Goal: Task Accomplishment & Management: Complete application form

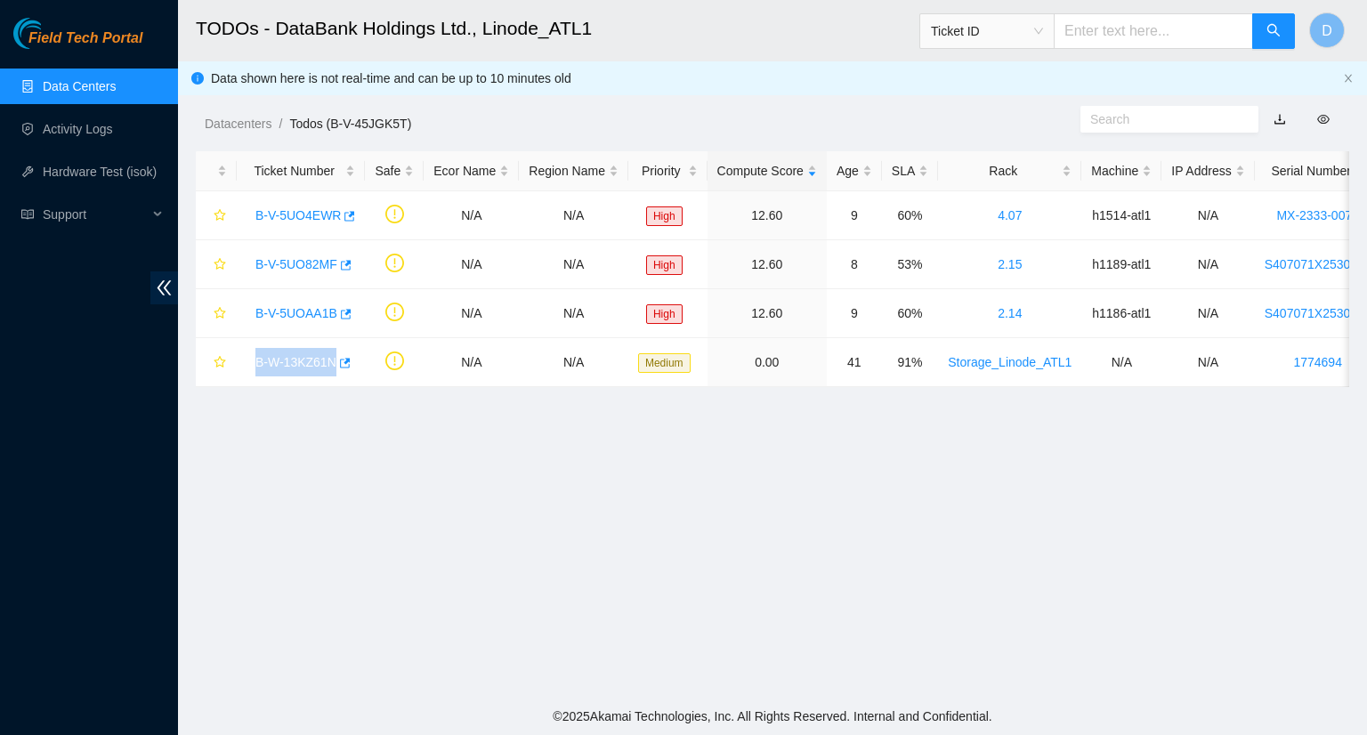
click at [85, 93] on link "Data Centers" at bounding box center [79, 86] width 73 height 14
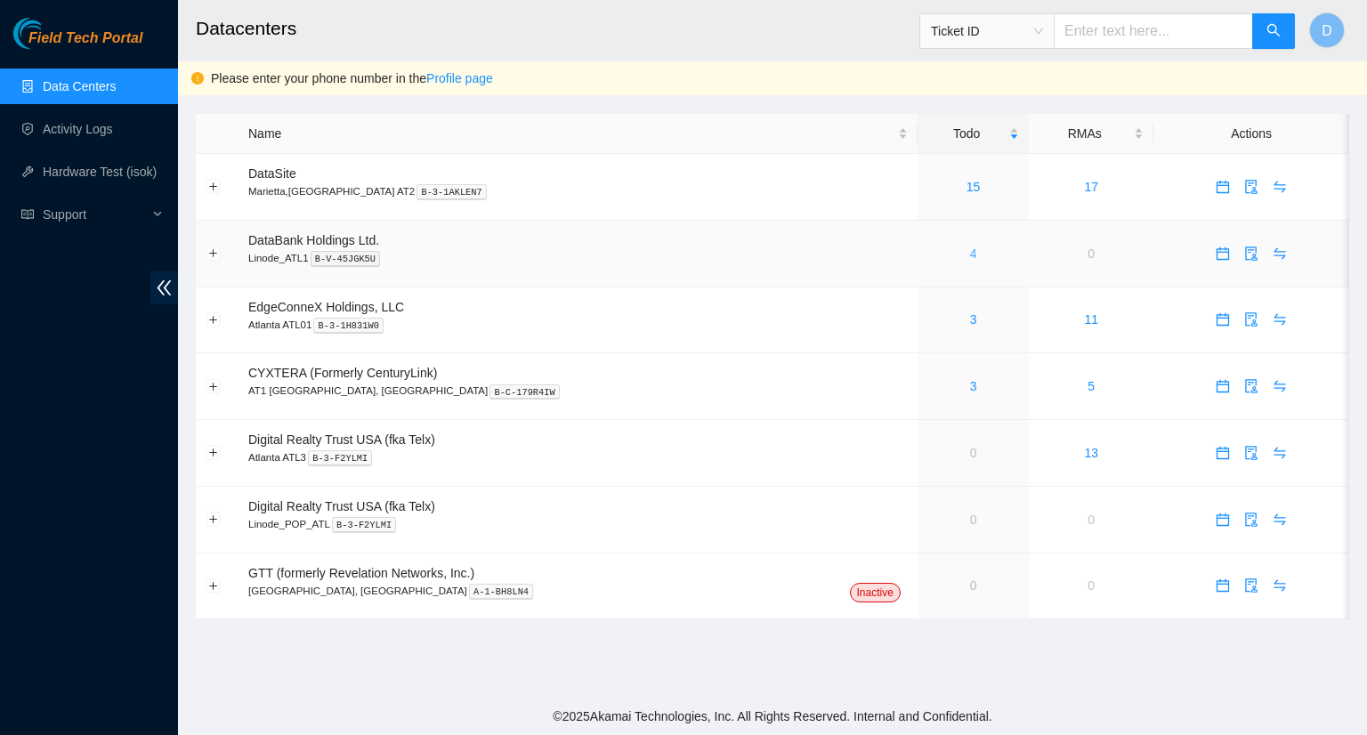
click at [970, 251] on link "4" at bounding box center [973, 254] width 7 height 14
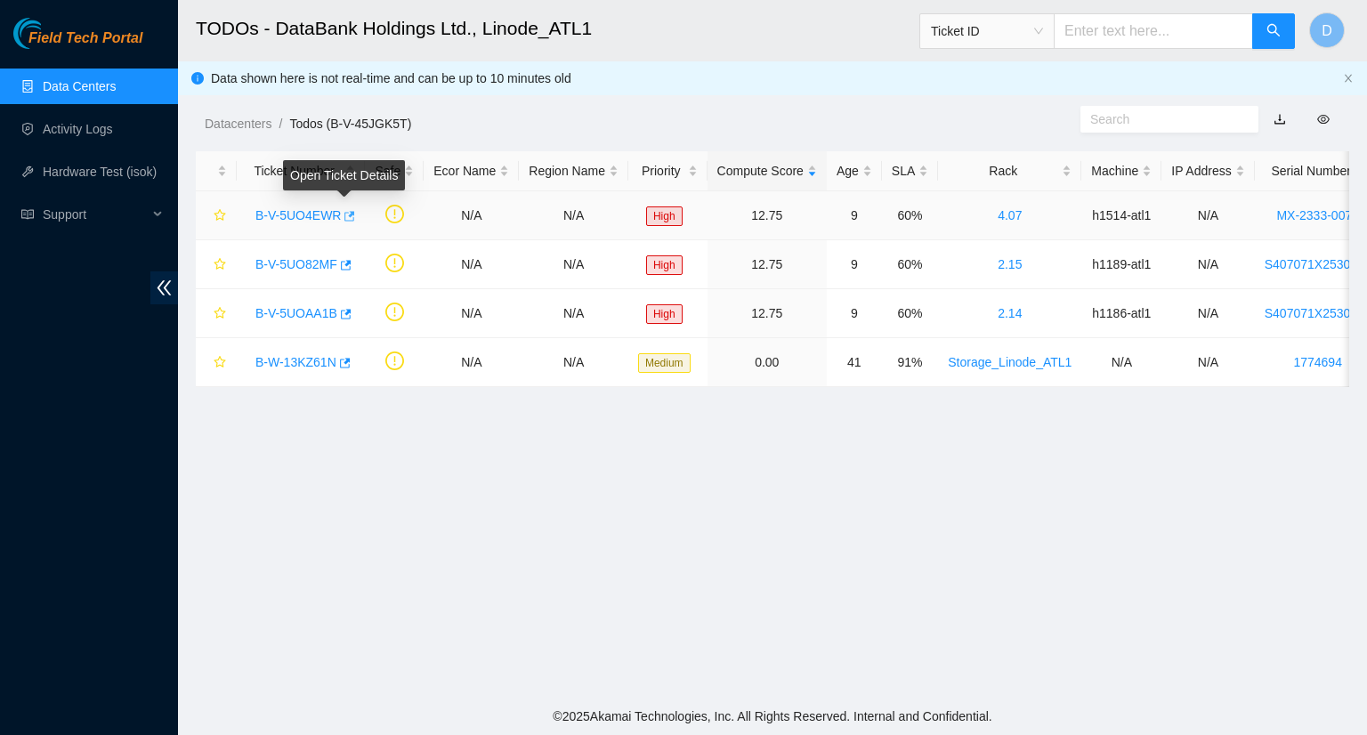
click at [343, 216] on icon "button" at bounding box center [348, 216] width 12 height 12
click at [342, 266] on icon "button" at bounding box center [344, 265] width 12 height 12
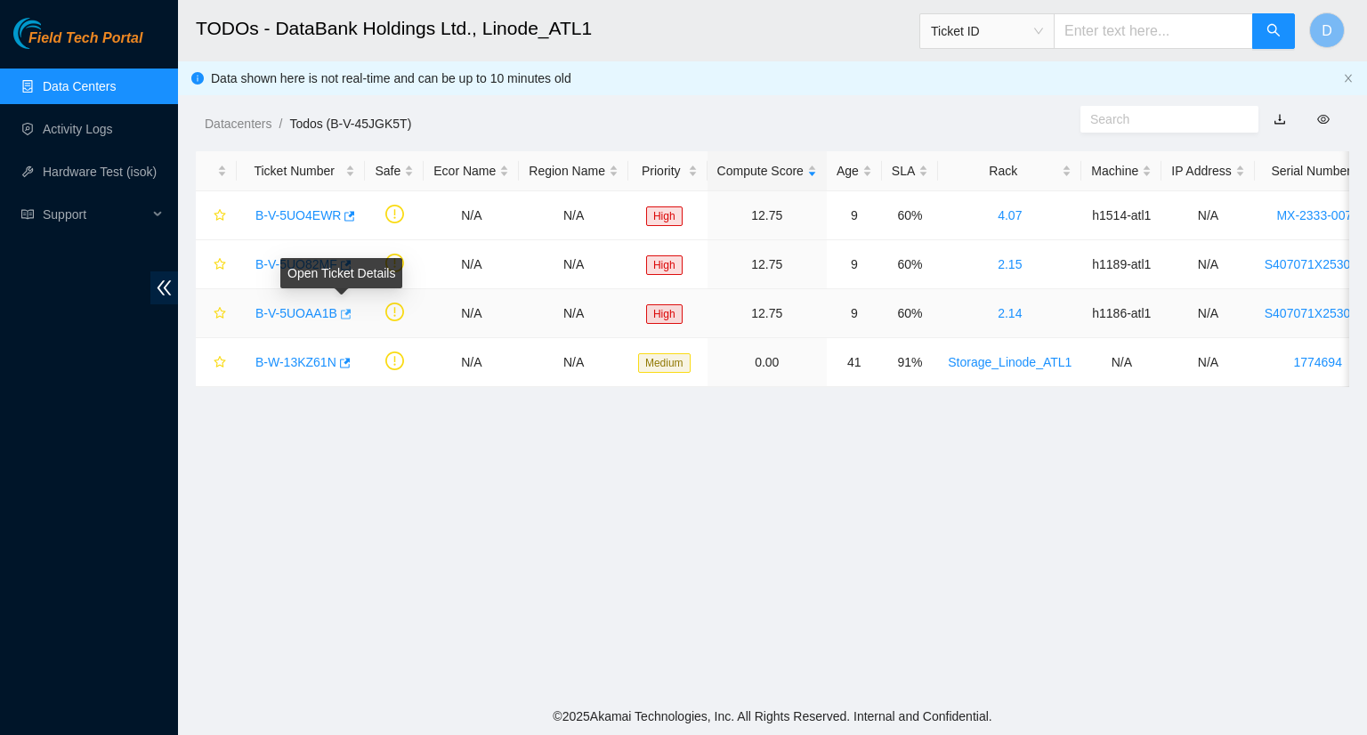
click at [343, 312] on icon "button" at bounding box center [346, 314] width 11 height 10
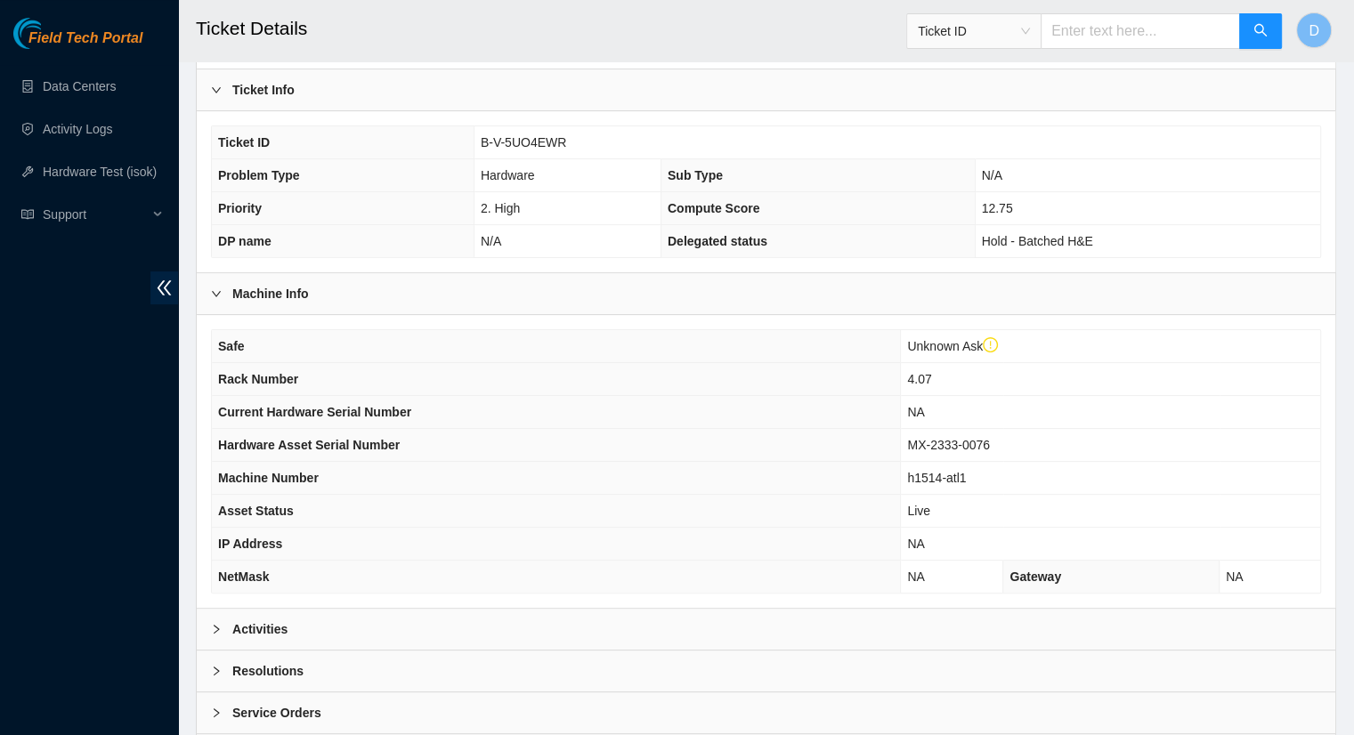
scroll to position [482, 0]
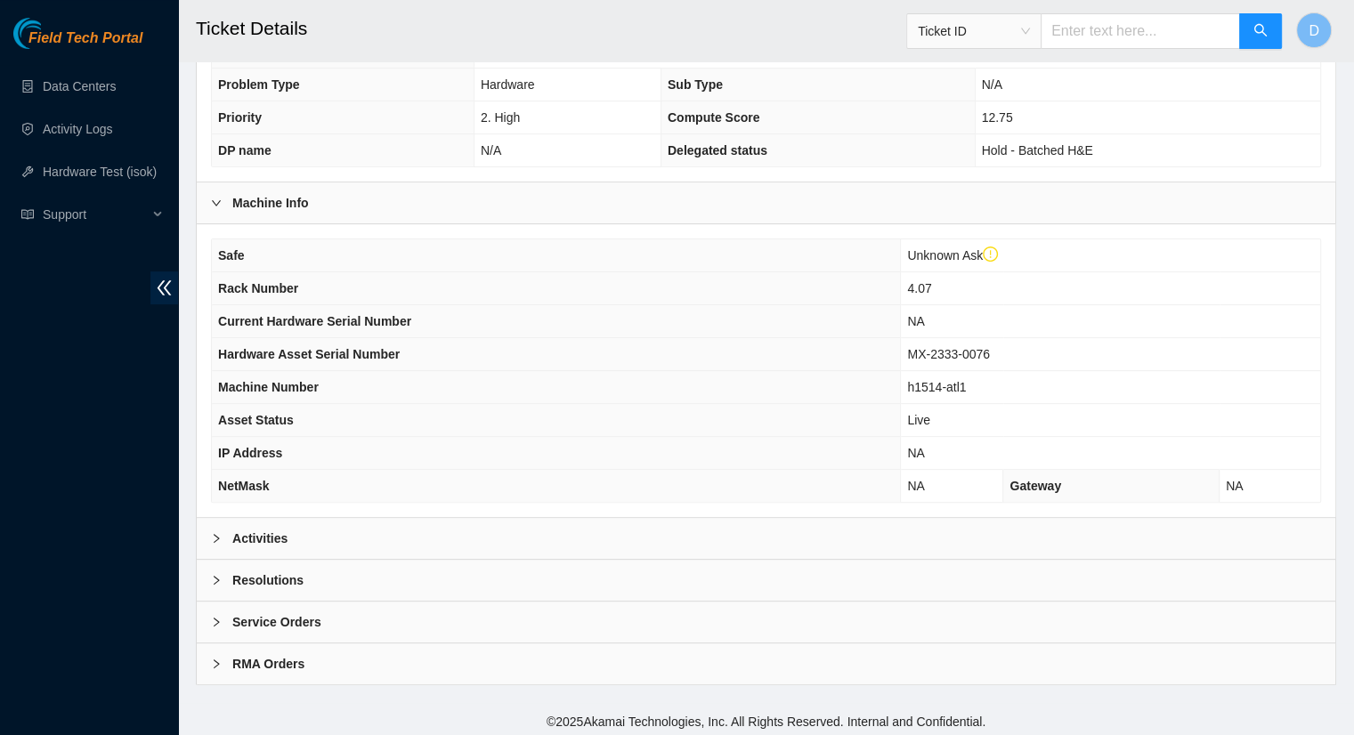
click at [986, 538] on div "Activities" at bounding box center [766, 538] width 1139 height 41
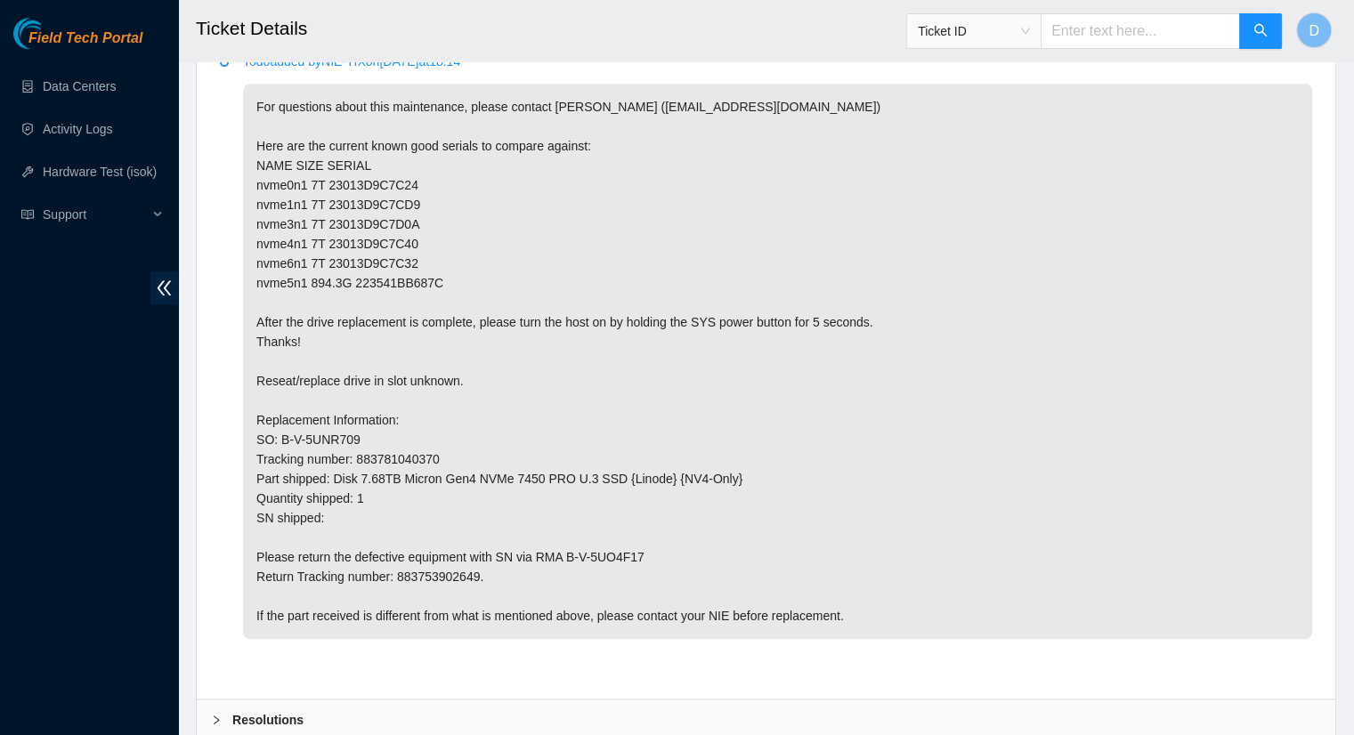
scroll to position [1147, 0]
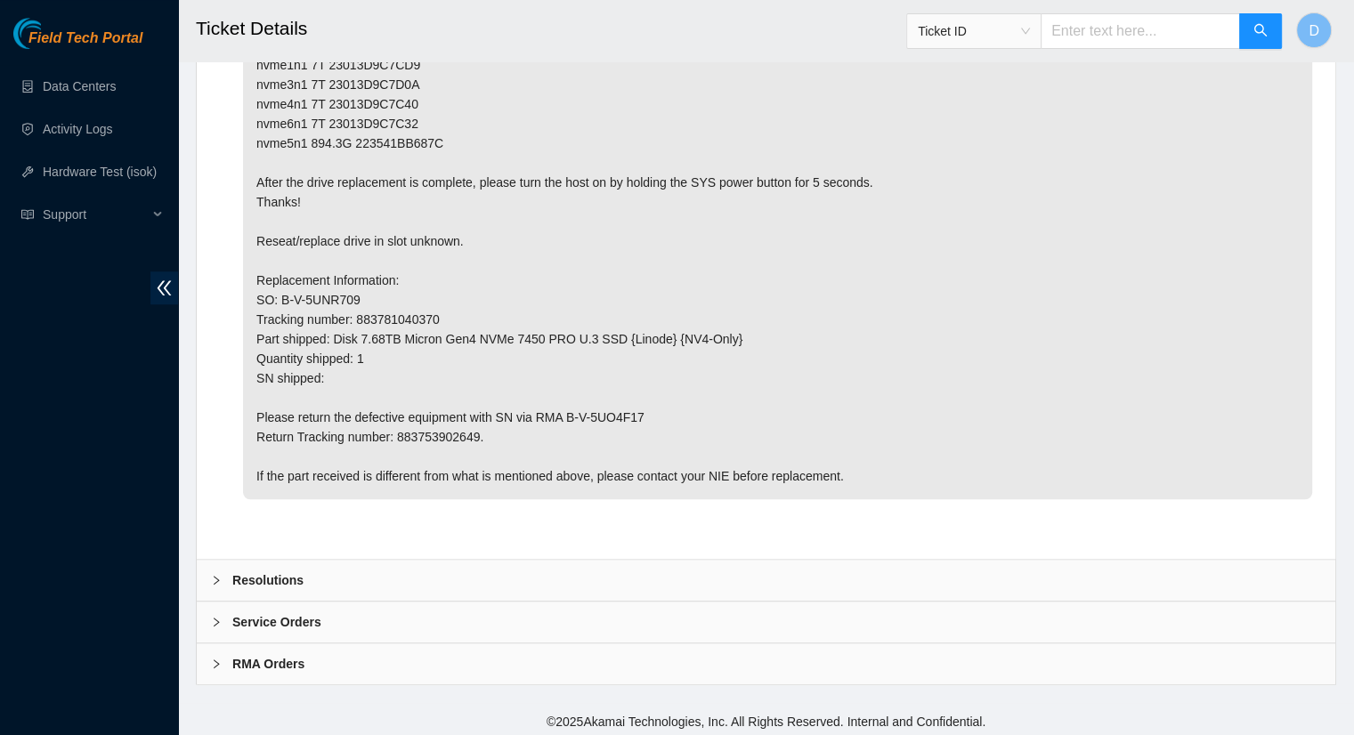
click at [267, 581] on b "Resolutions" at bounding box center [267, 581] width 71 height 20
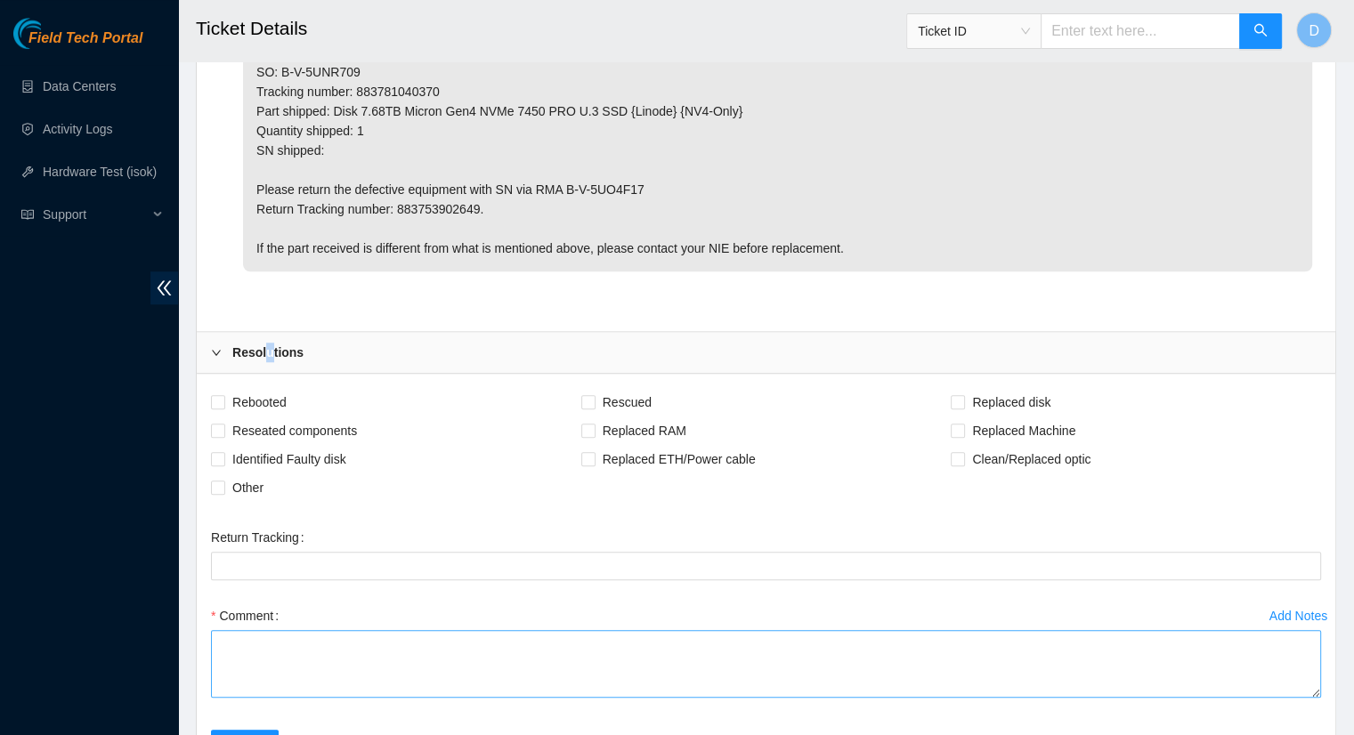
scroll to position [1503, 0]
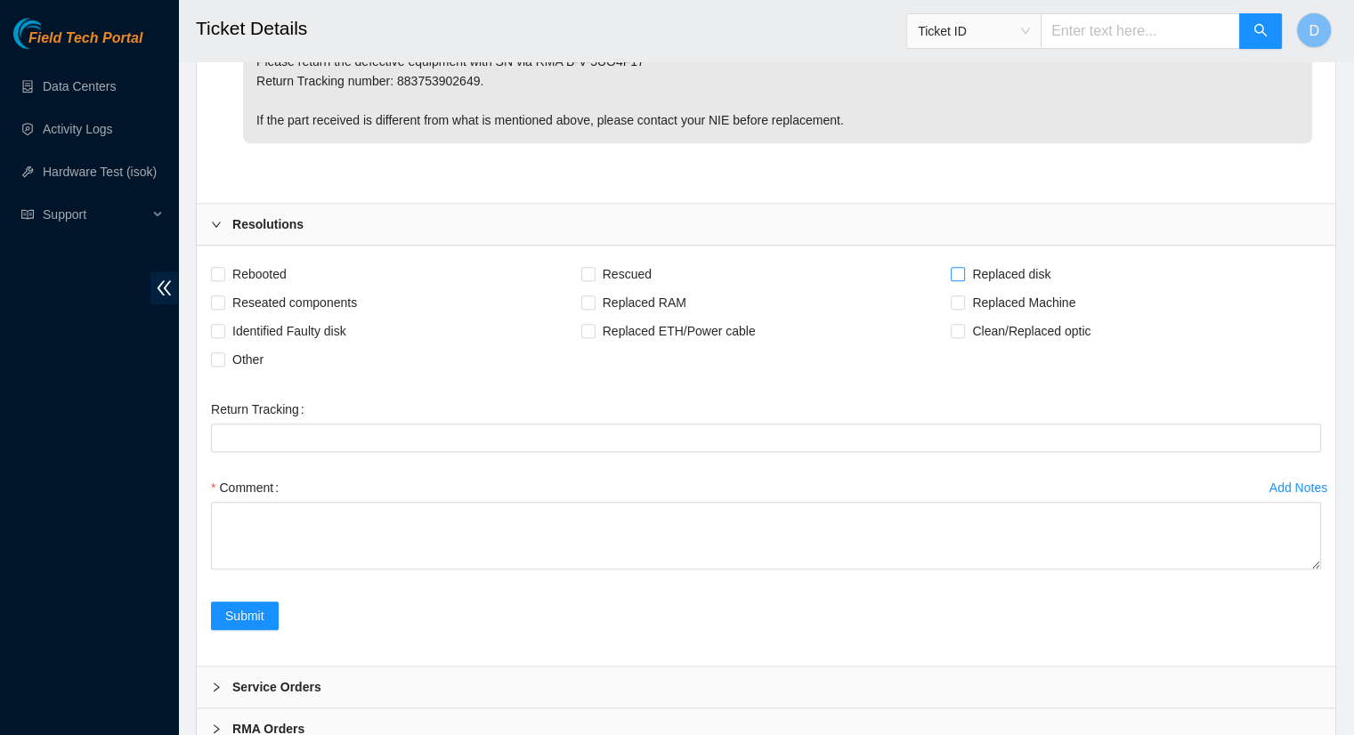
click at [962, 272] on span at bounding box center [958, 274] width 14 height 14
click at [958, 268] on input "Replaced disk" at bounding box center [957, 273] width 12 height 12
checkbox input "true"
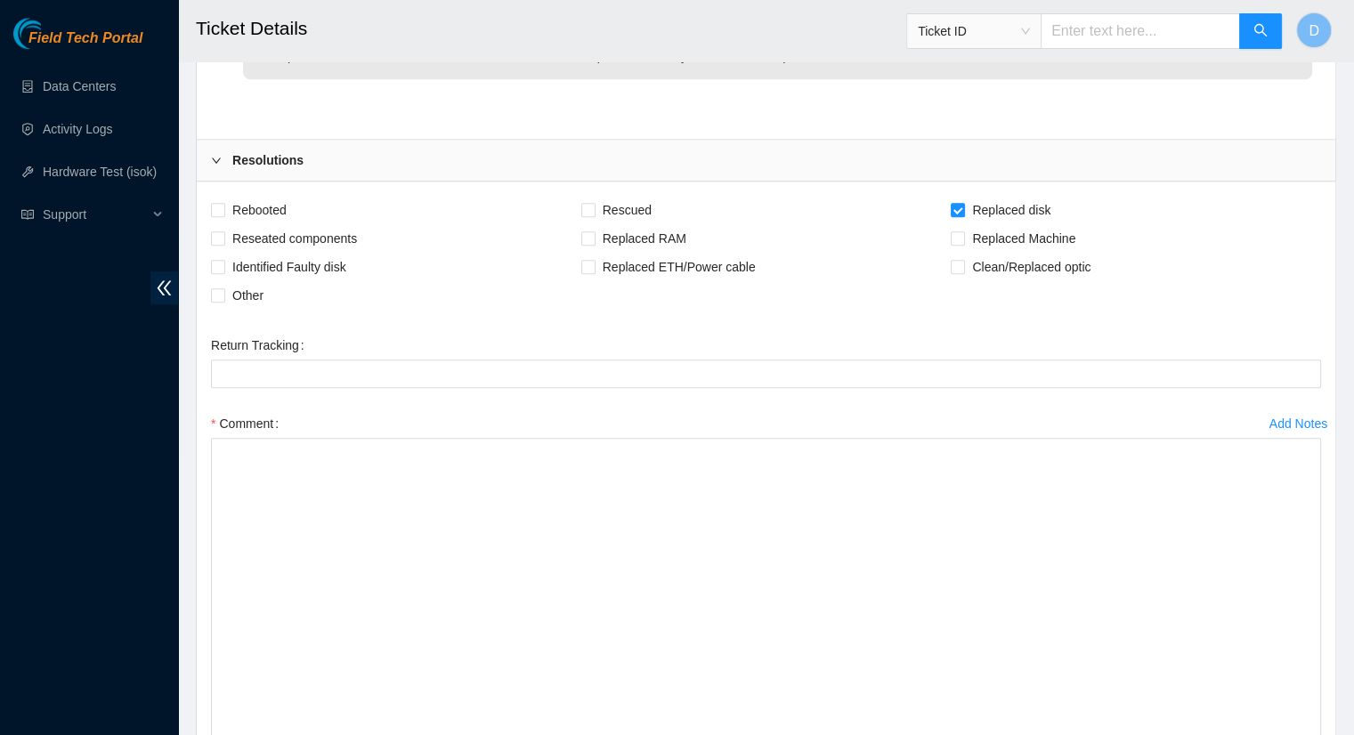
drag, startPoint x: 1318, startPoint y: 496, endPoint x: 1305, endPoint y: 751, distance: 254.9
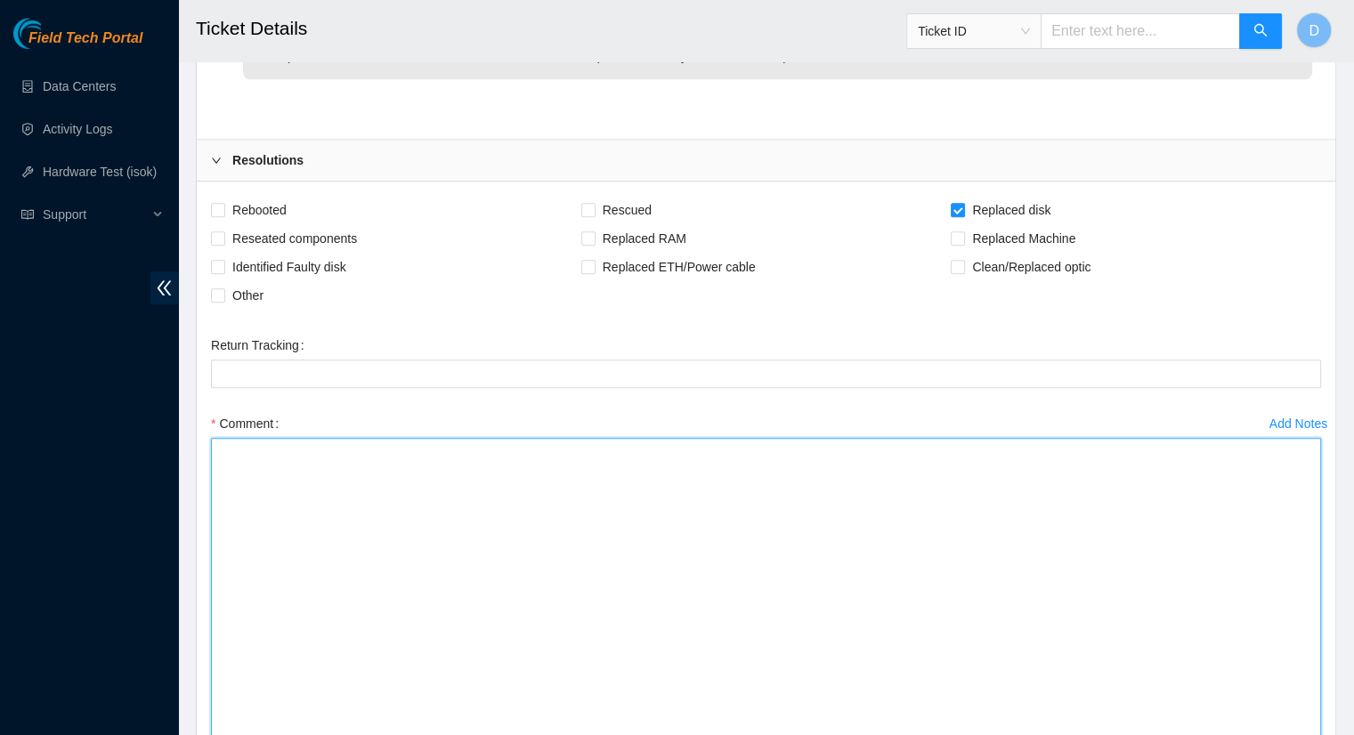
click at [360, 478] on textarea "Comment" at bounding box center [766, 598] width 1110 height 321
paste textarea "47366521027"
type textarea "4"
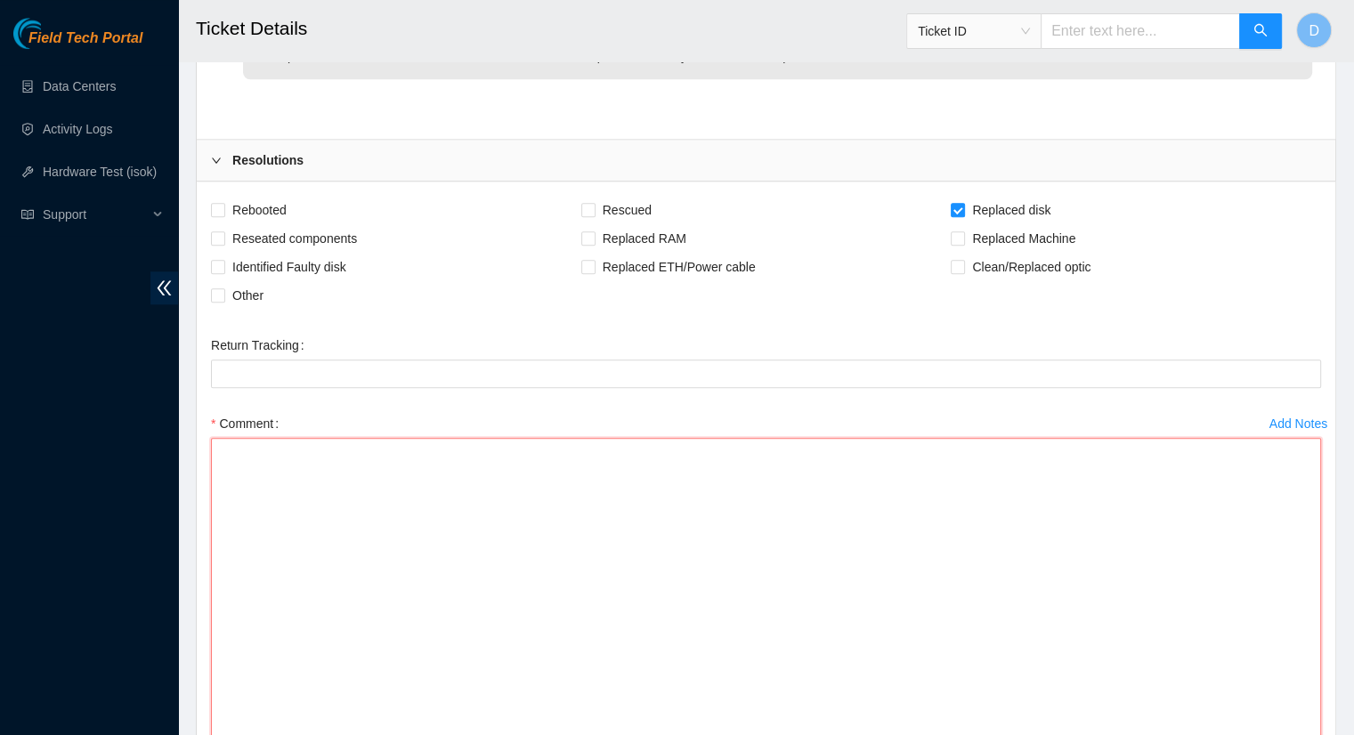
paste textarea "- removed and replaced disk - old S/N <50026B7282AB6656> - new S/N <50026B7282F…"
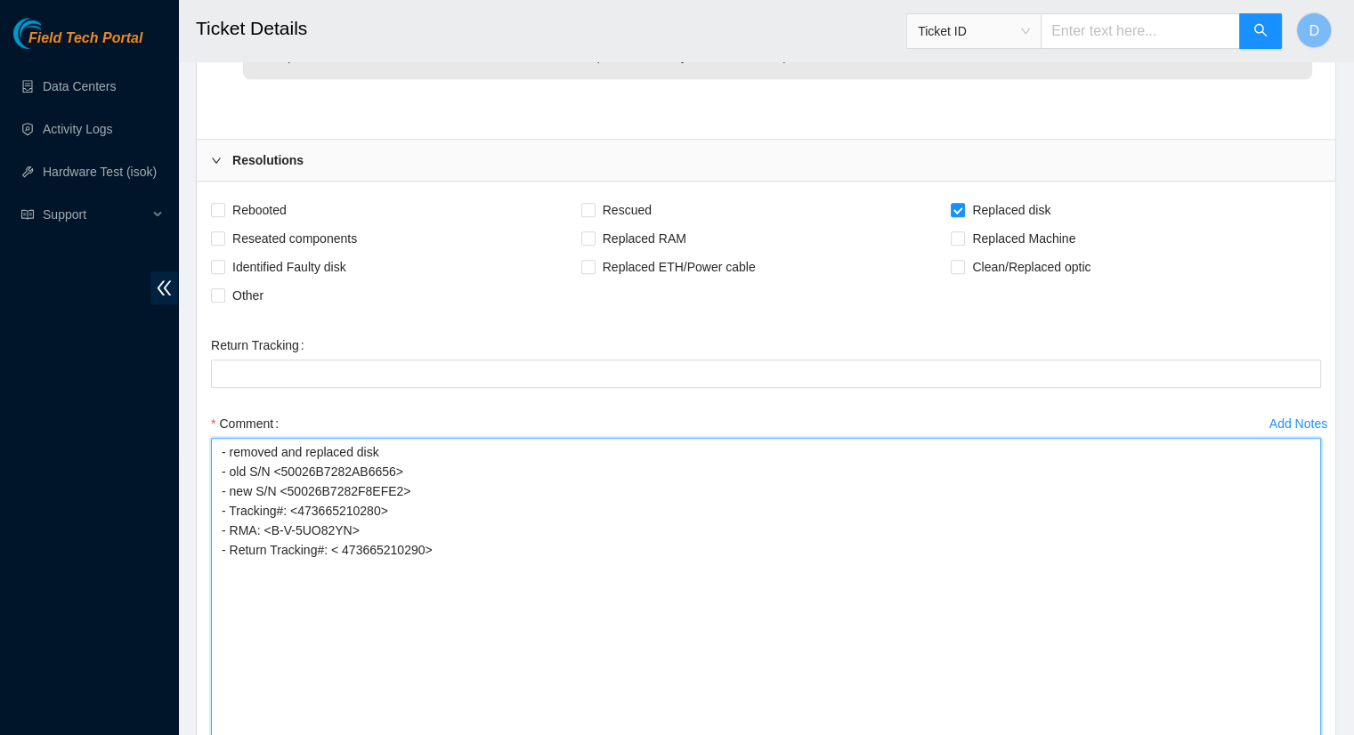
drag, startPoint x: 395, startPoint y: 464, endPoint x: 281, endPoint y: 471, distance: 114.2
click at [281, 471] on textarea "- removed and replaced disk - old S/N <50026B7282AB6656> - new S/N <50026B7282F…" at bounding box center [766, 598] width 1110 height 321
drag, startPoint x: 393, startPoint y: 485, endPoint x: 294, endPoint y: 486, distance: 98.8
click at [294, 487] on textarea "- removed and replaced disk - old S/N <> - new S/N <50026B7282F8EFE2> - Trackin…" at bounding box center [766, 598] width 1110 height 321
drag, startPoint x: 375, startPoint y: 507, endPoint x: 297, endPoint y: 505, distance: 77.5
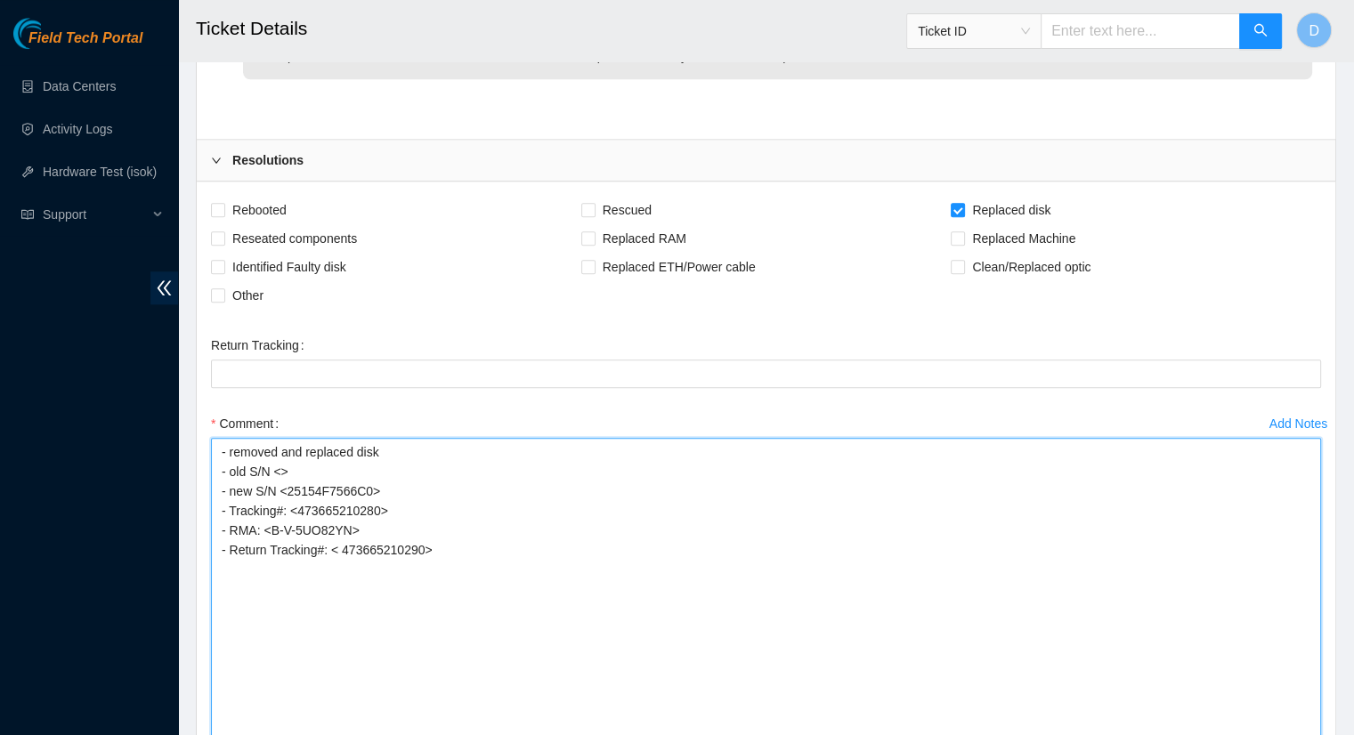
click at [297, 505] on textarea "- removed and replaced disk - old S/N <> - new S/N <25154F7566C0> - Tracking#: …" at bounding box center [766, 598] width 1110 height 321
drag, startPoint x: 352, startPoint y: 527, endPoint x: 264, endPoint y: 522, distance: 88.3
click at [270, 522] on textarea "- removed and replaced disk - old S/N <> - new S/N <25154F7566C0> - Tracking#: …" at bounding box center [766, 598] width 1110 height 321
drag, startPoint x: 420, startPoint y: 546, endPoint x: 338, endPoint y: 549, distance: 82.0
click at [338, 549] on textarea "- removed and replaced disk - old S/N <> - new S/N <25154F7566C0> - Tracking#: …" at bounding box center [766, 598] width 1110 height 321
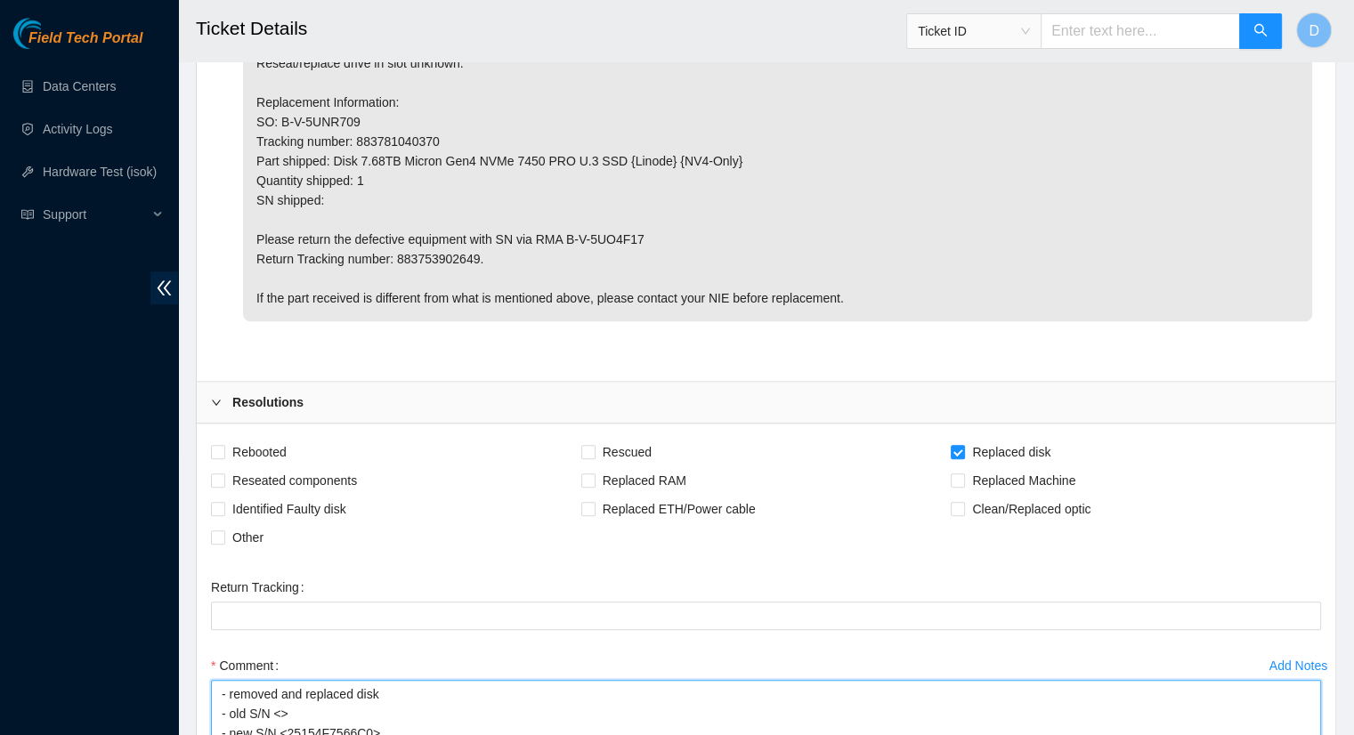
scroll to position [1300, 0]
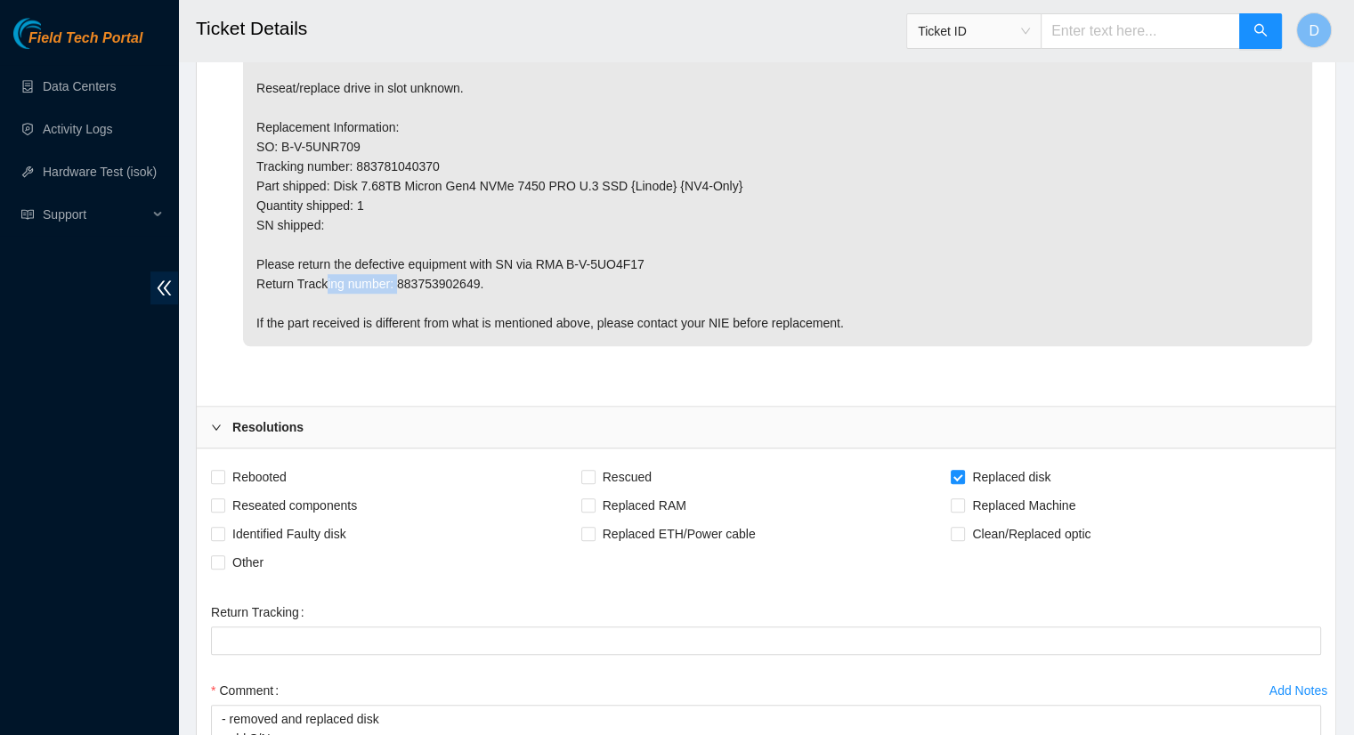
drag, startPoint x: 475, startPoint y: 279, endPoint x: 396, endPoint y: 283, distance: 78.5
click at [397, 283] on p "For questions about this maintenance, please contact Eric Polgar (epolgar@akama…" at bounding box center [777, 69] width 1069 height 556
copy p "883753902649"
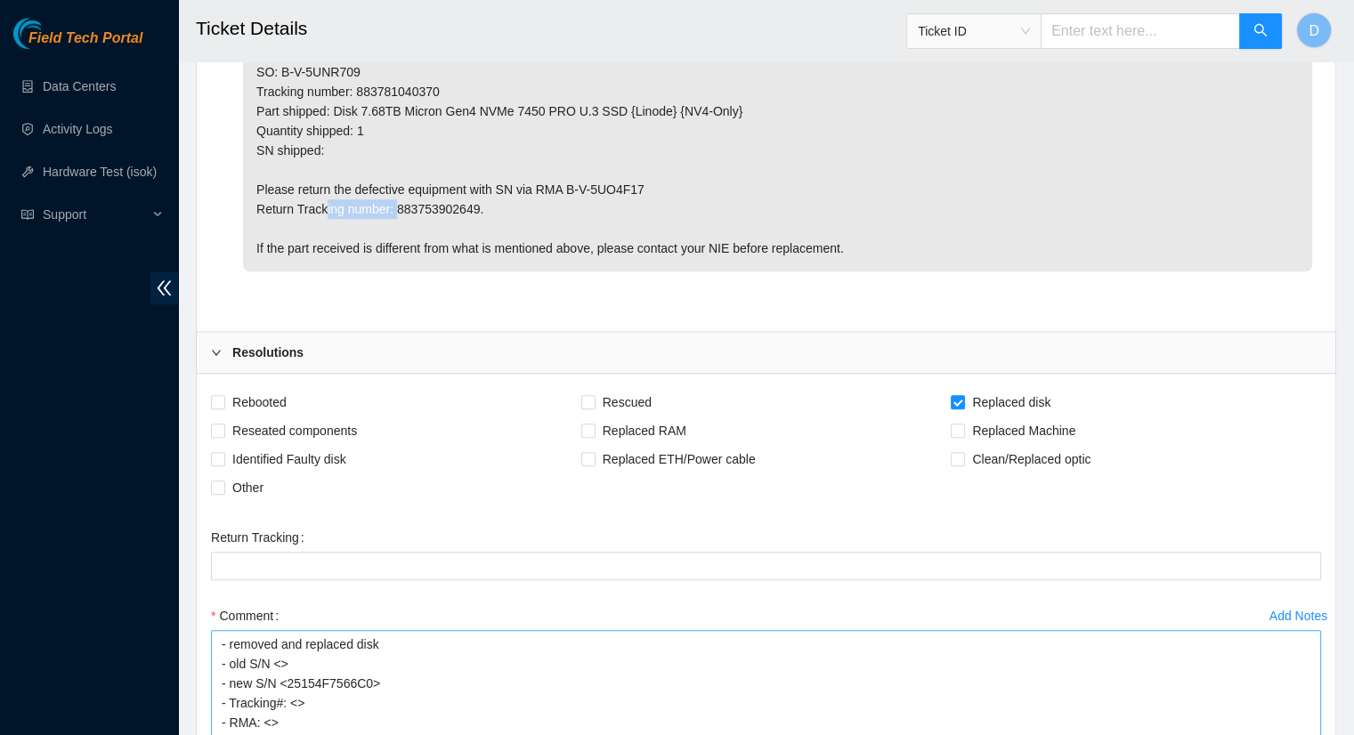
scroll to position [1745, 0]
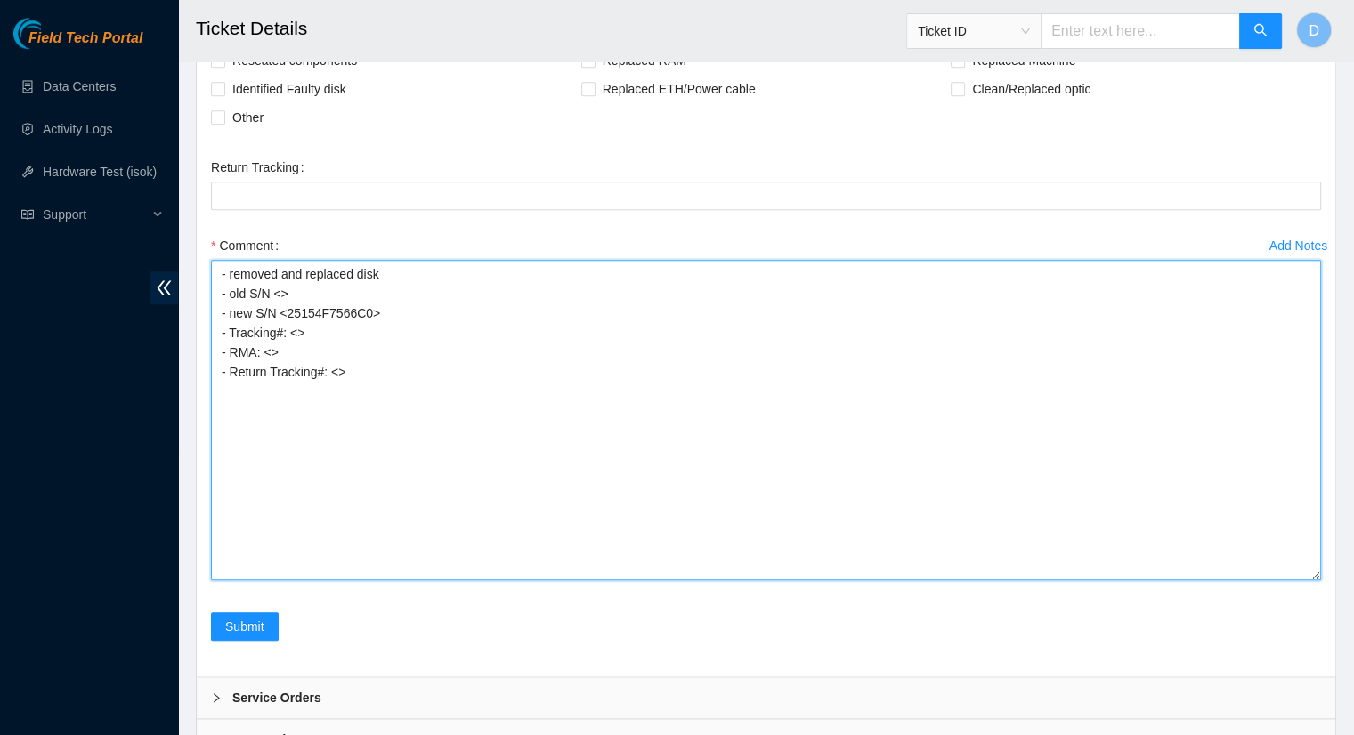
click at [335, 368] on textarea "- removed and replaced disk - old S/N <> - new S/N <25154F7566C0> - Tracking#: …" at bounding box center [766, 420] width 1110 height 321
paste textarea "883753902649"
type textarea "- removed and replaced disk - old S/N <> - new S/N <25154F7566C0> - Tracking#: …"
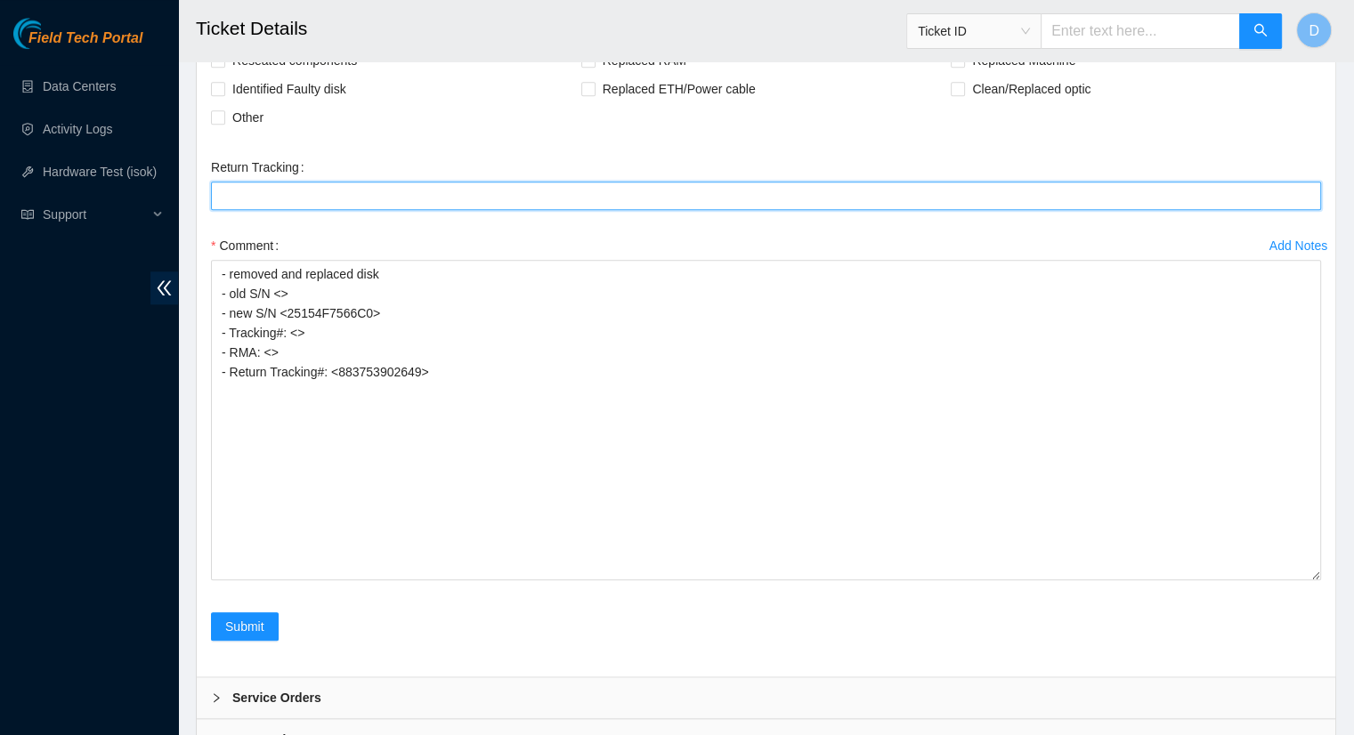
click at [252, 193] on Tracking "Return Tracking" at bounding box center [766, 196] width 1110 height 28
paste Tracking "883753902649"
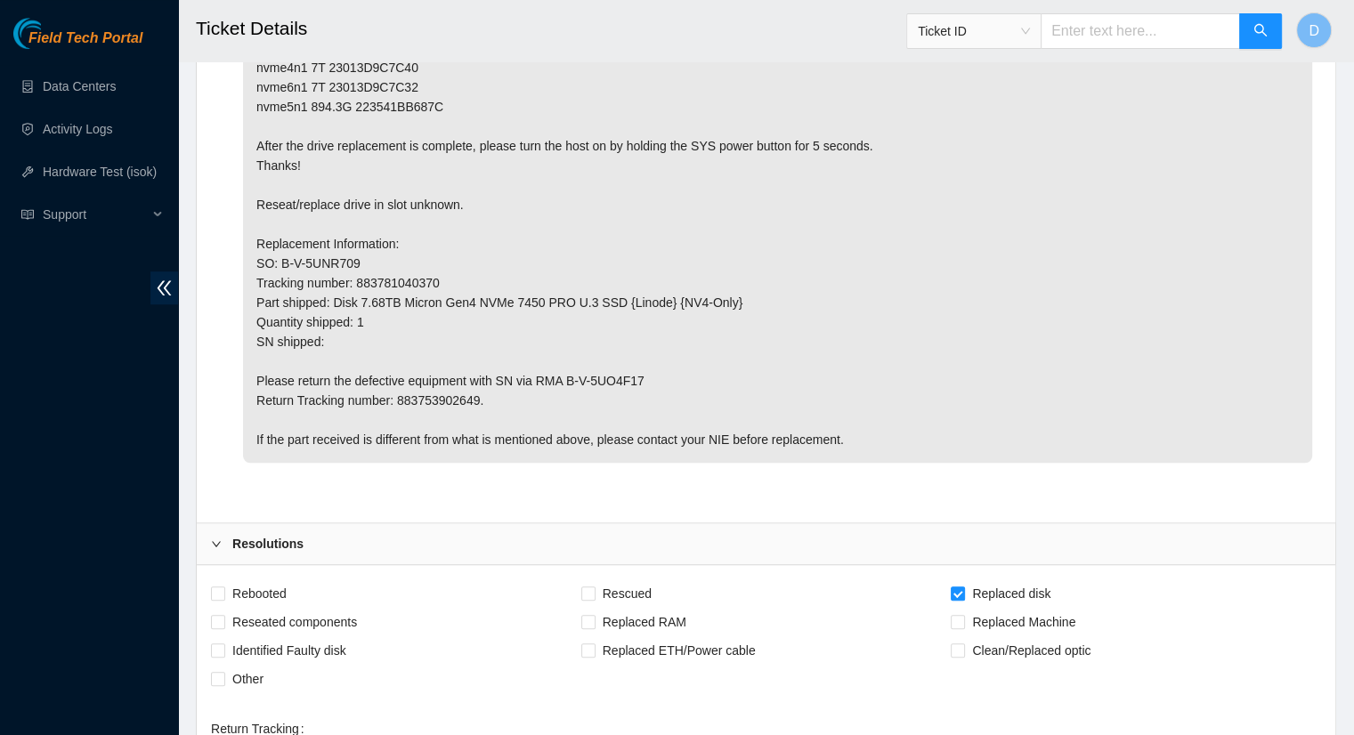
scroll to position [1211, 0]
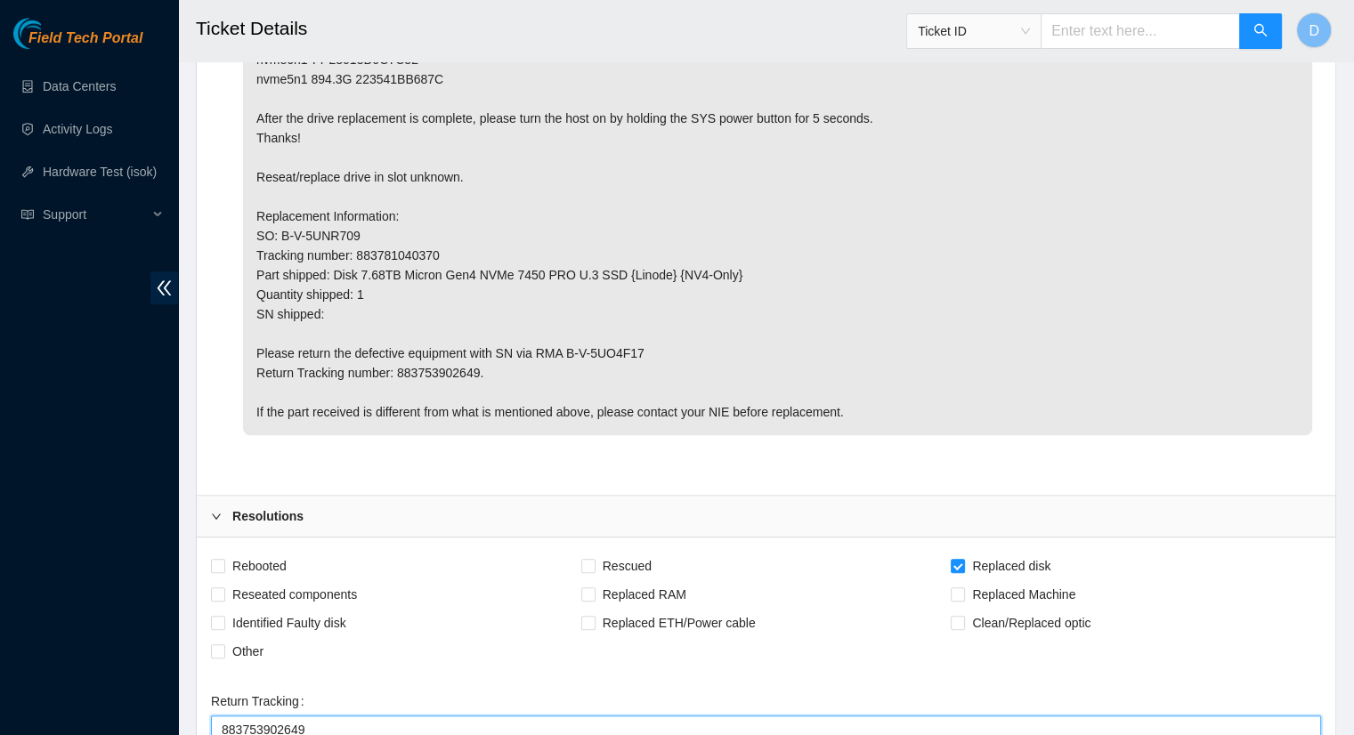
type Tracking "883753902649"
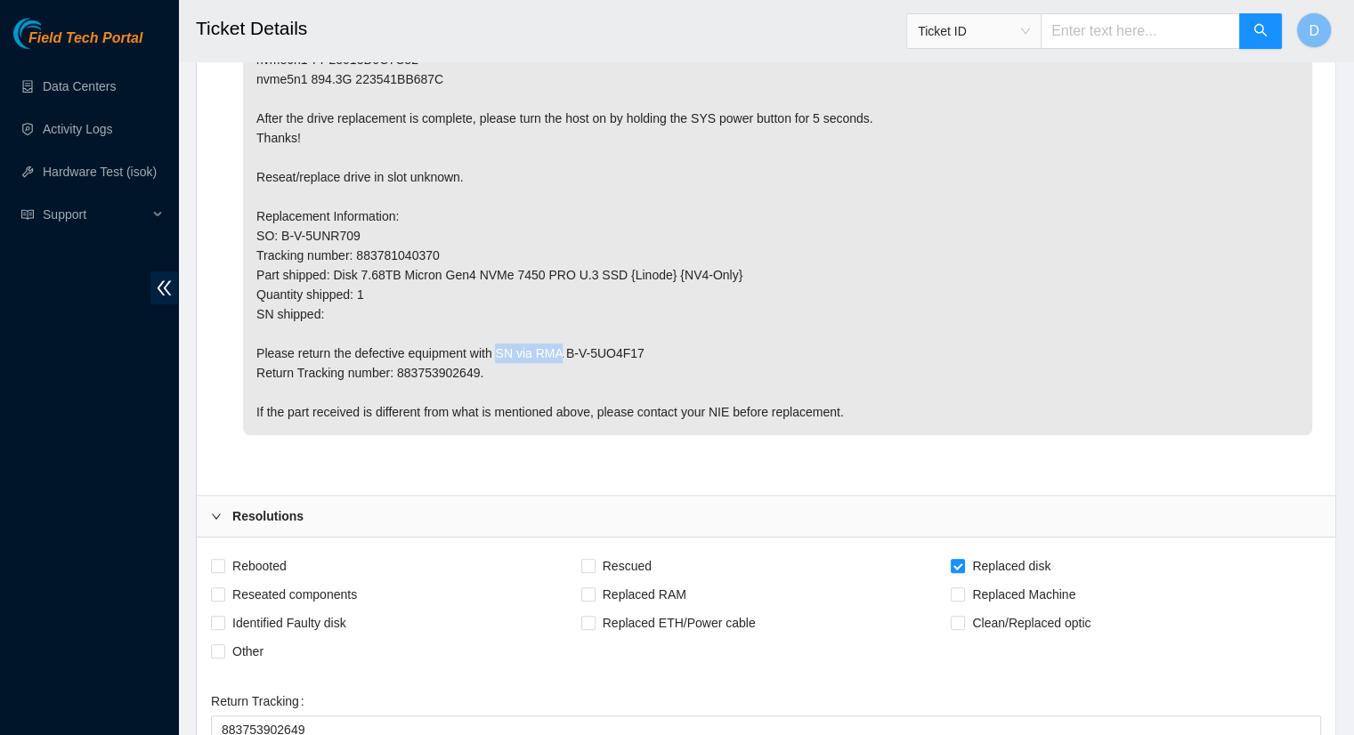
drag, startPoint x: 637, startPoint y: 347, endPoint x: 566, endPoint y: 353, distance: 71.4
click at [566, 353] on p "For questions about this maintenance, please contact Eric Polgar (epolgar@akama…" at bounding box center [777, 158] width 1069 height 556
copy p "B-V-5UO4F17"
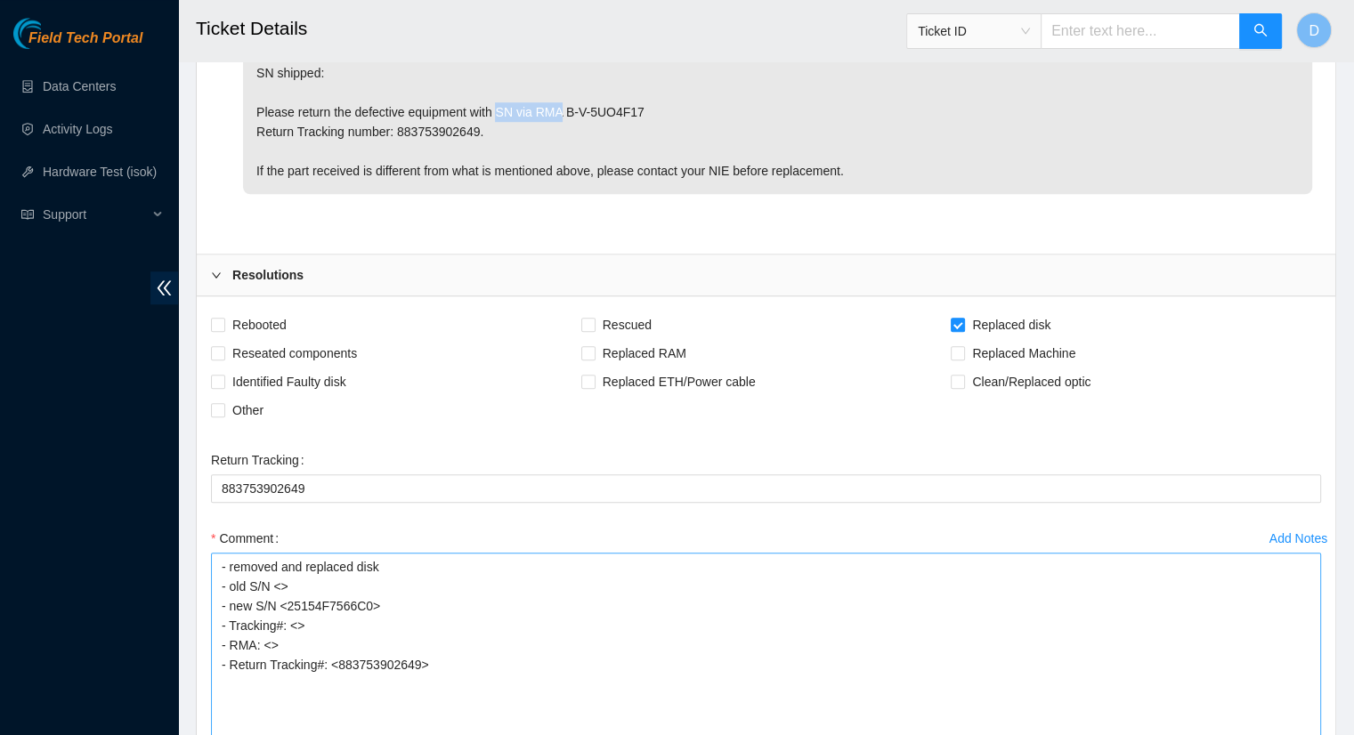
scroll to position [1478, 0]
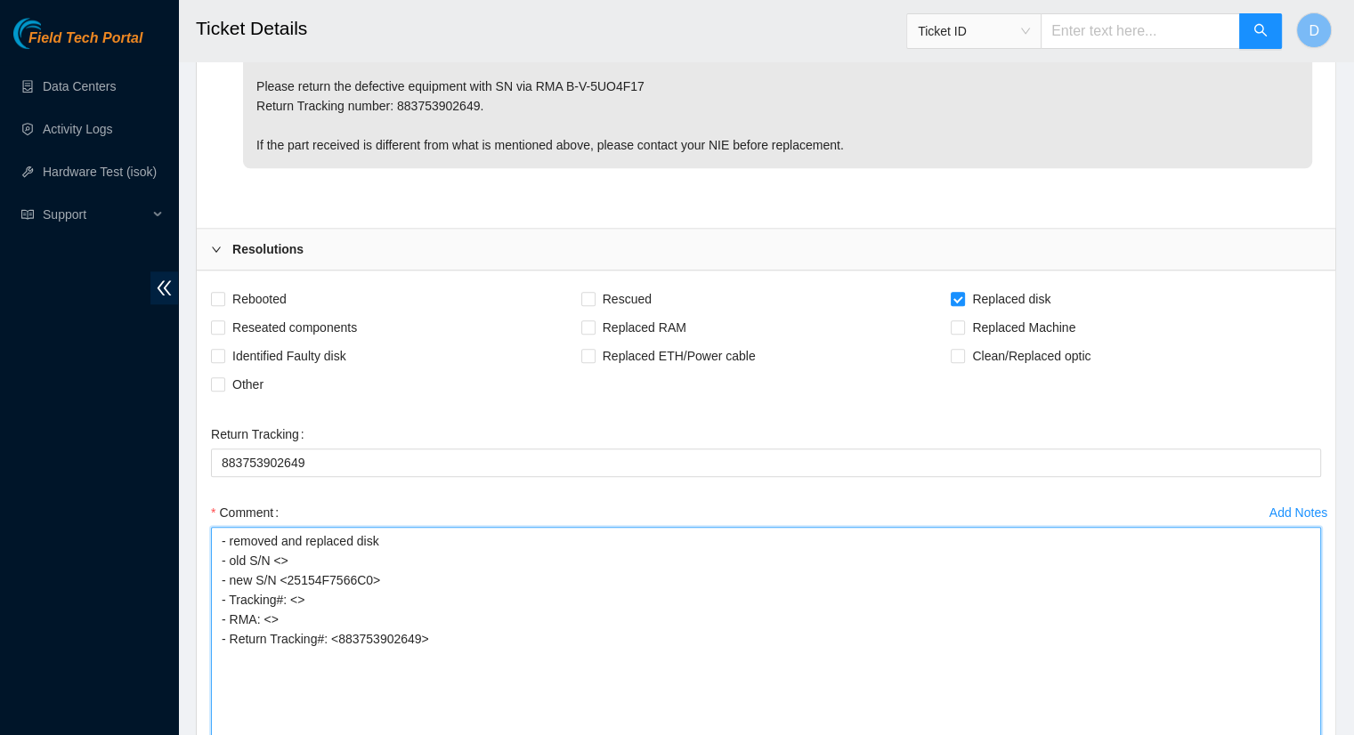
click at [268, 619] on textarea "- removed and replaced disk - old S/N <> - new S/N <25154F7566C0> - Tracking#: …" at bounding box center [766, 687] width 1110 height 321
paste textarea "B-V-5UO4F17"
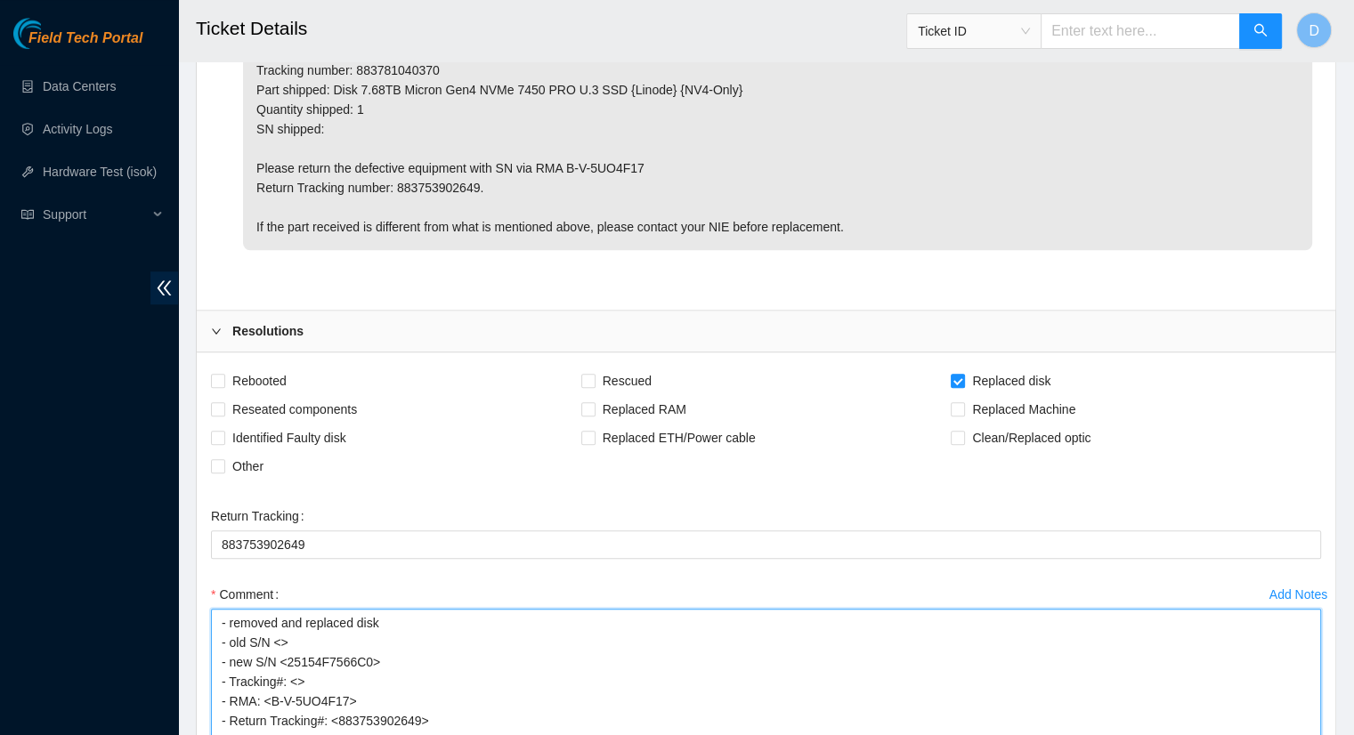
scroll to position [1300, 0]
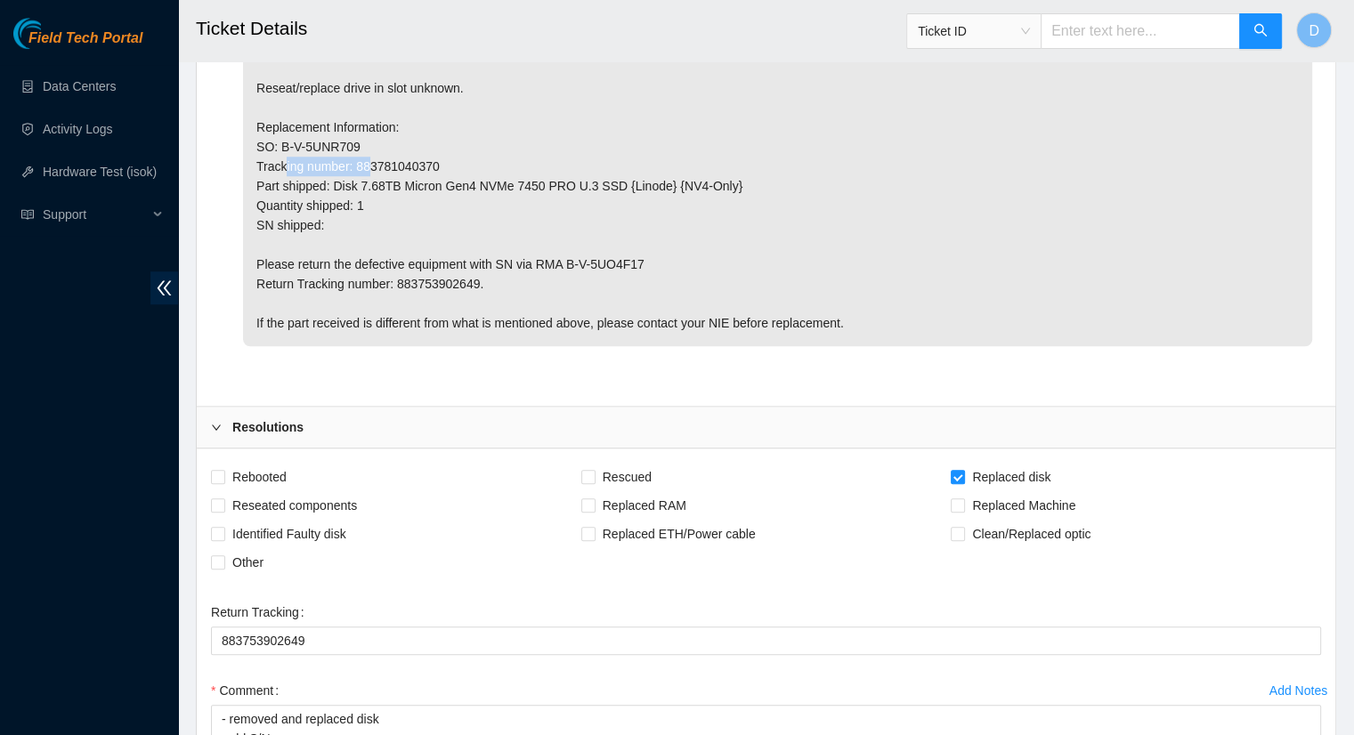
drag, startPoint x: 436, startPoint y: 161, endPoint x: 356, endPoint y: 168, distance: 80.4
click at [356, 168] on p "For questions about this maintenance, please contact Eric Polgar (epolgar@akama…" at bounding box center [777, 69] width 1069 height 556
copy p "883781040370"
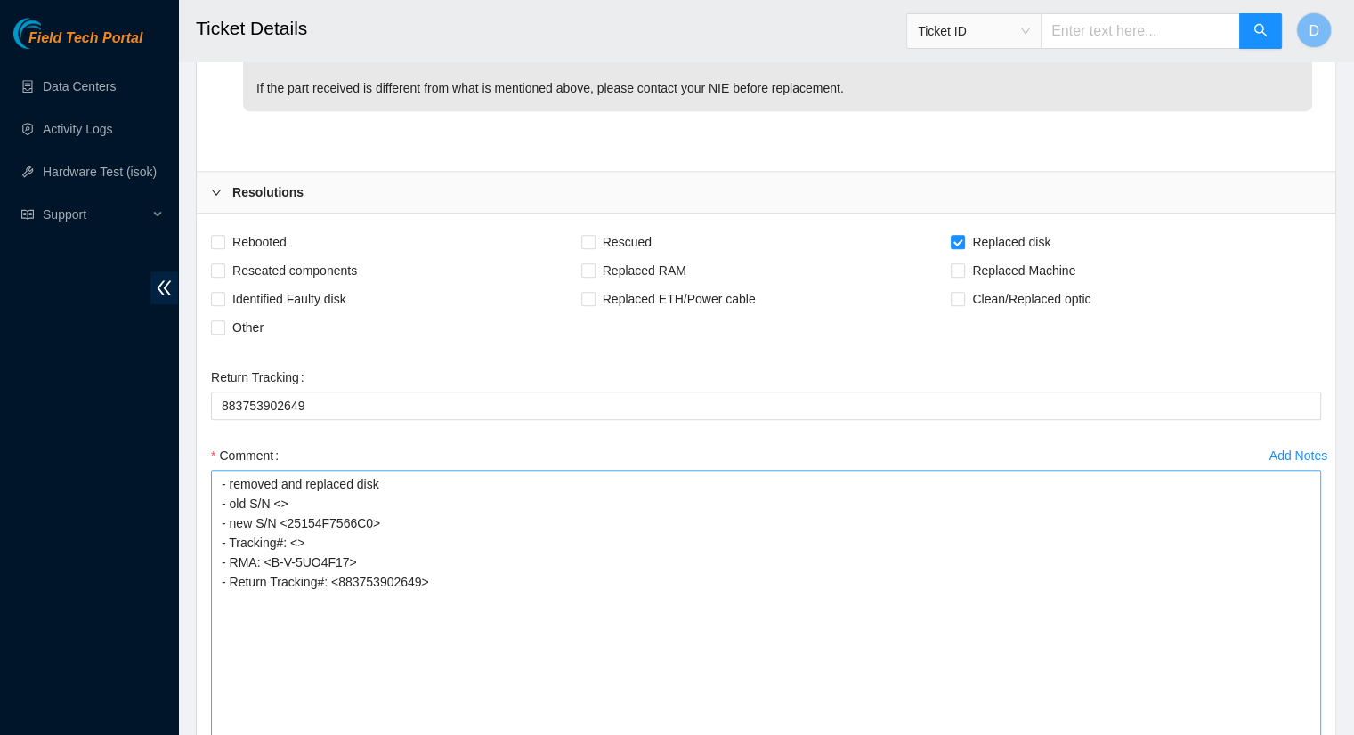
scroll to position [1567, 0]
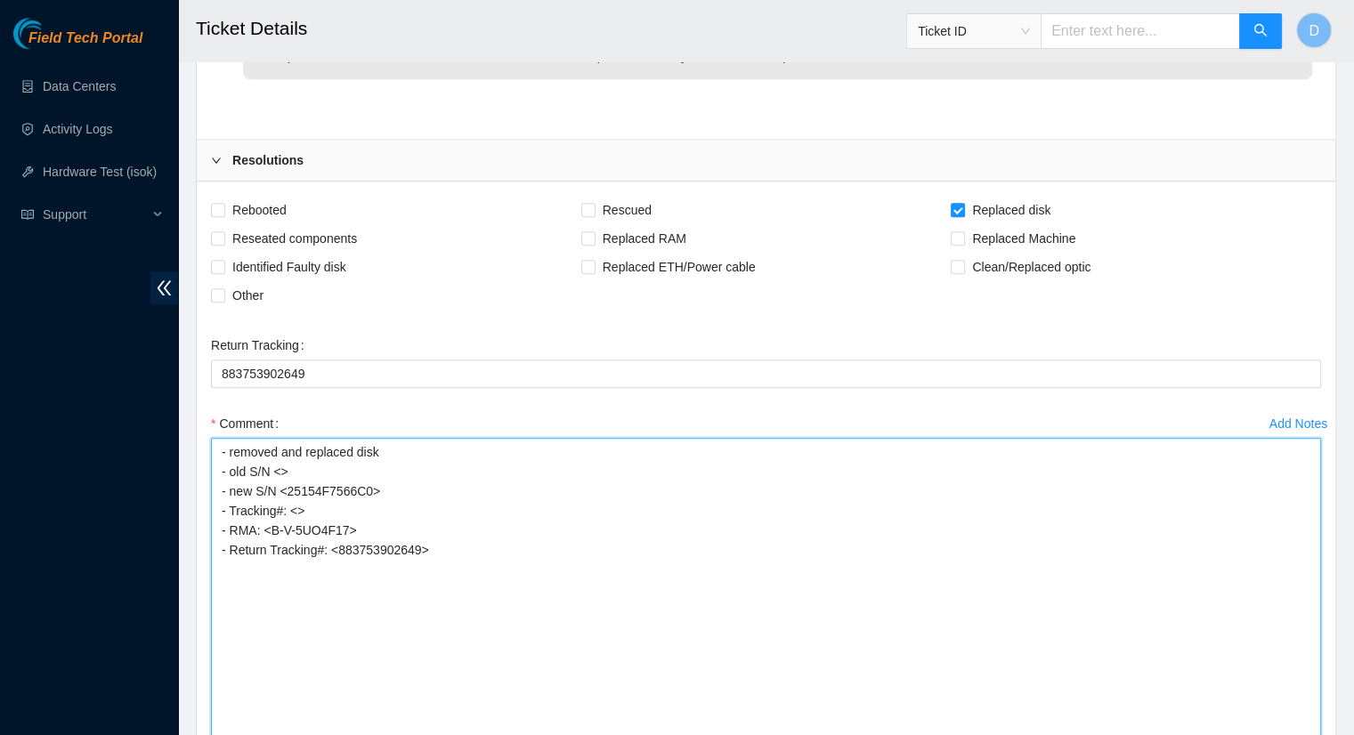
click at [295, 507] on textarea "- removed and replaced disk - old S/N <> - new S/N <25154F7566C0> - Tracking#: …" at bounding box center [766, 598] width 1110 height 321
paste textarea "883781040370"
click at [287, 465] on textarea "- removed and replaced disk - old S/N <> - new S/N <25154F7566C0> - Tracking#: …" at bounding box center [766, 598] width 1110 height 321
click at [449, 465] on textarea "- removed and replaced disk - old S/N <23013D9C7BE3> - new S/N <25154F7566C0> -…" at bounding box center [766, 598] width 1110 height 321
click at [450, 546] on textarea "- removed and replaced disk - old S/N <23013D9C7BE3> - new S/N <25154F7566C0> -…" at bounding box center [766, 598] width 1110 height 321
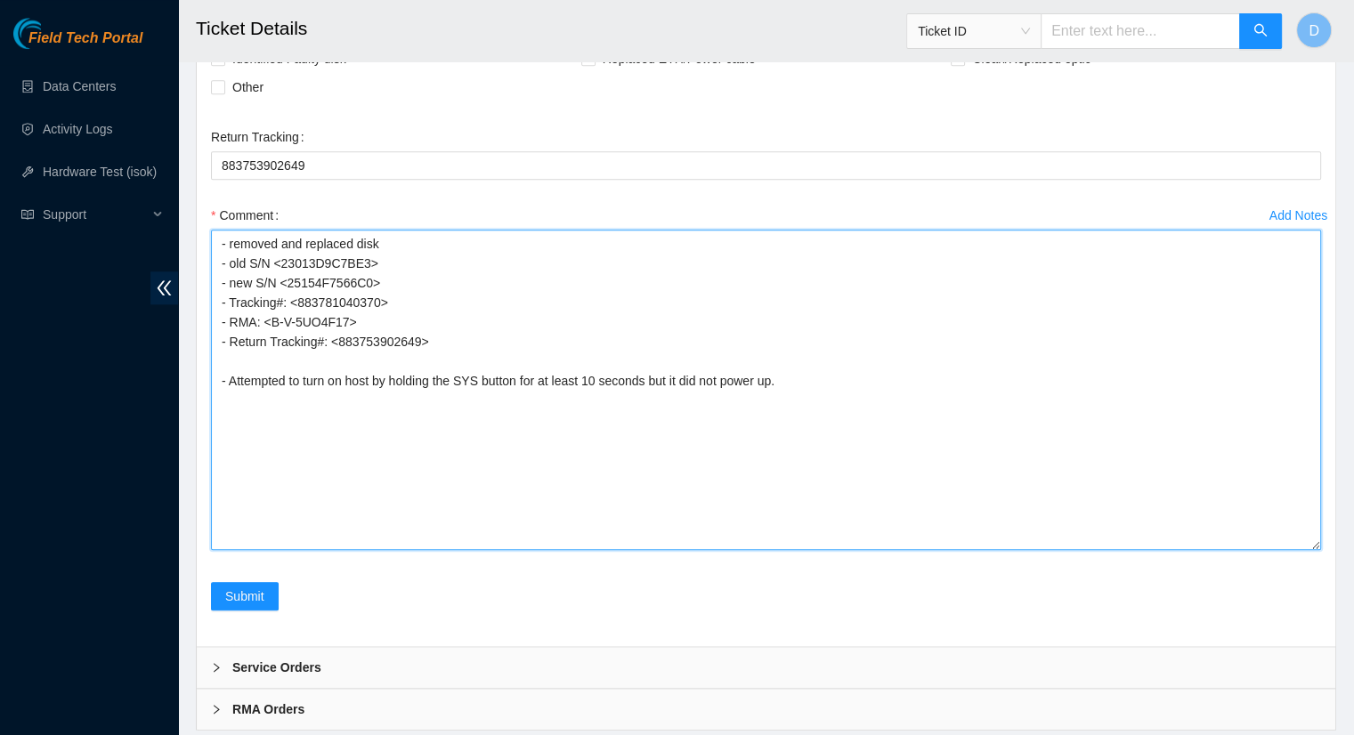
scroll to position [1820, 0]
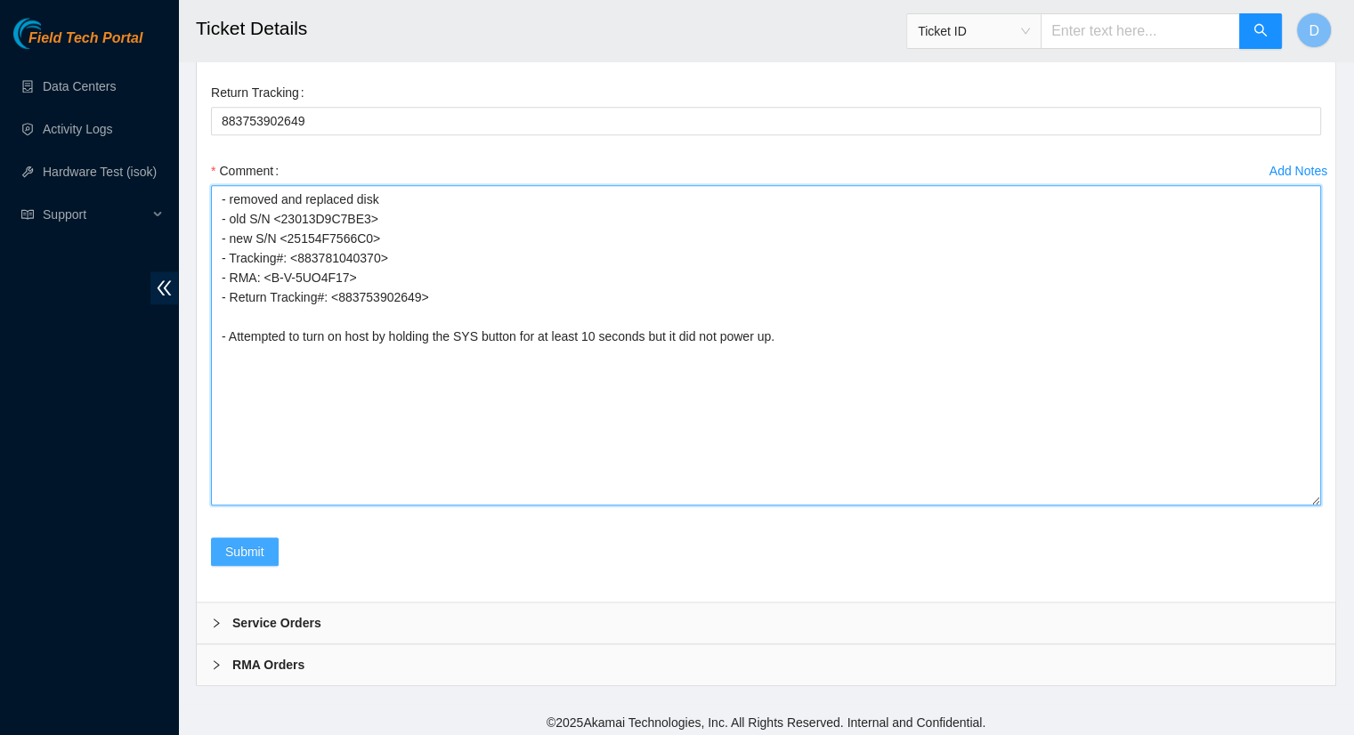
type textarea "- removed and replaced disk - old S/N <23013D9C7BE3> - new S/N <25154F7566C0> -…"
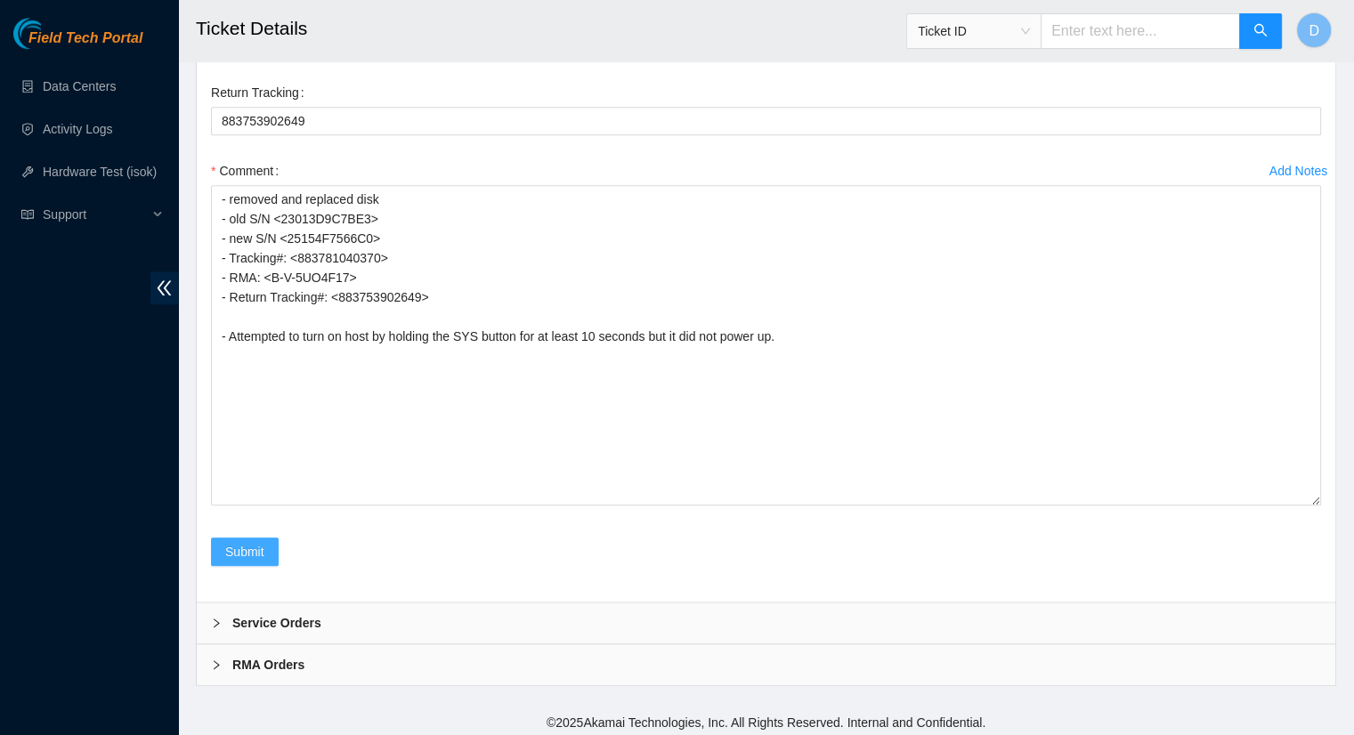
click at [263, 545] on span "Submit" at bounding box center [244, 552] width 39 height 20
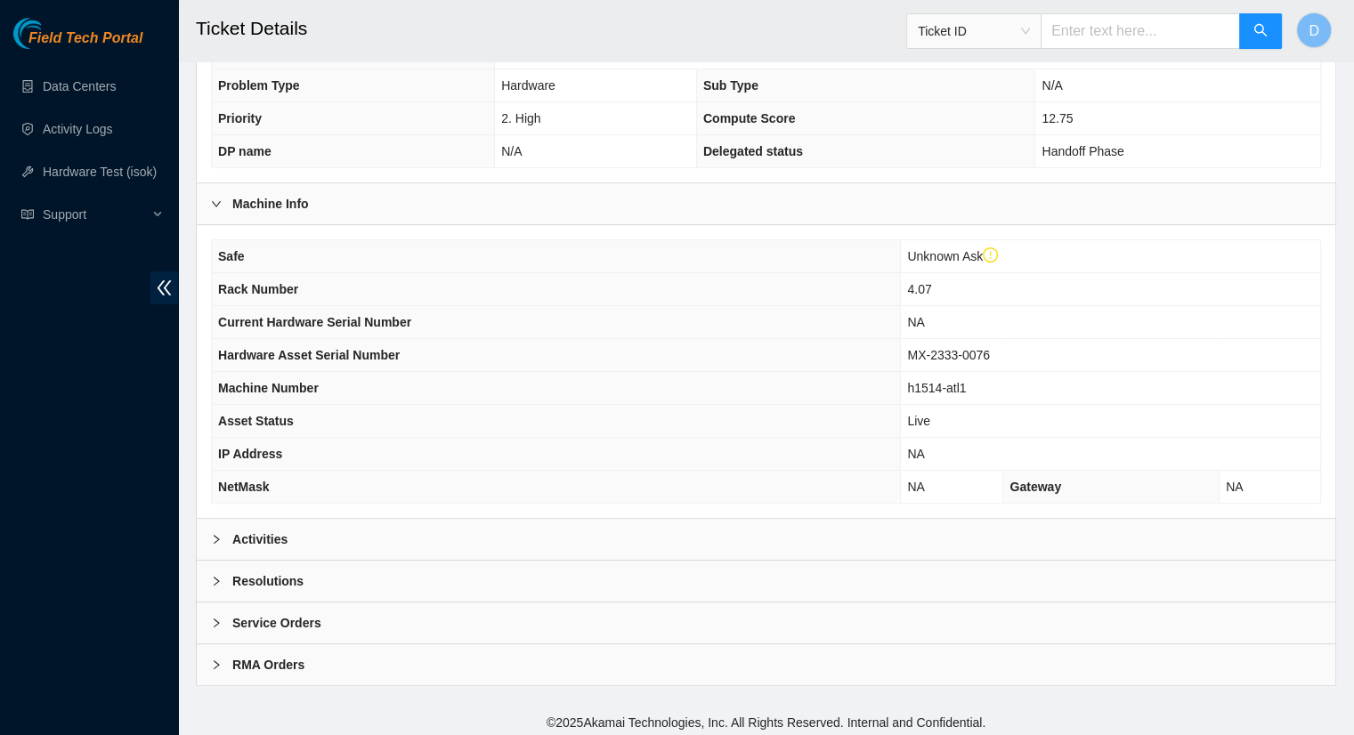
scroll to position [482, 0]
click at [264, 533] on b "Activities" at bounding box center [259, 539] width 55 height 20
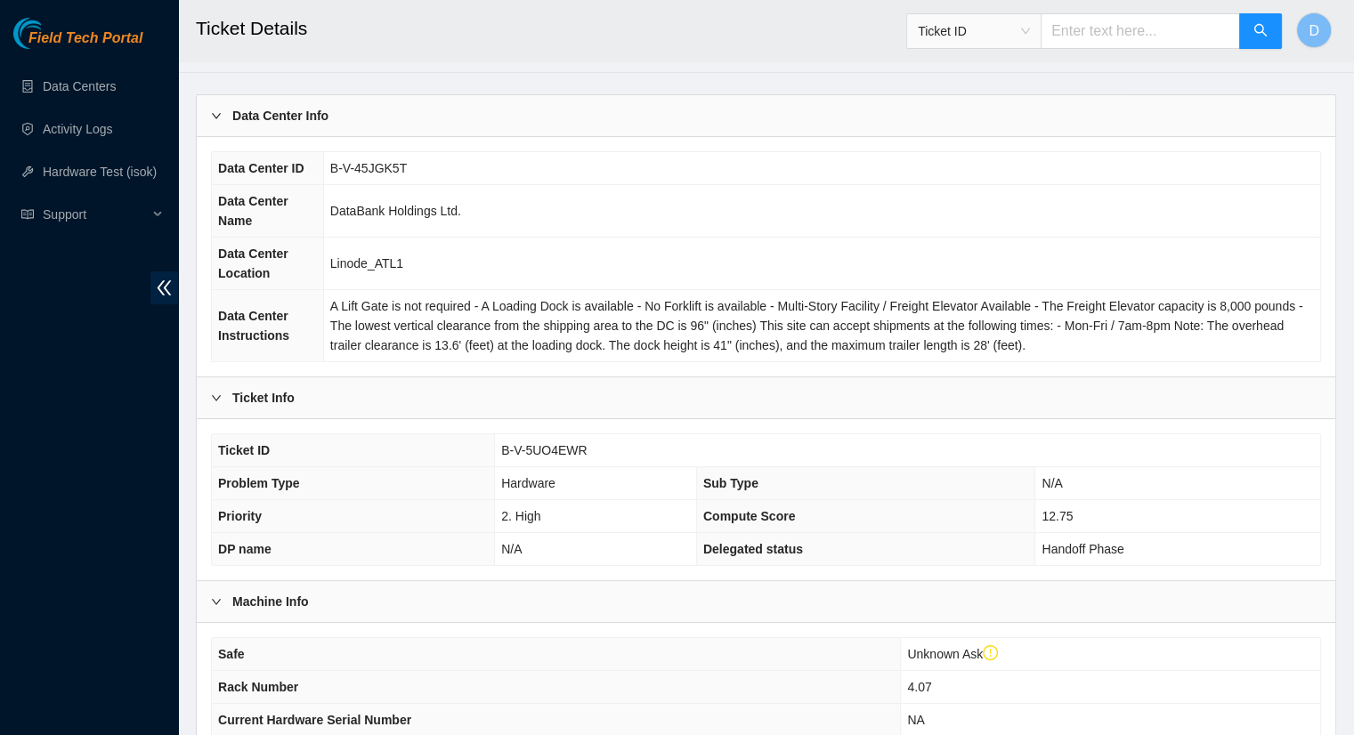
scroll to position [0, 0]
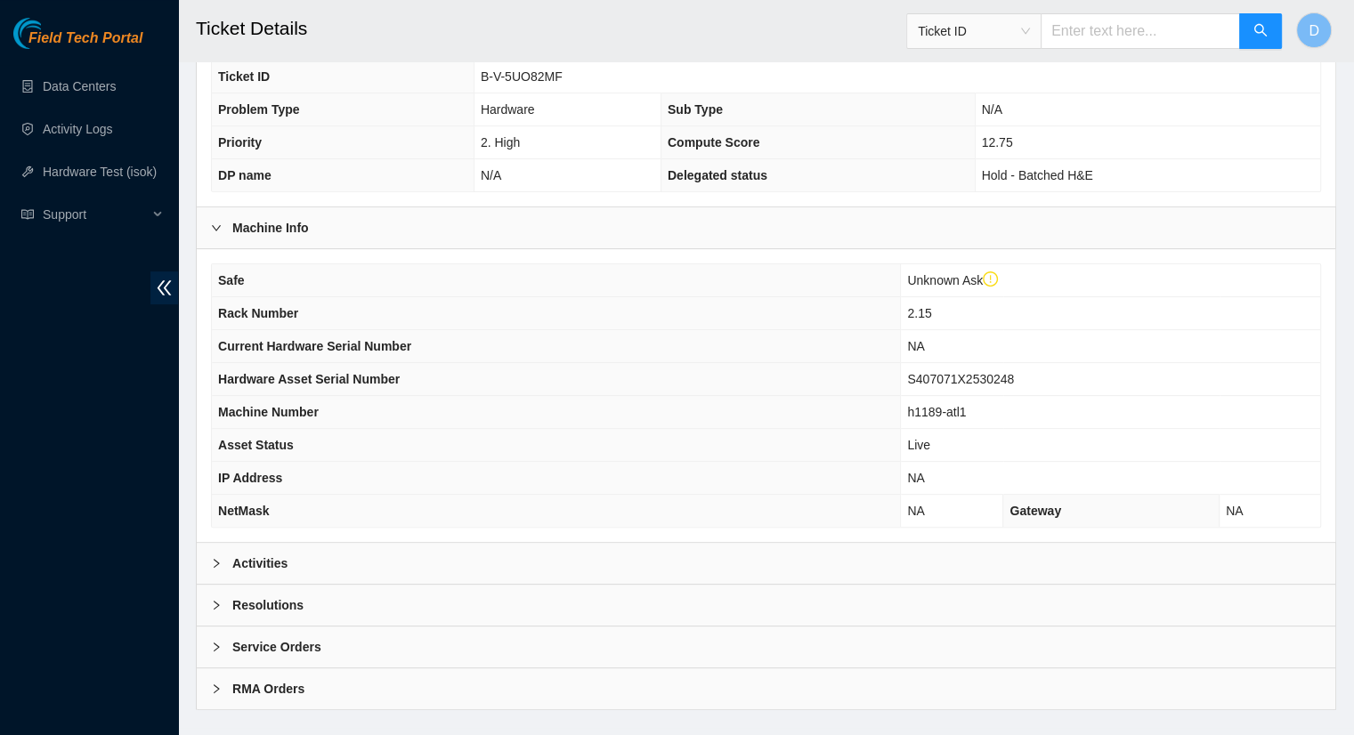
scroll to position [462, 0]
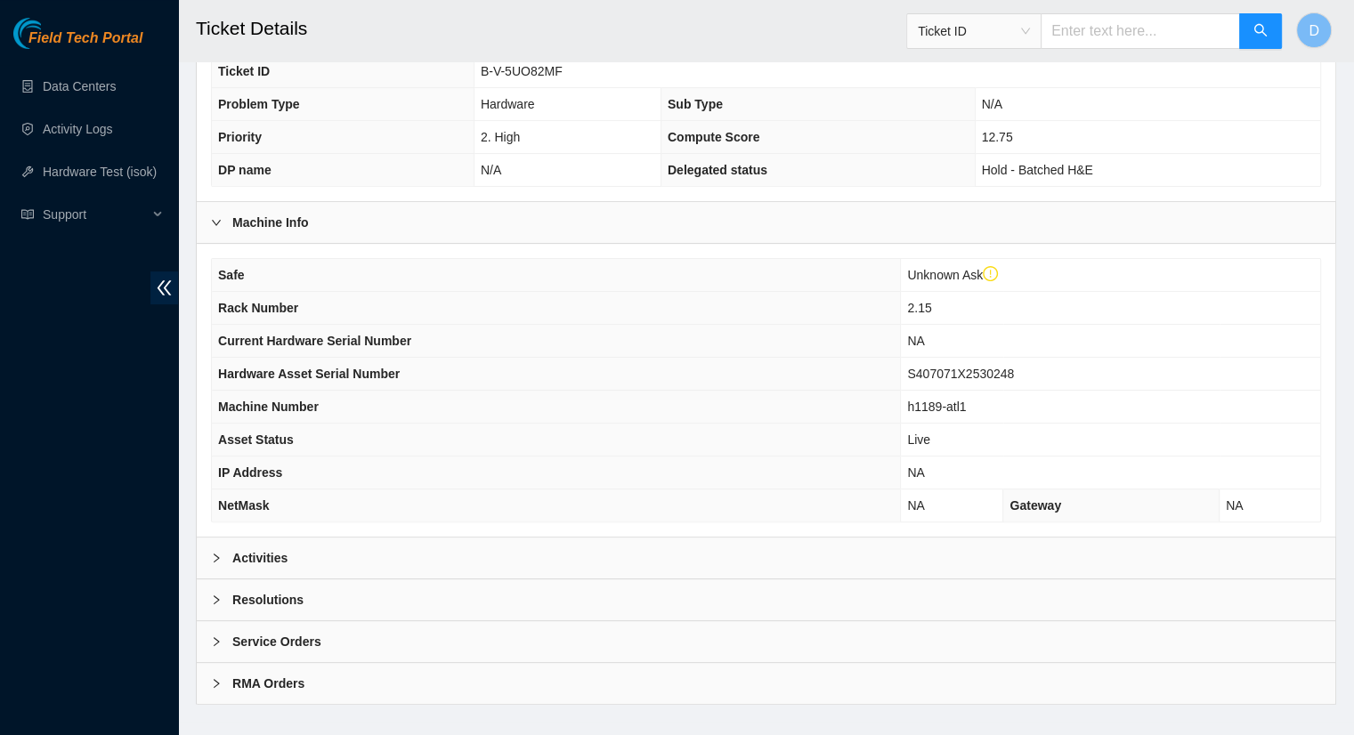
click at [1017, 565] on div "Activities" at bounding box center [766, 558] width 1139 height 41
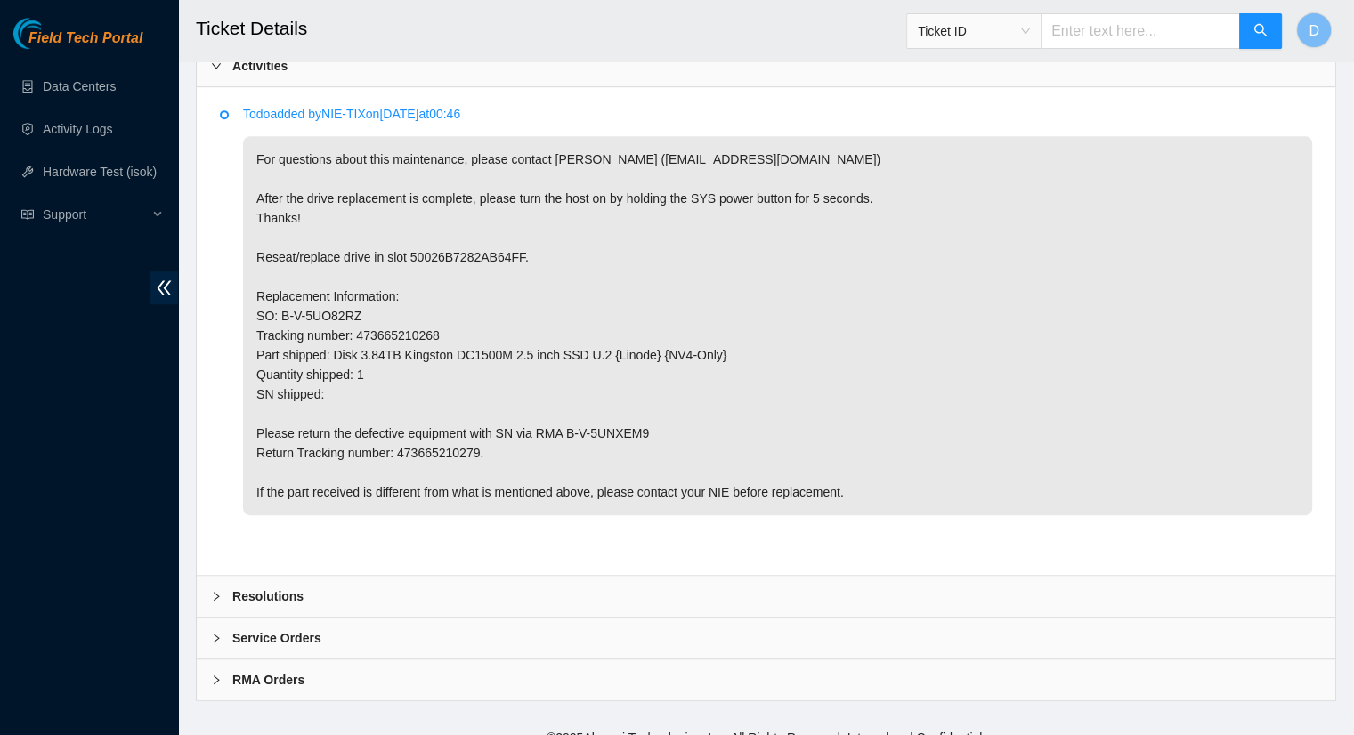
scroll to position [970, 0]
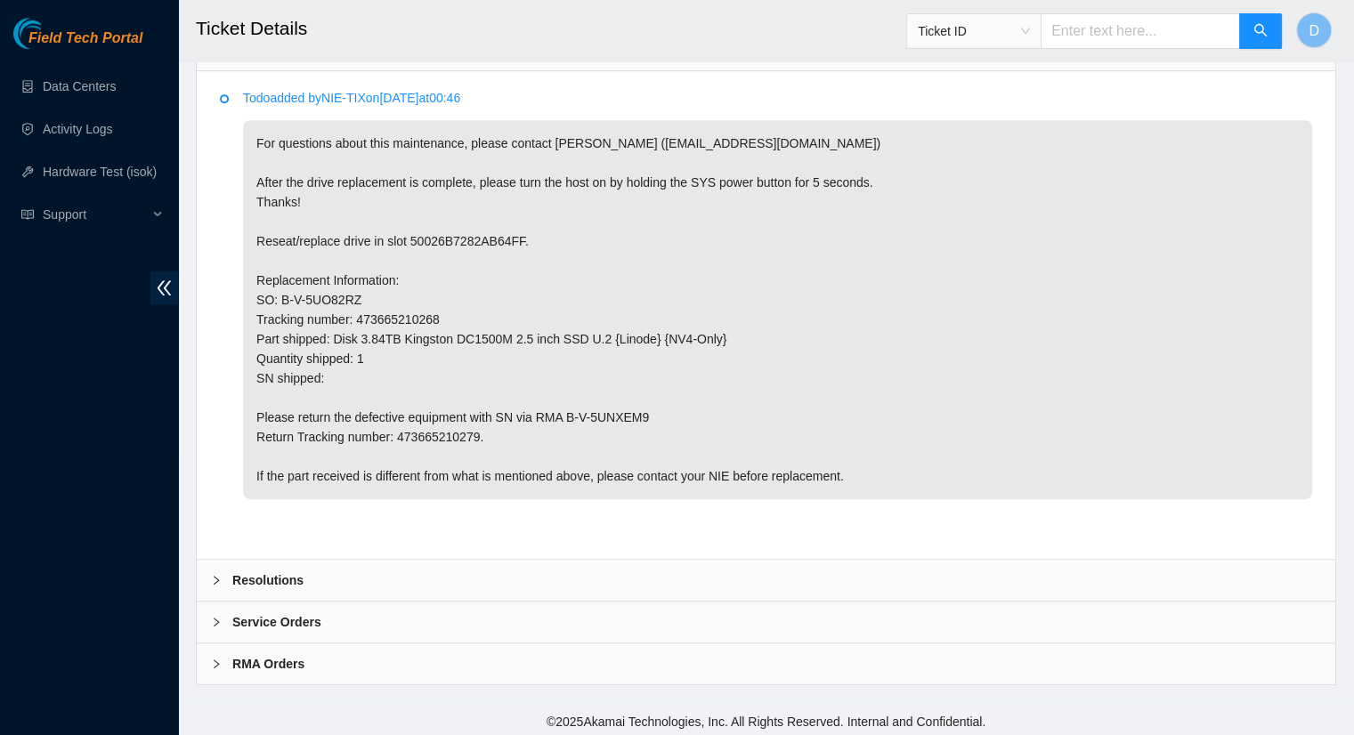
click at [253, 571] on b "Resolutions" at bounding box center [267, 581] width 71 height 20
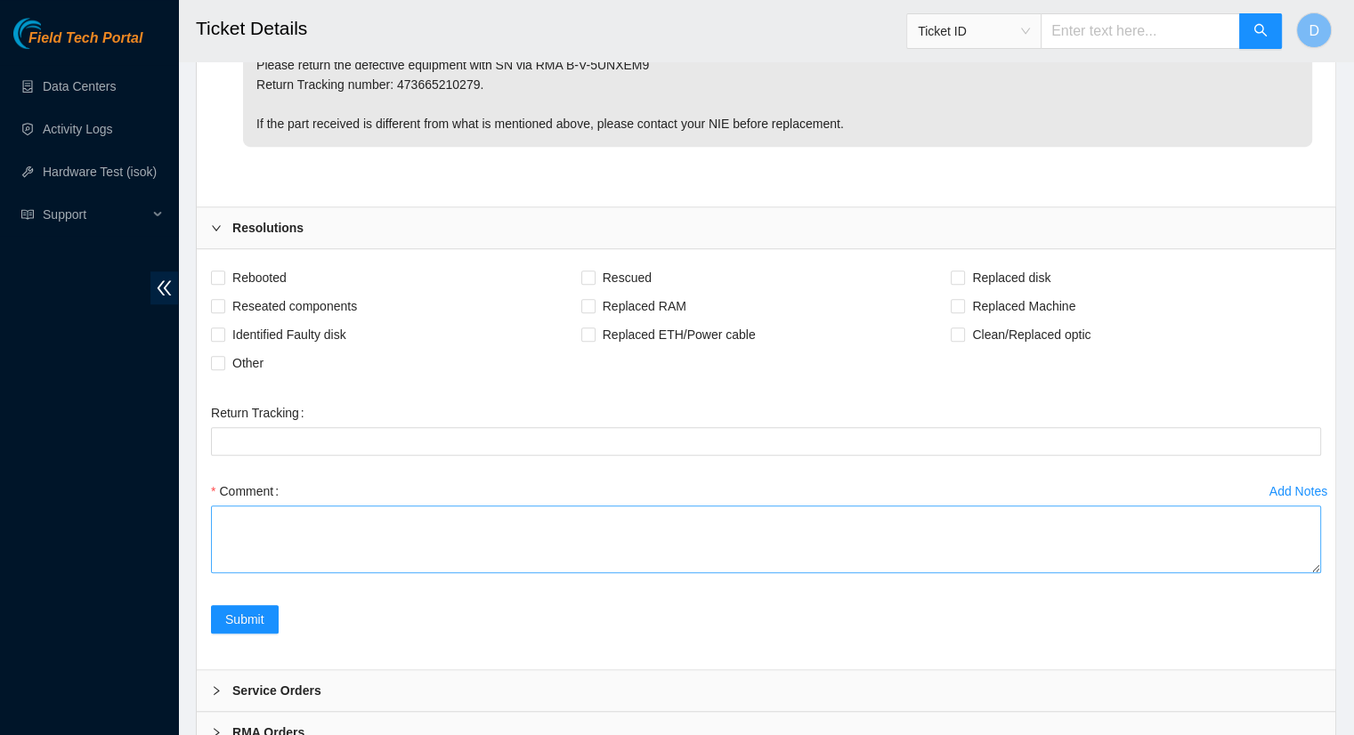
scroll to position [1327, 0]
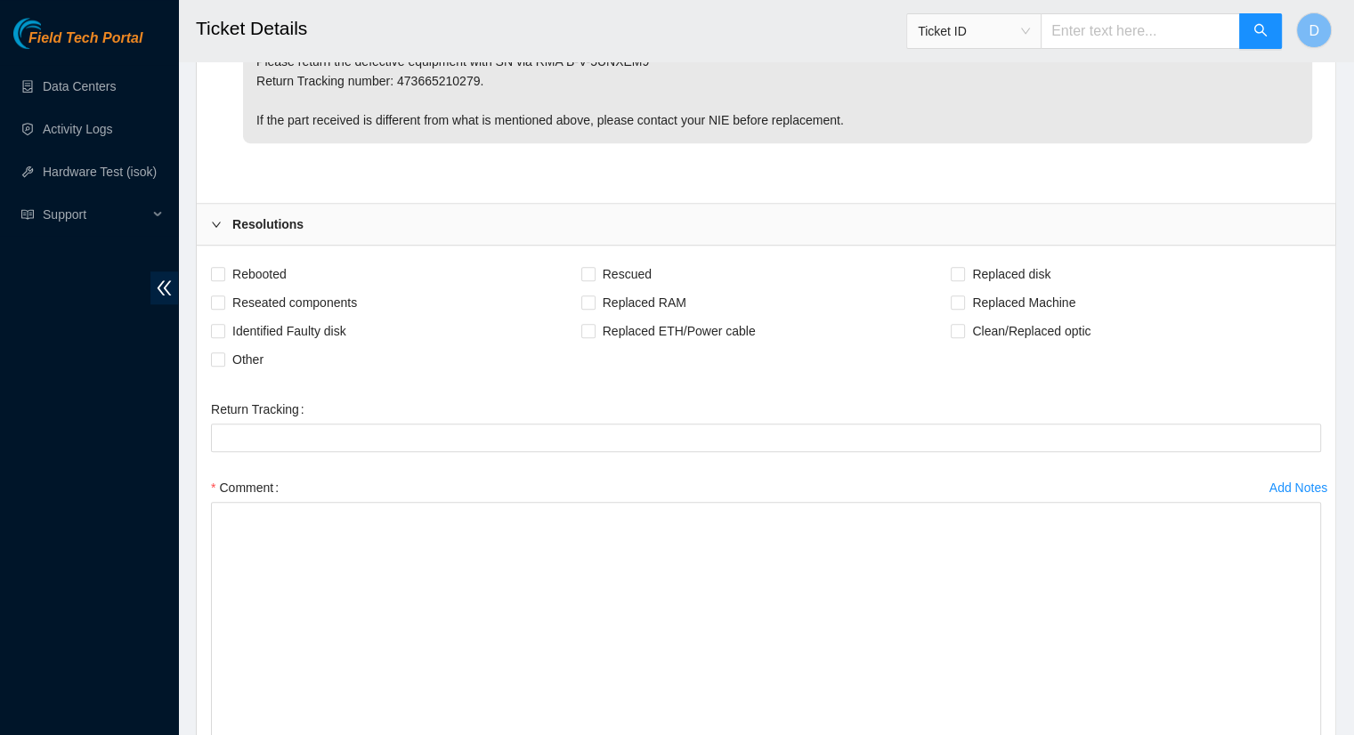
drag, startPoint x: 1313, startPoint y: 561, endPoint x: 1306, endPoint y: 759, distance: 198.7
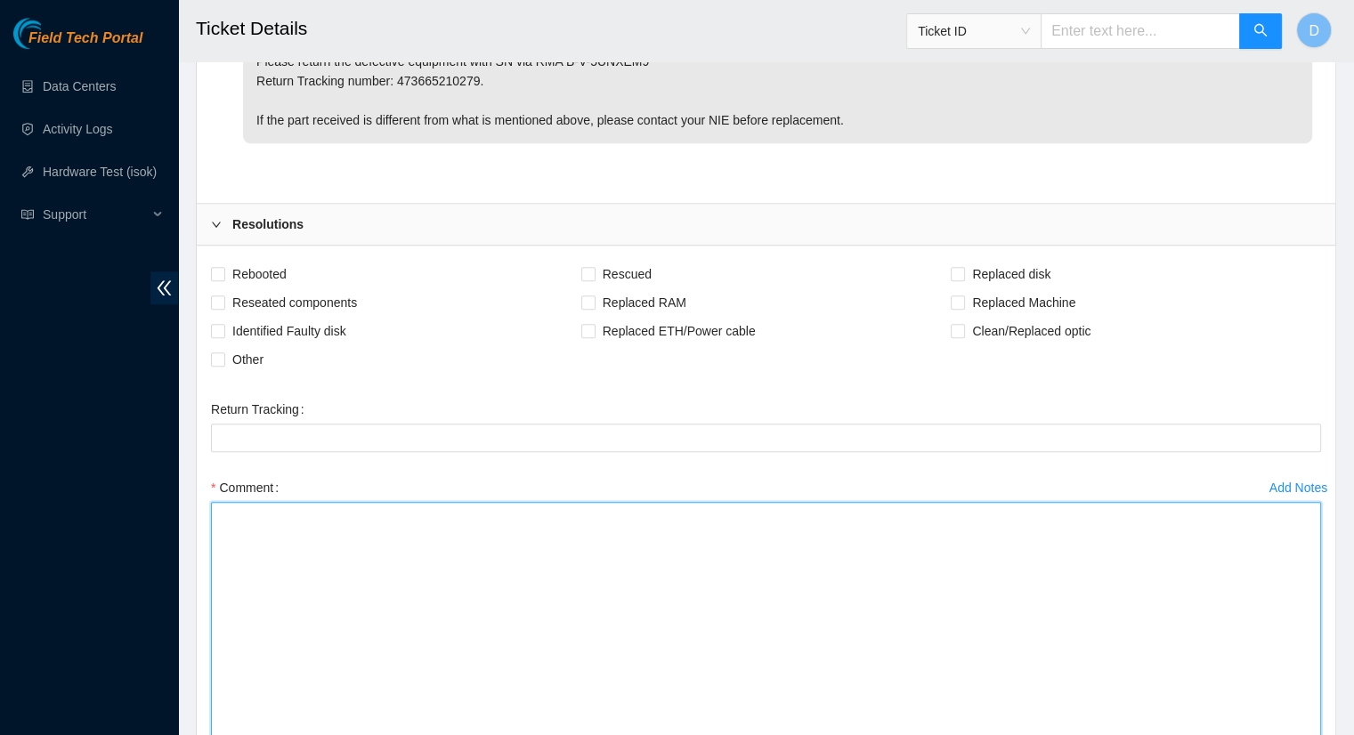
click at [268, 553] on textarea "Comment" at bounding box center [766, 635] width 1110 height 266
paste textarea "- removed and replaced disk - old S/N <50026B7282AB6656> - new S/N <50026B7282F…"
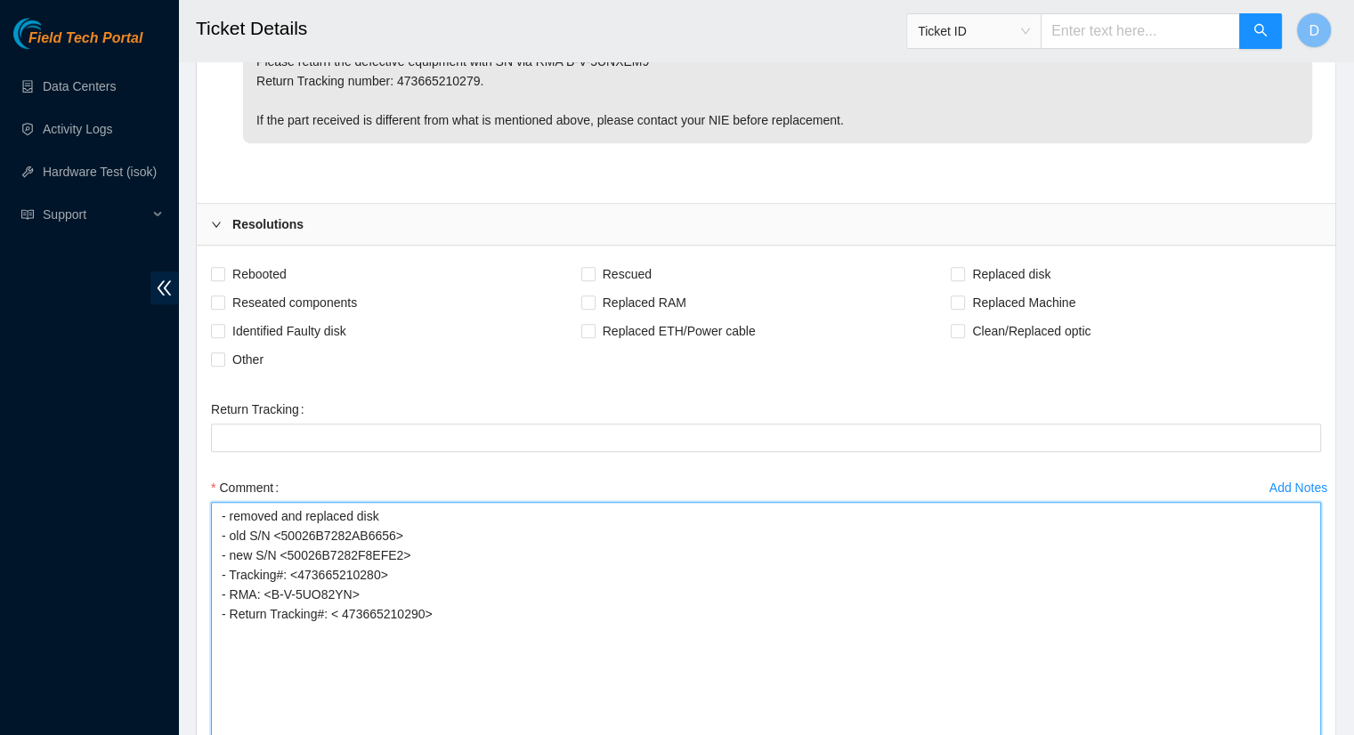
drag, startPoint x: 392, startPoint y: 528, endPoint x: 289, endPoint y: 524, distance: 102.4
click at [288, 524] on textarea "- removed and replaced disk - old S/N <50026B7282AB6656> - new S/N <50026B7282F…" at bounding box center [766, 635] width 1110 height 266
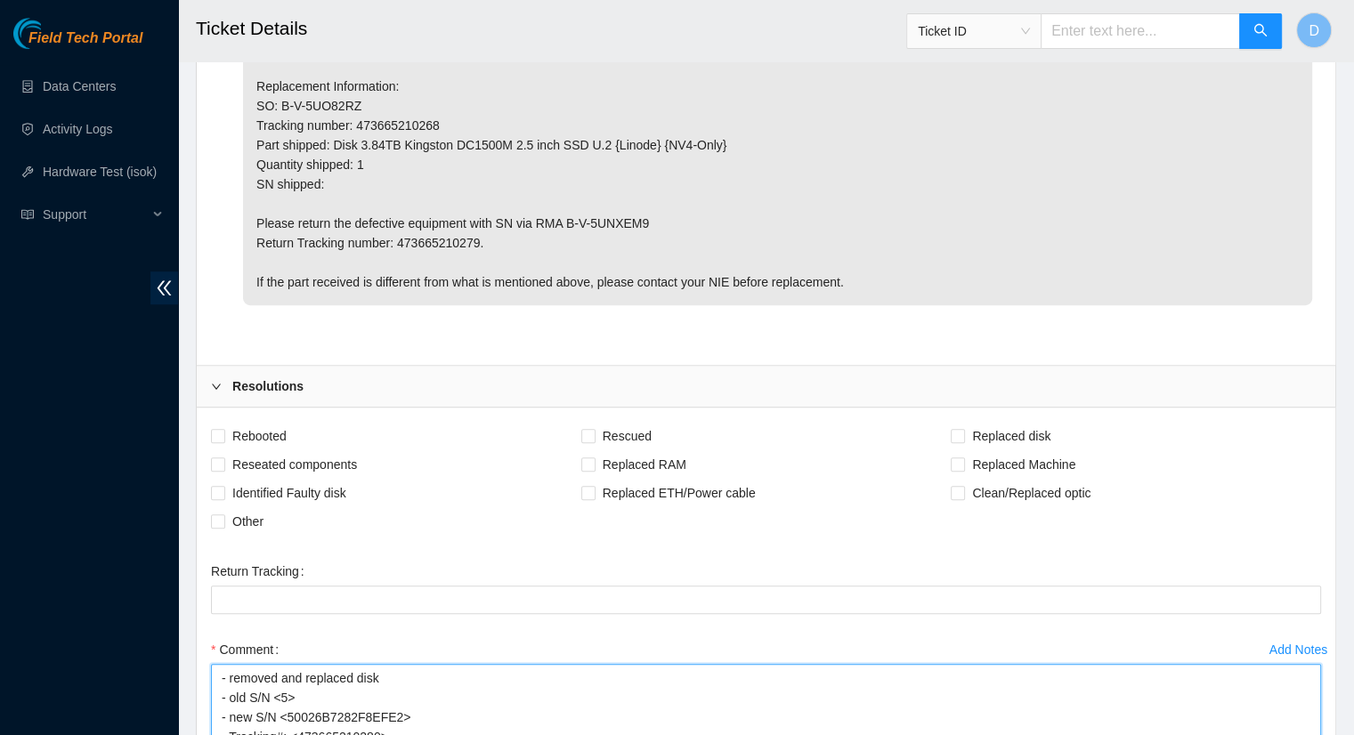
scroll to position [970, 0]
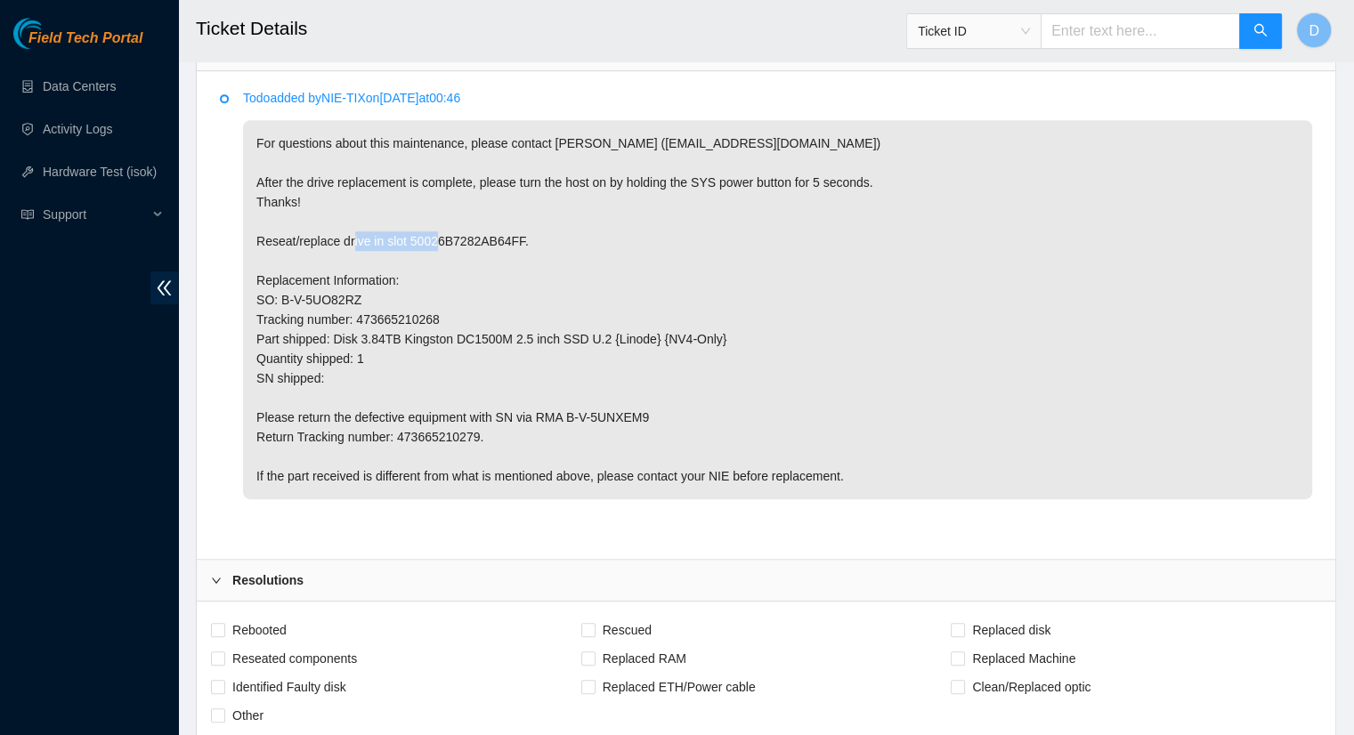
drag, startPoint x: 516, startPoint y: 238, endPoint x: 410, endPoint y: 239, distance: 106.8
click at [410, 239] on p "For questions about this maintenance, please contact Eric Polgar (epolgar@akama…" at bounding box center [777, 309] width 1069 height 379
copy p "50026B7282AB64FF"
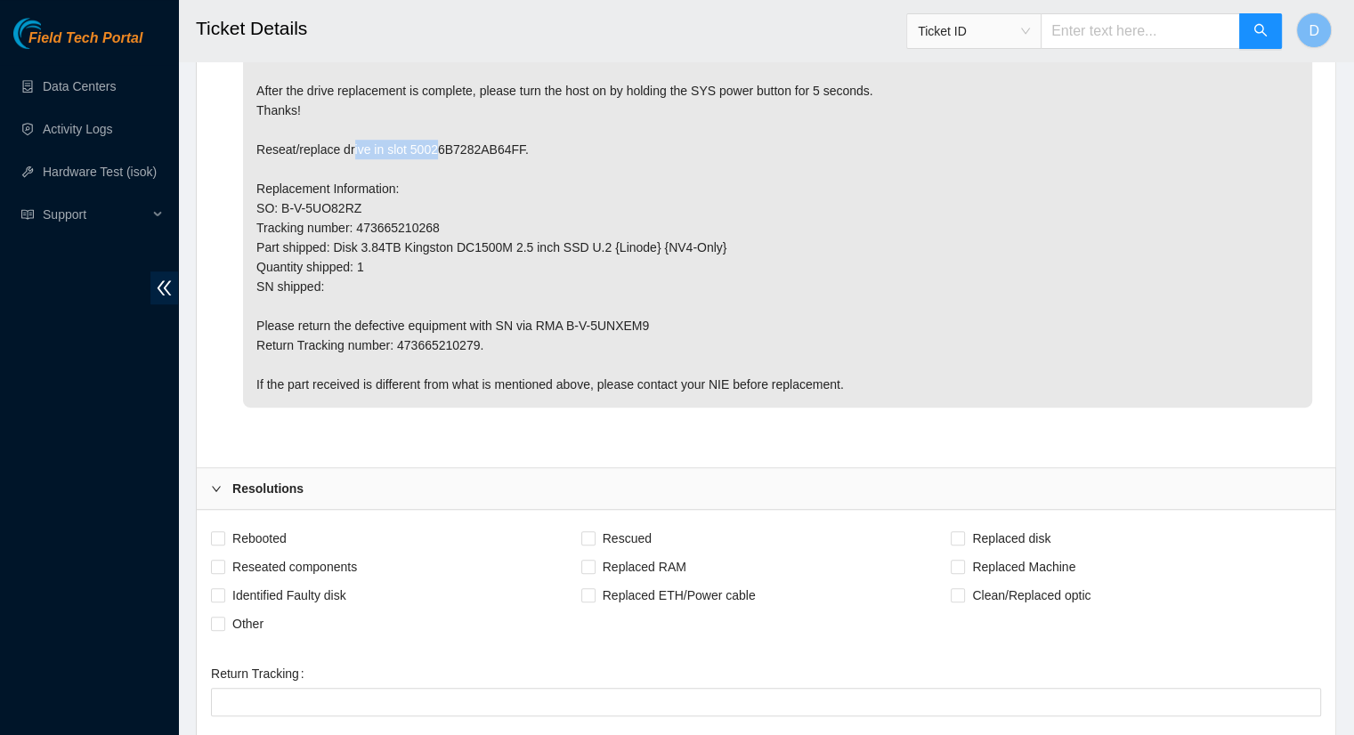
scroll to position [1327, 0]
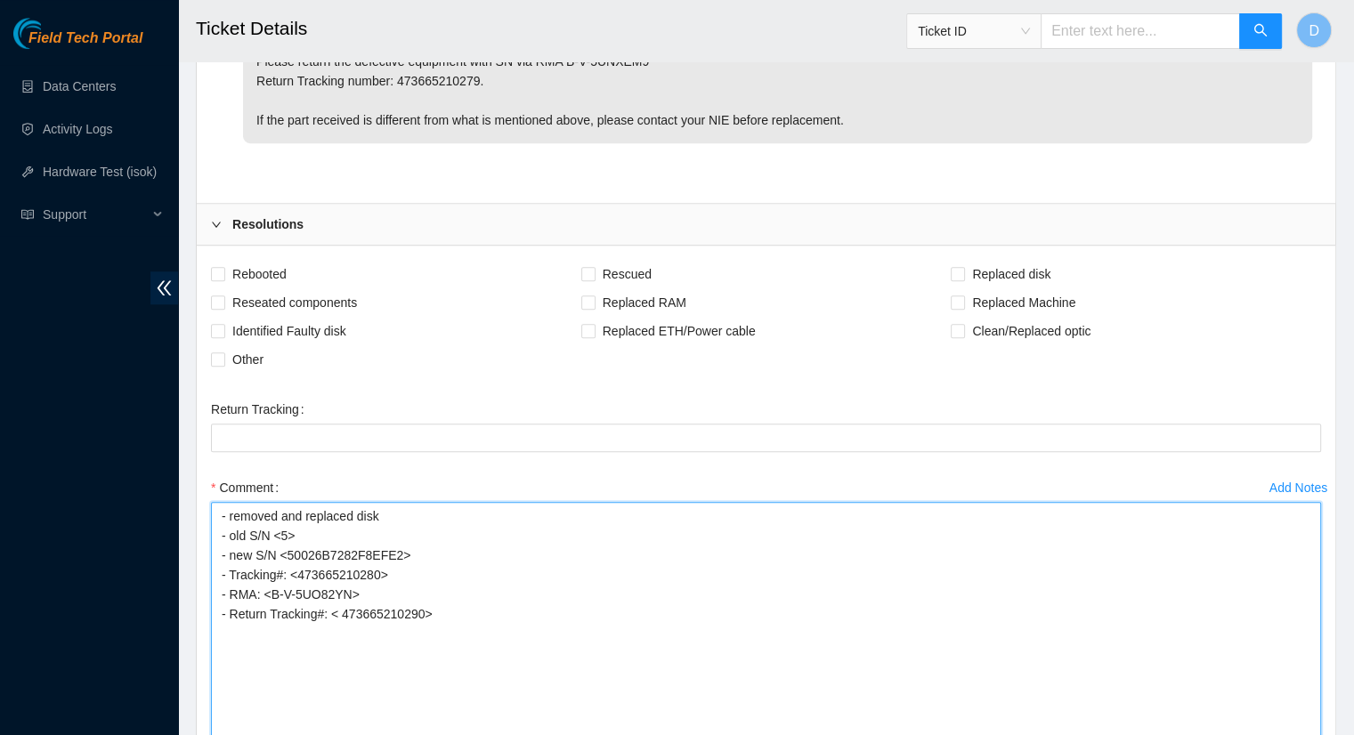
click at [288, 531] on textarea "- removed and replaced disk - old S/N <5> - new S/N <50026B7282F8EFE2> - Tracki…" at bounding box center [766, 635] width 1110 height 266
paste textarea "50026B7282AB64FF"
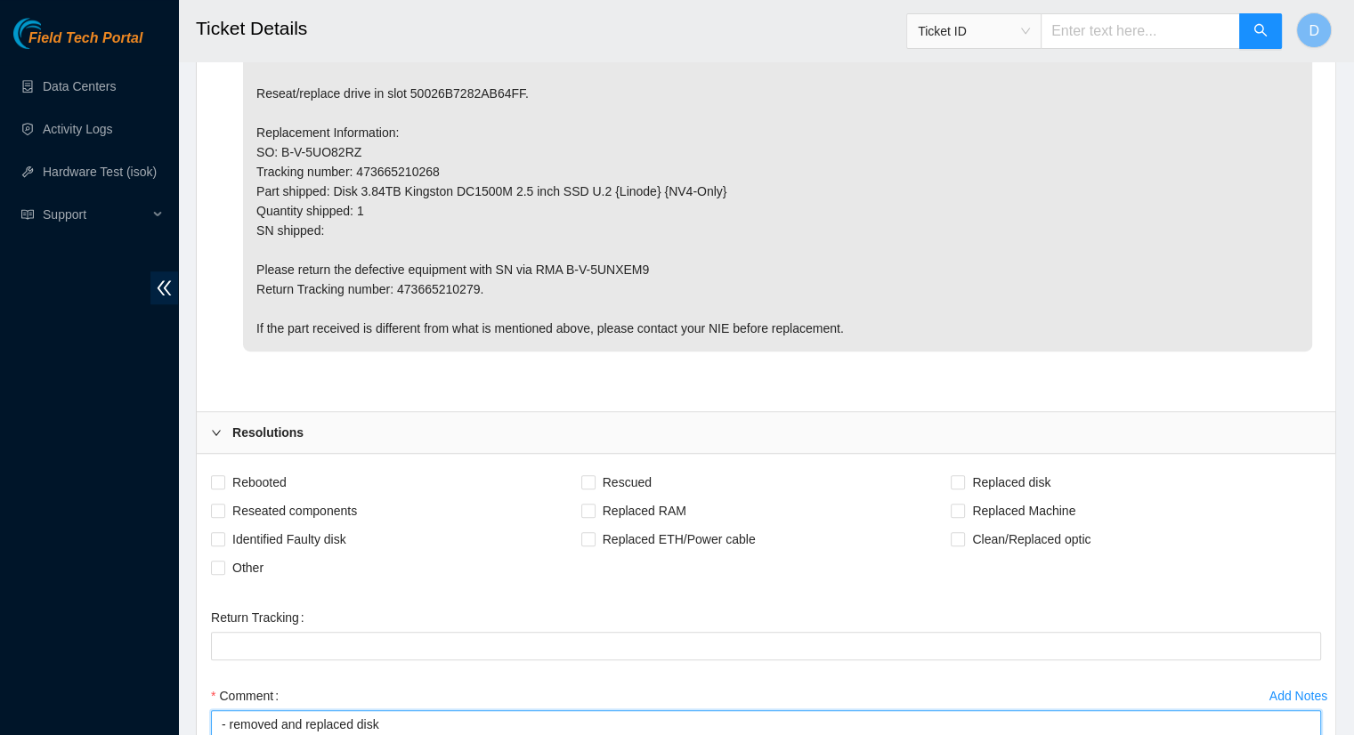
scroll to position [970, 0]
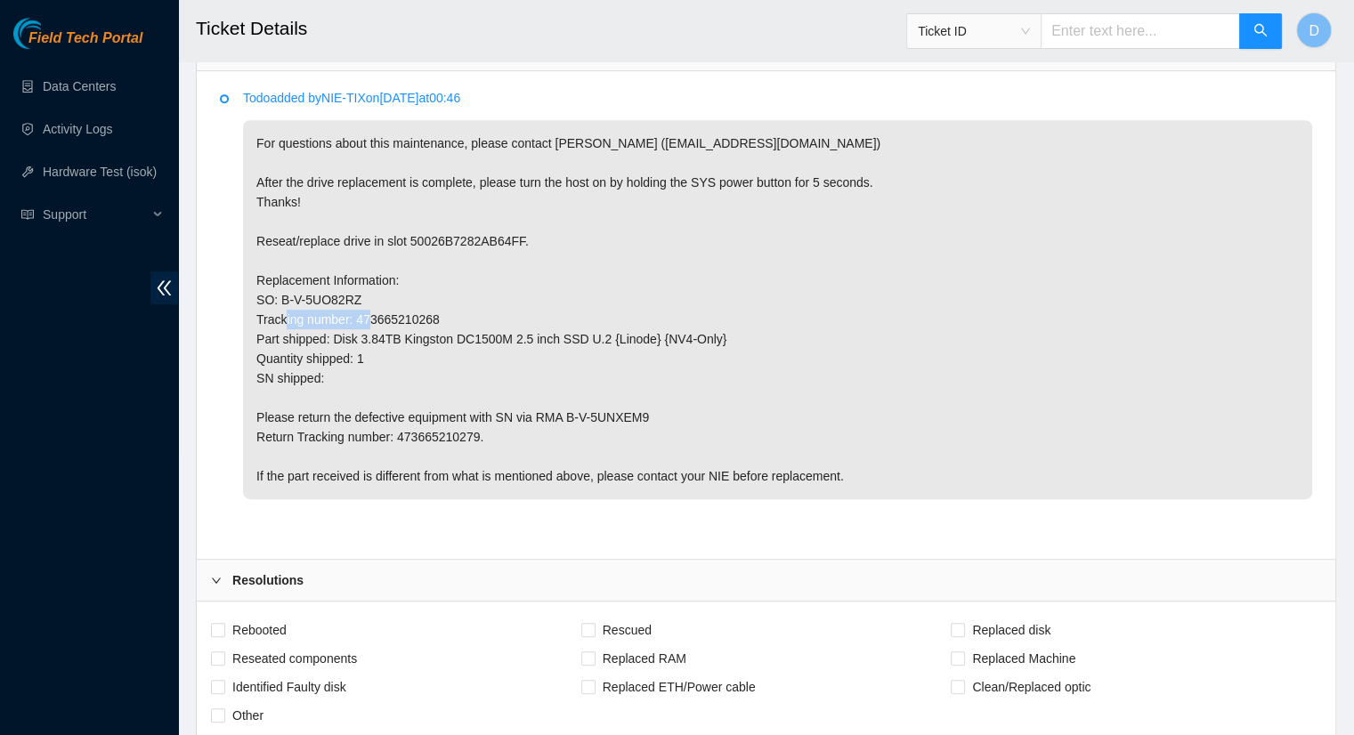
drag, startPoint x: 434, startPoint y: 317, endPoint x: 357, endPoint y: 321, distance: 76.7
click at [357, 321] on p "For questions about this maintenance, please contact Eric Polgar (epolgar@akama…" at bounding box center [777, 309] width 1069 height 379
copy p "473665210268"
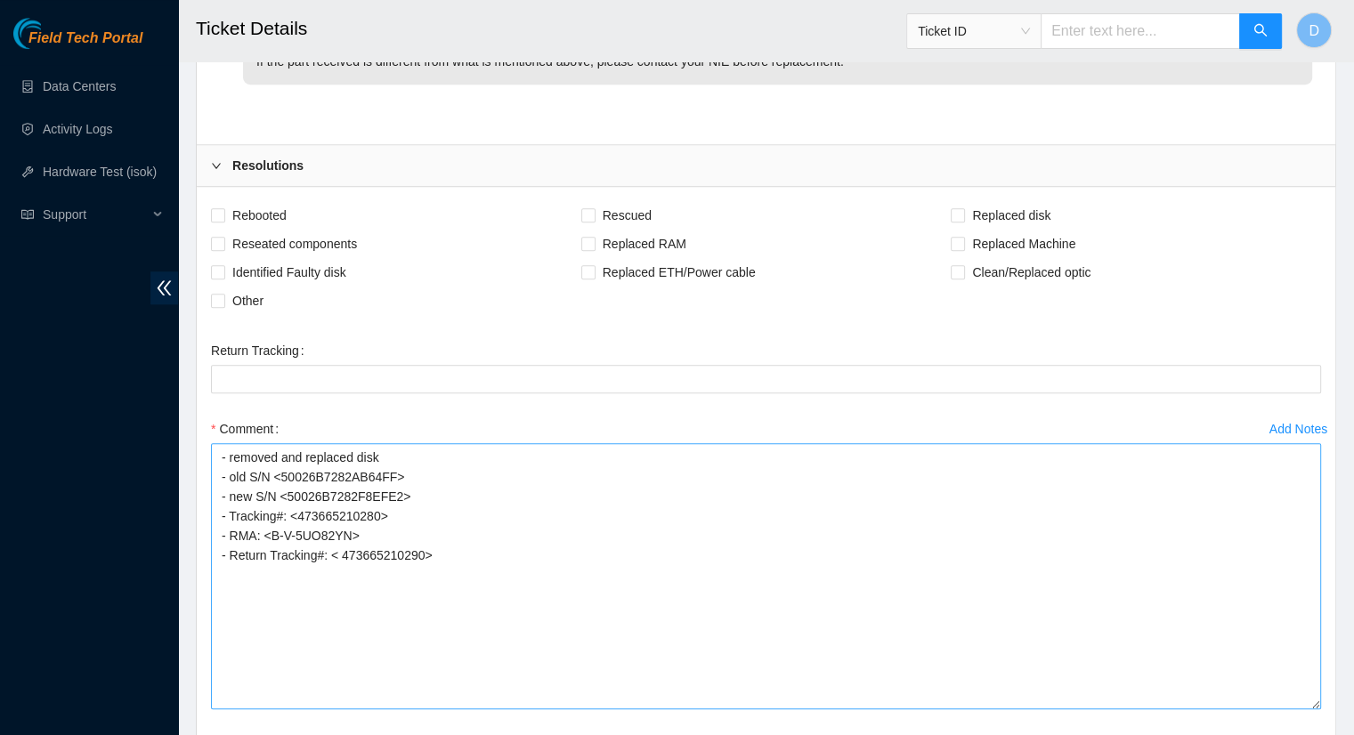
scroll to position [1416, 0]
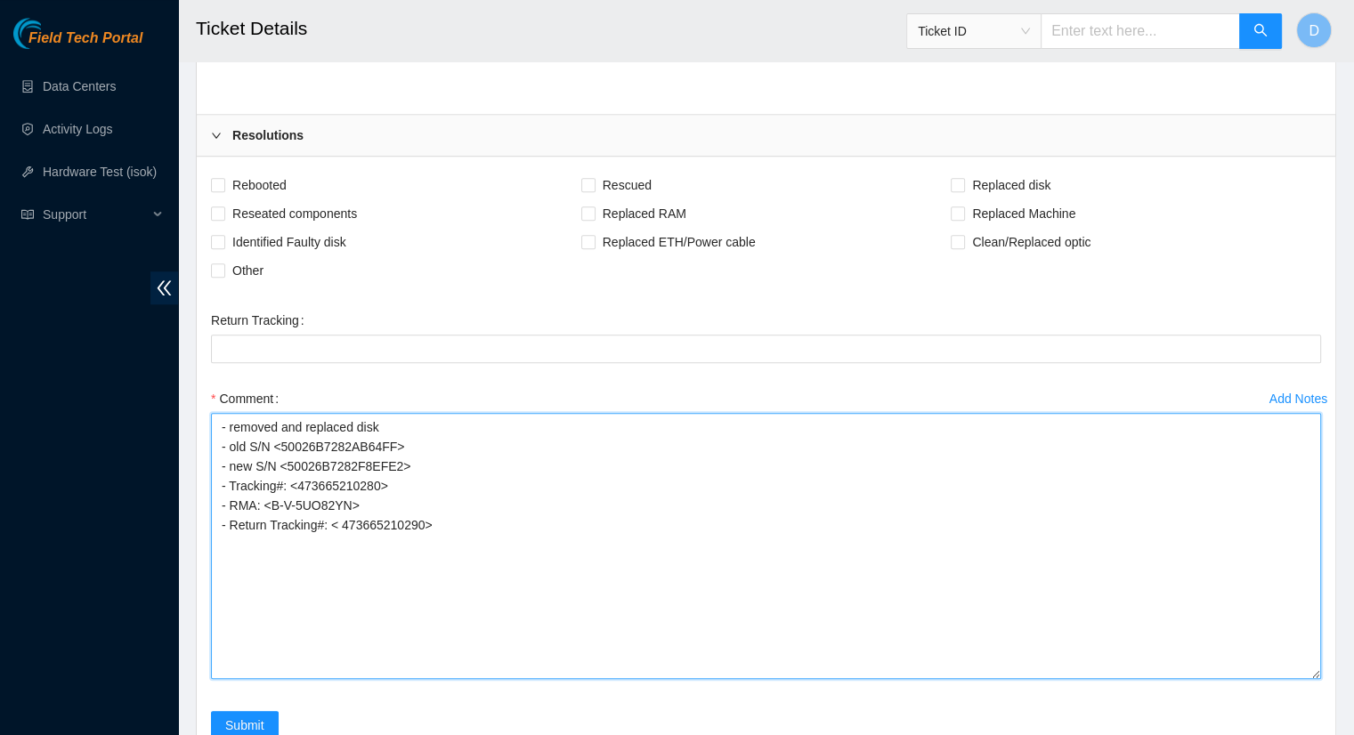
drag, startPoint x: 372, startPoint y: 482, endPoint x: 303, endPoint y: 479, distance: 69.5
click at [303, 479] on textarea "- removed and replaced disk - old S/N <50026B7282AB64FF> - new S/N <50026B7282F…" at bounding box center [766, 546] width 1110 height 266
paste textarea "473665210268"
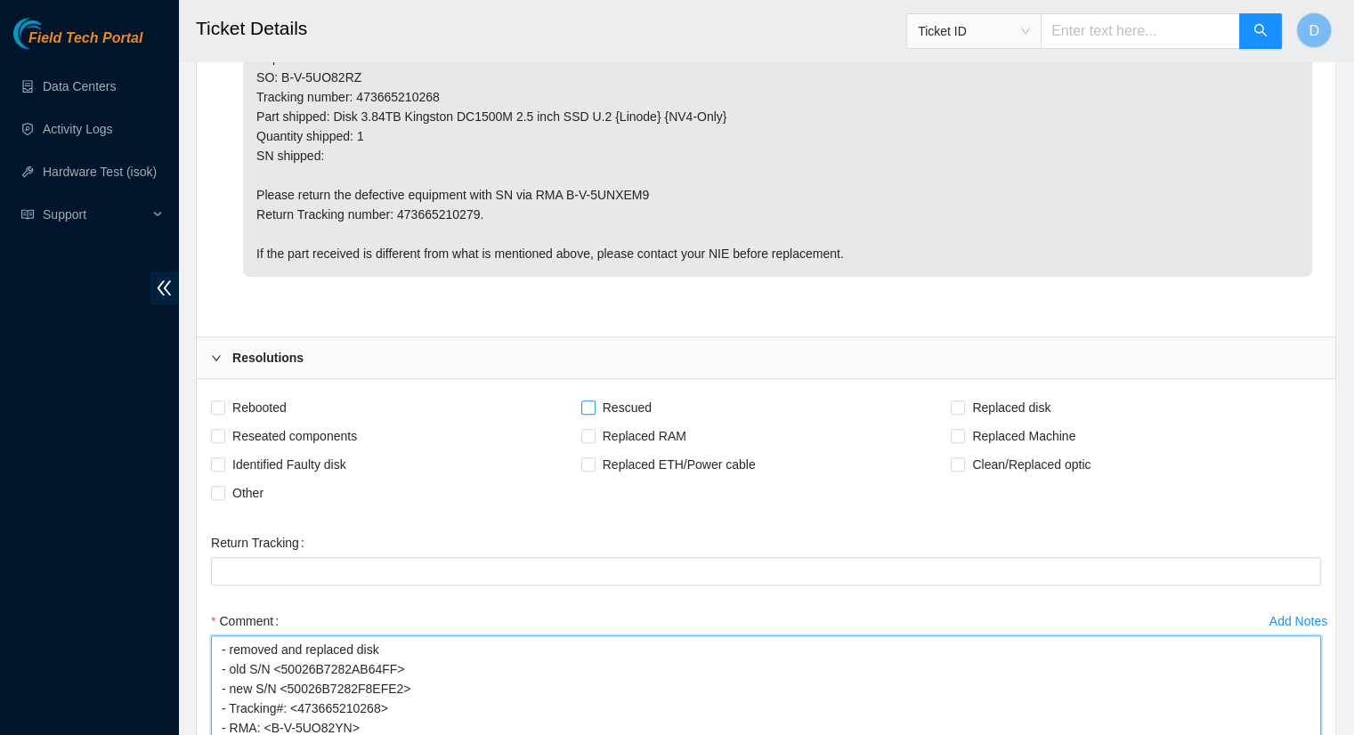
scroll to position [1148, 0]
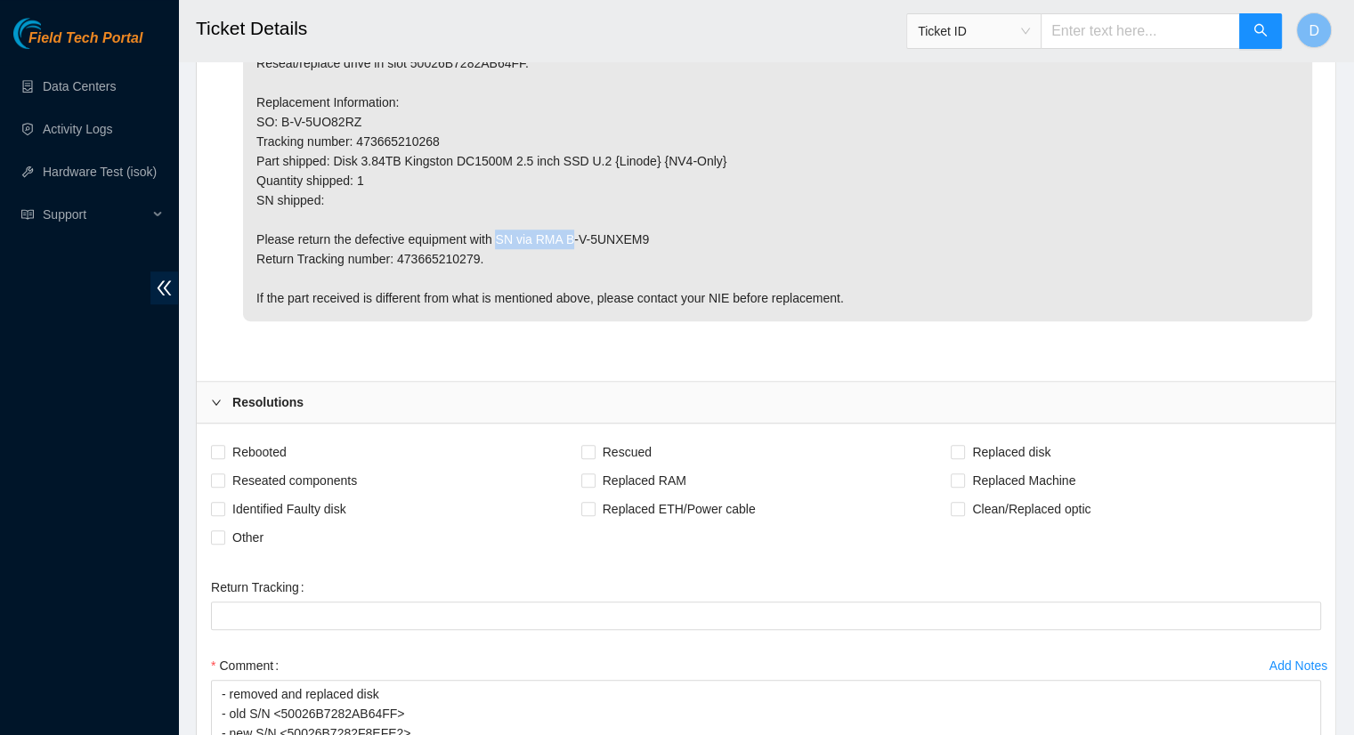
drag, startPoint x: 641, startPoint y: 238, endPoint x: 565, endPoint y: 239, distance: 75.7
click at [565, 239] on p "For questions about this maintenance, please contact Eric Polgar (epolgar@akama…" at bounding box center [777, 131] width 1069 height 379
copy p "B-V-5UNXEM9"
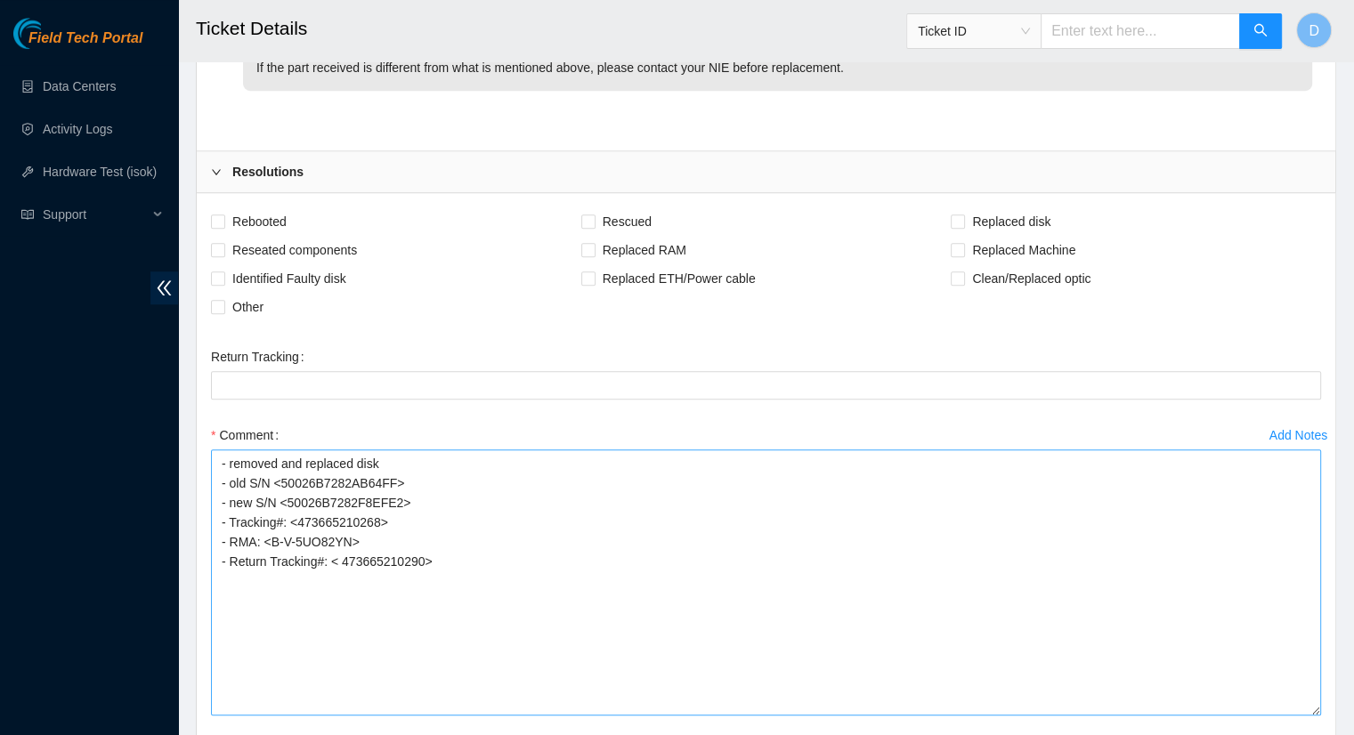
scroll to position [1505, 0]
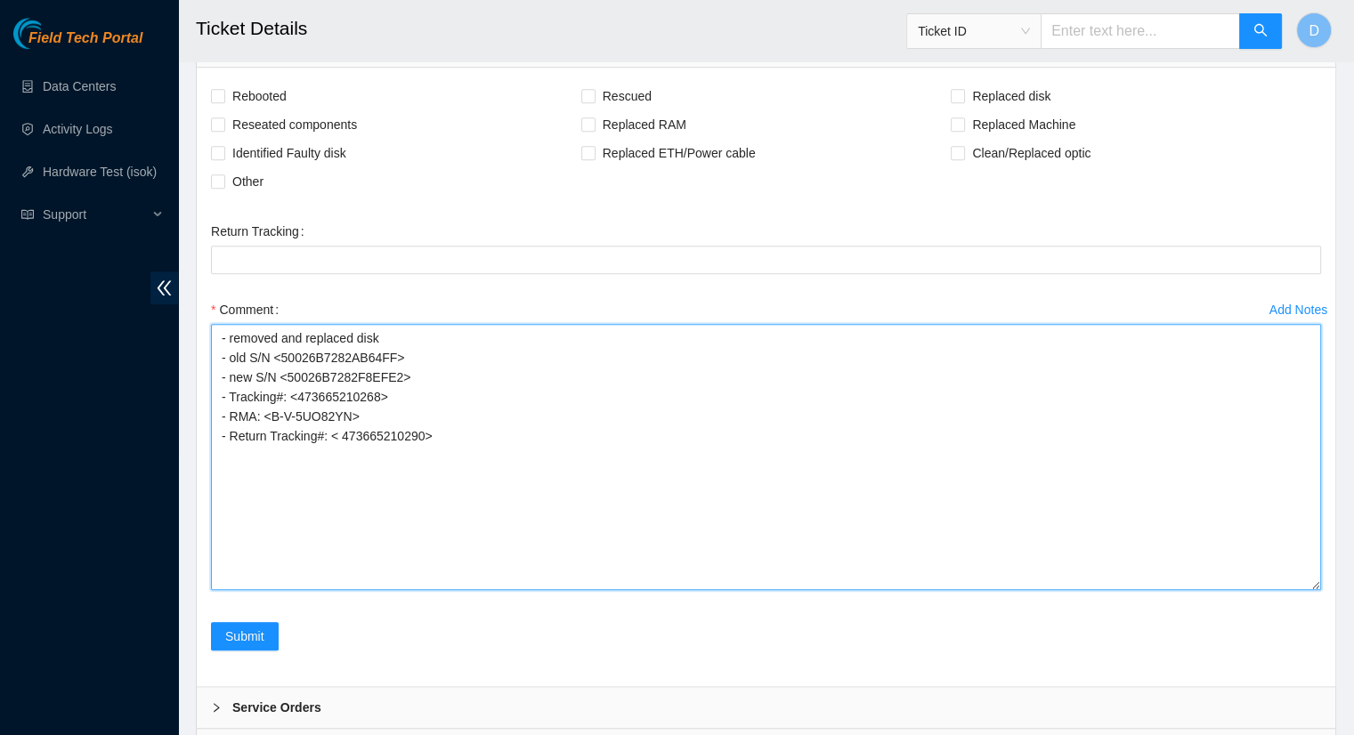
drag, startPoint x: 348, startPoint y: 411, endPoint x: 272, endPoint y: 414, distance: 75.7
click at [271, 414] on textarea "- removed and replaced disk - old S/N <50026B7282AB64FF> - new S/N <50026B7282F…" at bounding box center [766, 457] width 1110 height 266
paste textarea "B-V-5UNXEM9"
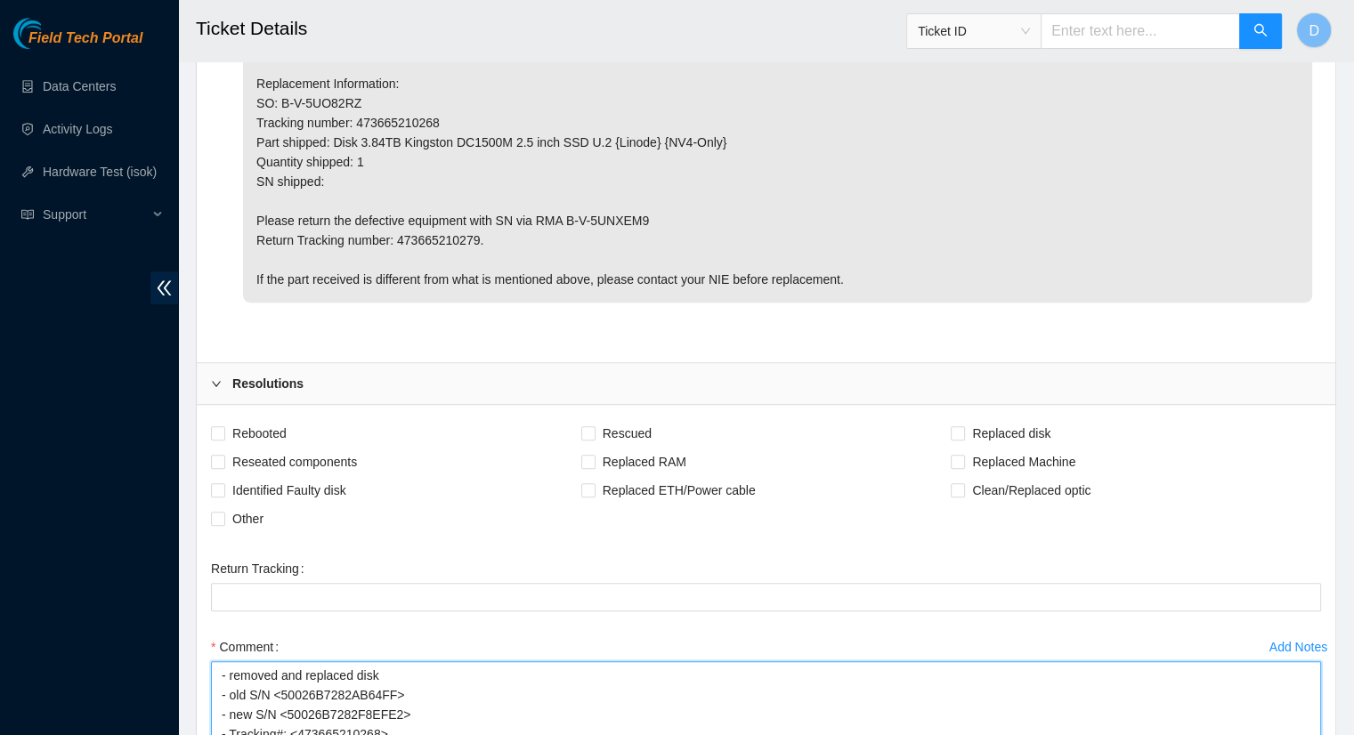
scroll to position [1148, 0]
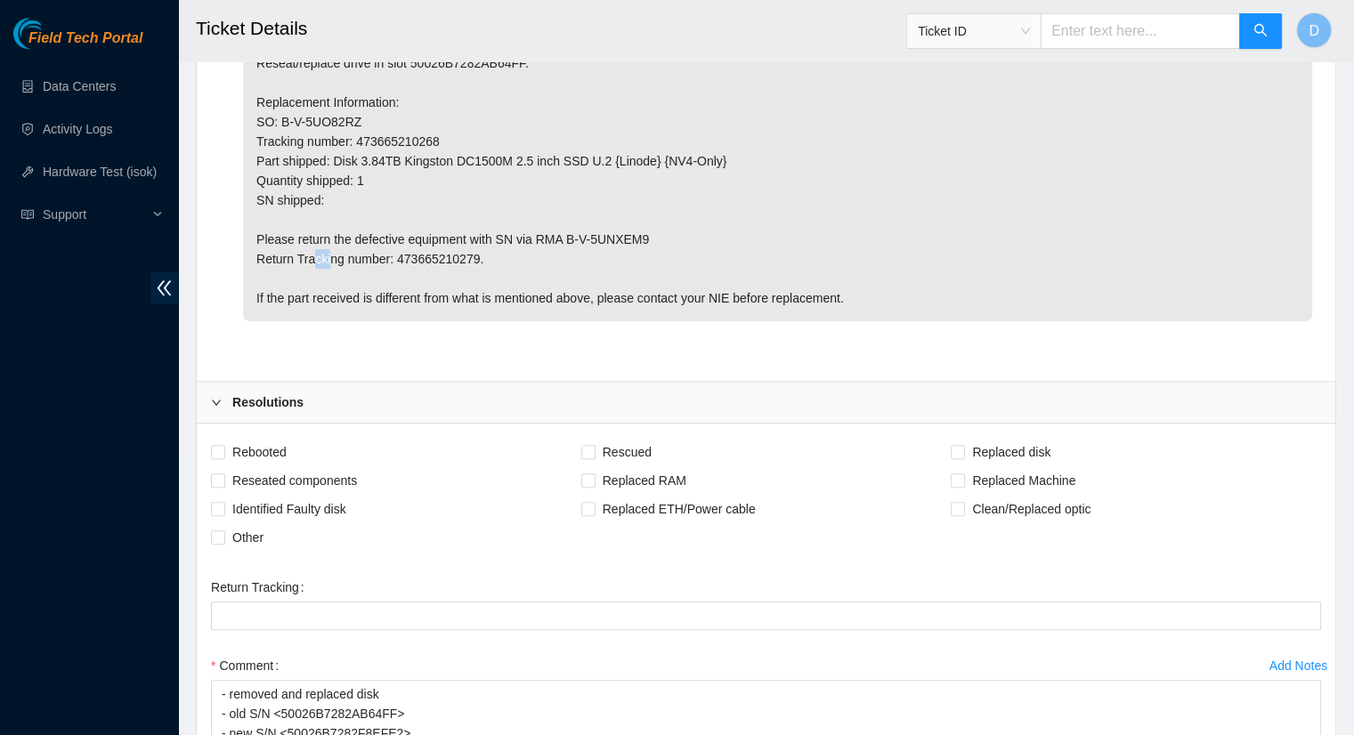
drag, startPoint x: 388, startPoint y: 255, endPoint x: 398, endPoint y: 258, distance: 10.4
click at [398, 258] on p "For questions about this maintenance, please contact Eric Polgar (epolgar@akama…" at bounding box center [777, 131] width 1069 height 379
click at [439, 245] on p "For questions about this maintenance, please contact Eric Polgar (epolgar@akama…" at bounding box center [777, 131] width 1069 height 379
drag, startPoint x: 394, startPoint y: 254, endPoint x: 469, endPoint y: 256, distance: 75.7
click at [469, 256] on p "For questions about this maintenance, please contact Eric Polgar (epolgar@akama…" at bounding box center [777, 131] width 1069 height 379
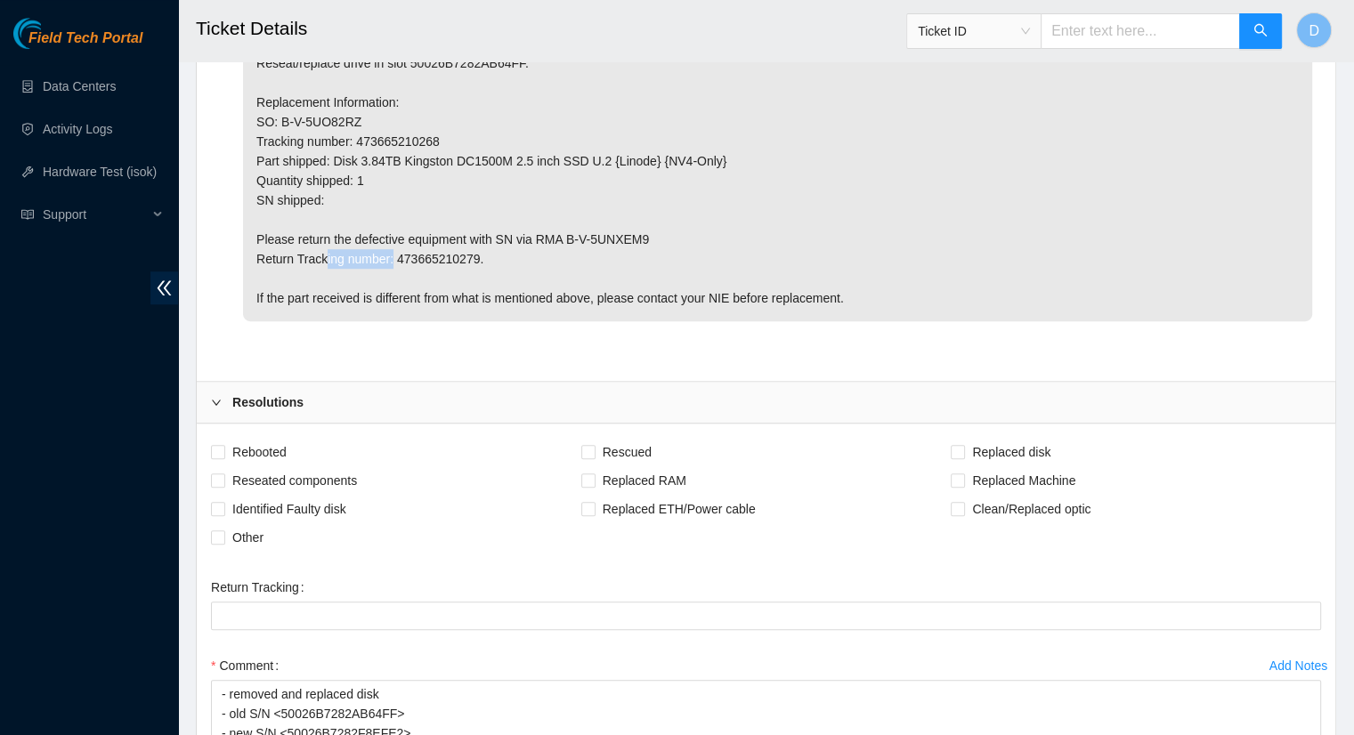
copy p "47366521027"
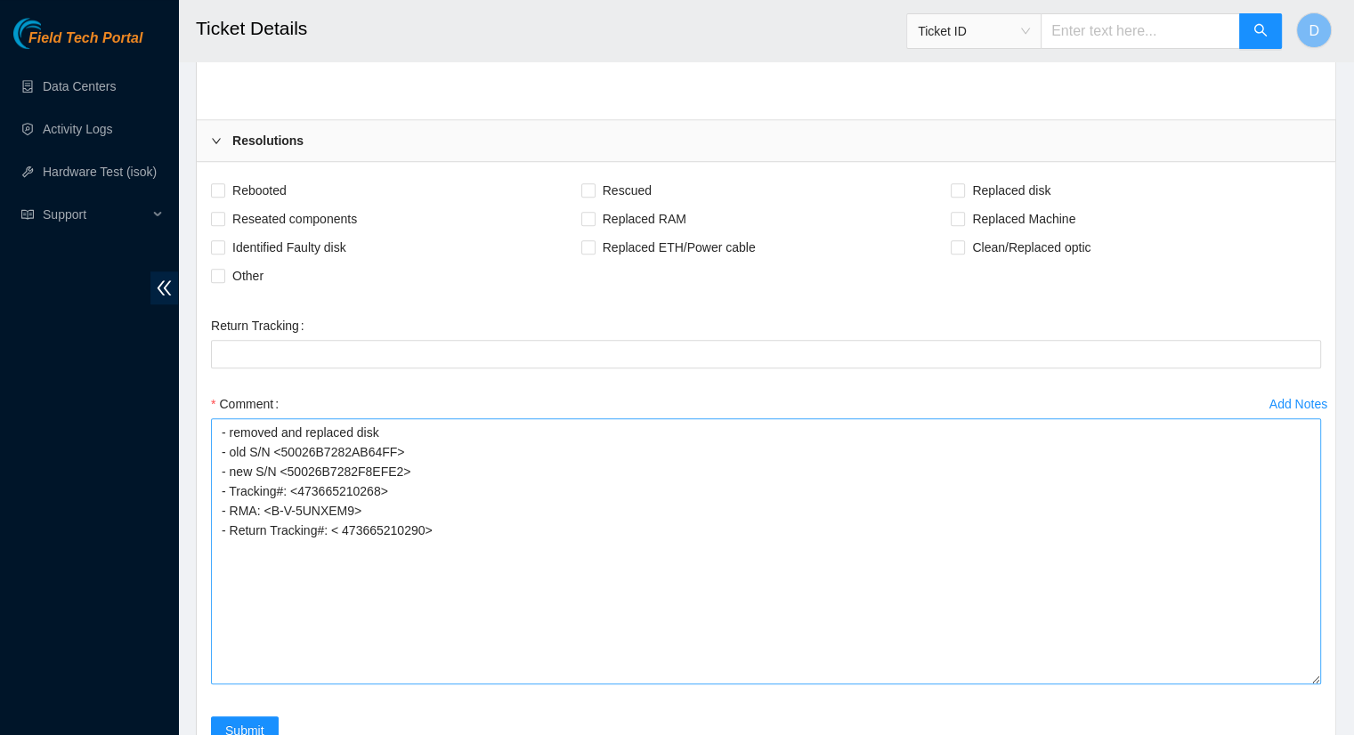
scroll to position [1505, 0]
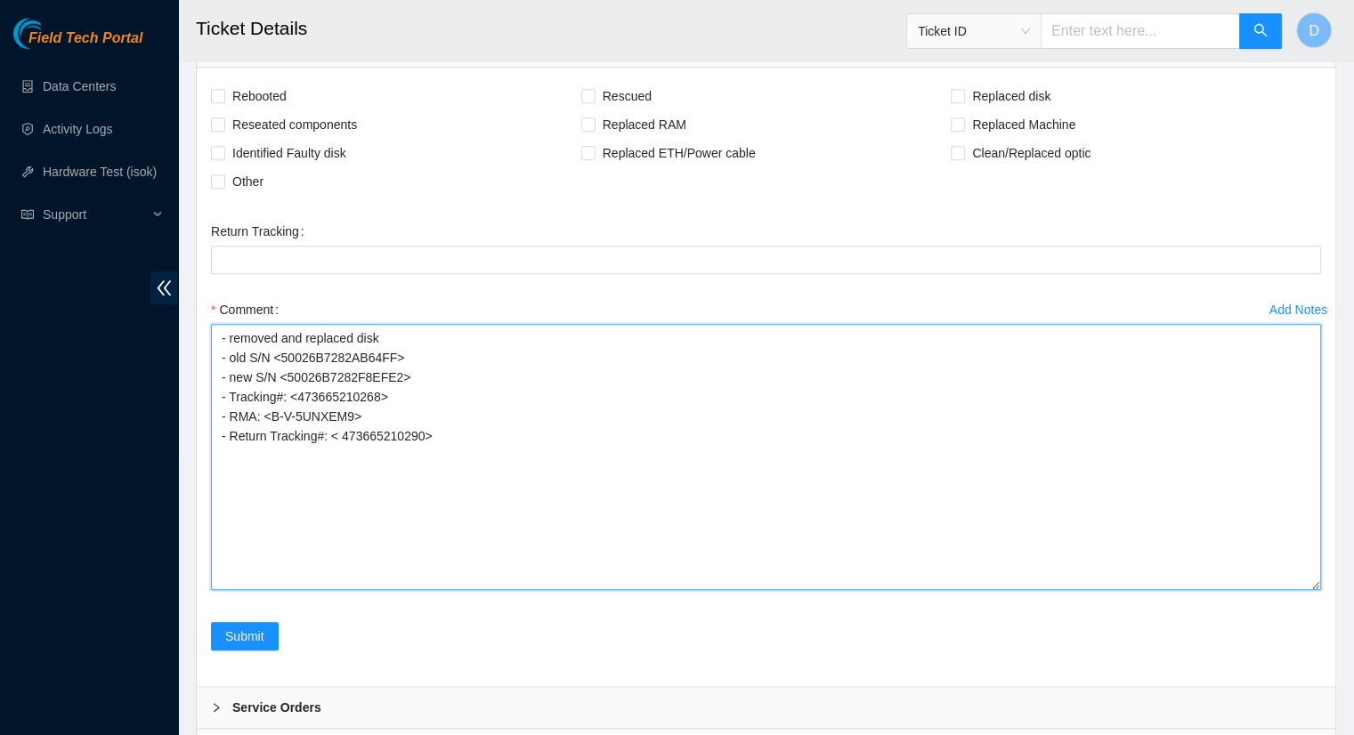
drag, startPoint x: 418, startPoint y: 429, endPoint x: 342, endPoint y: 426, distance: 76.6
click at [342, 426] on textarea "- removed and replaced disk - old S/N <50026B7282AB64FF> - new S/N <50026B7282F…" at bounding box center [766, 457] width 1110 height 266
paste textarea "47366521027"
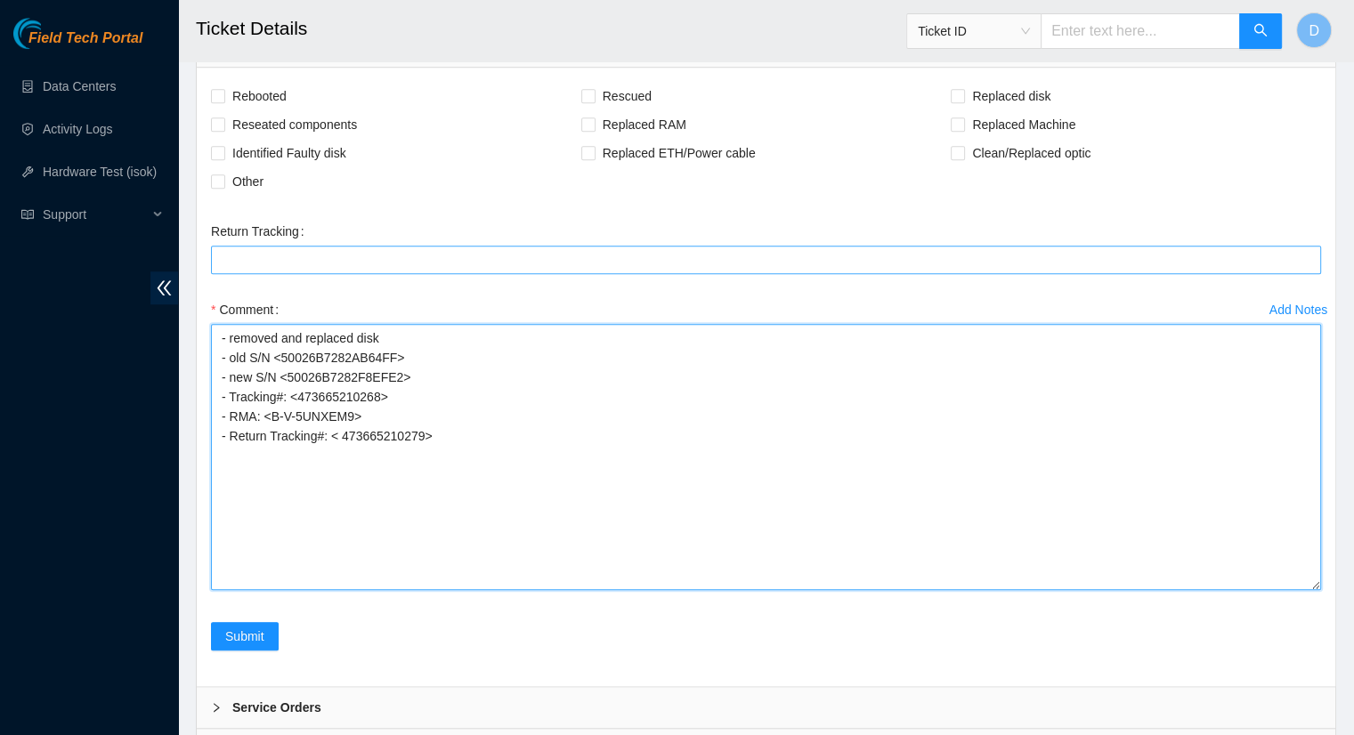
type textarea "- removed and replaced disk - old S/N <50026B7282AB64FF> - new S/N <50026B7282F…"
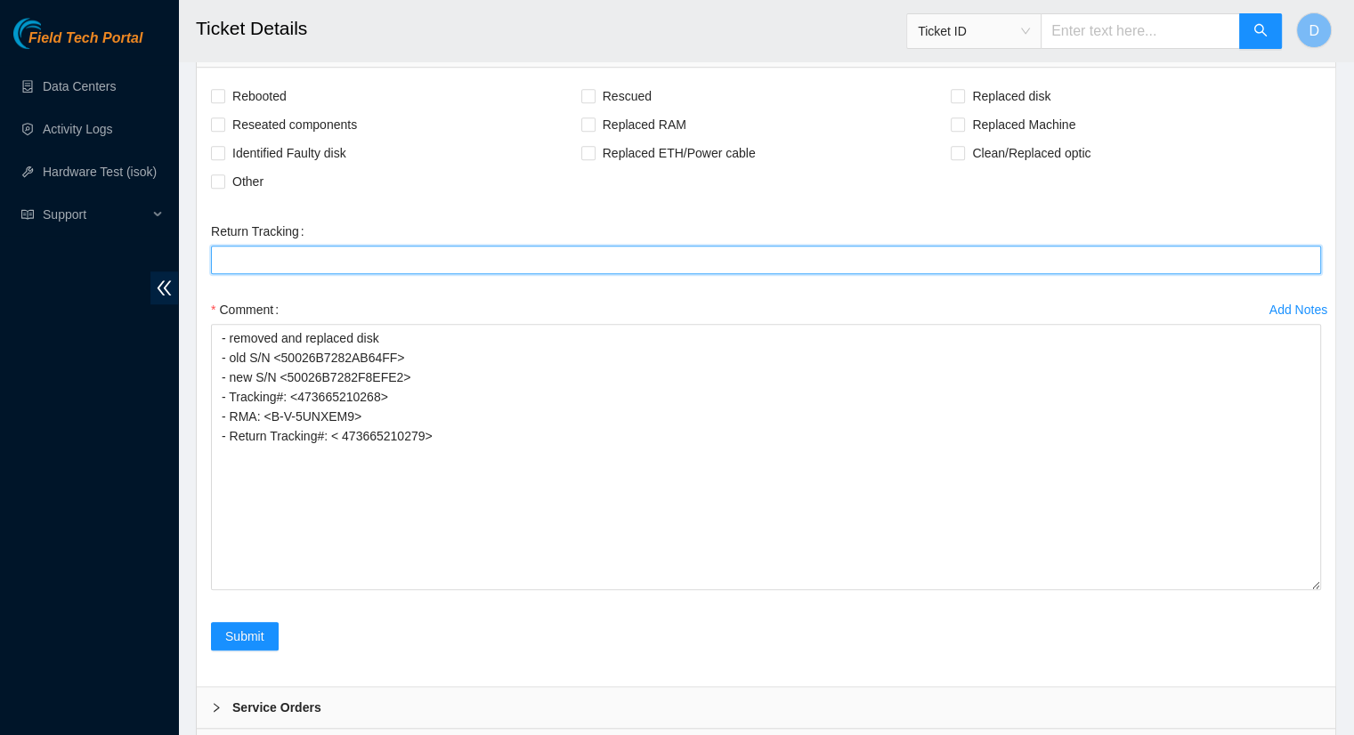
click at [258, 251] on Tracking "Return Tracking" at bounding box center [766, 260] width 1110 height 28
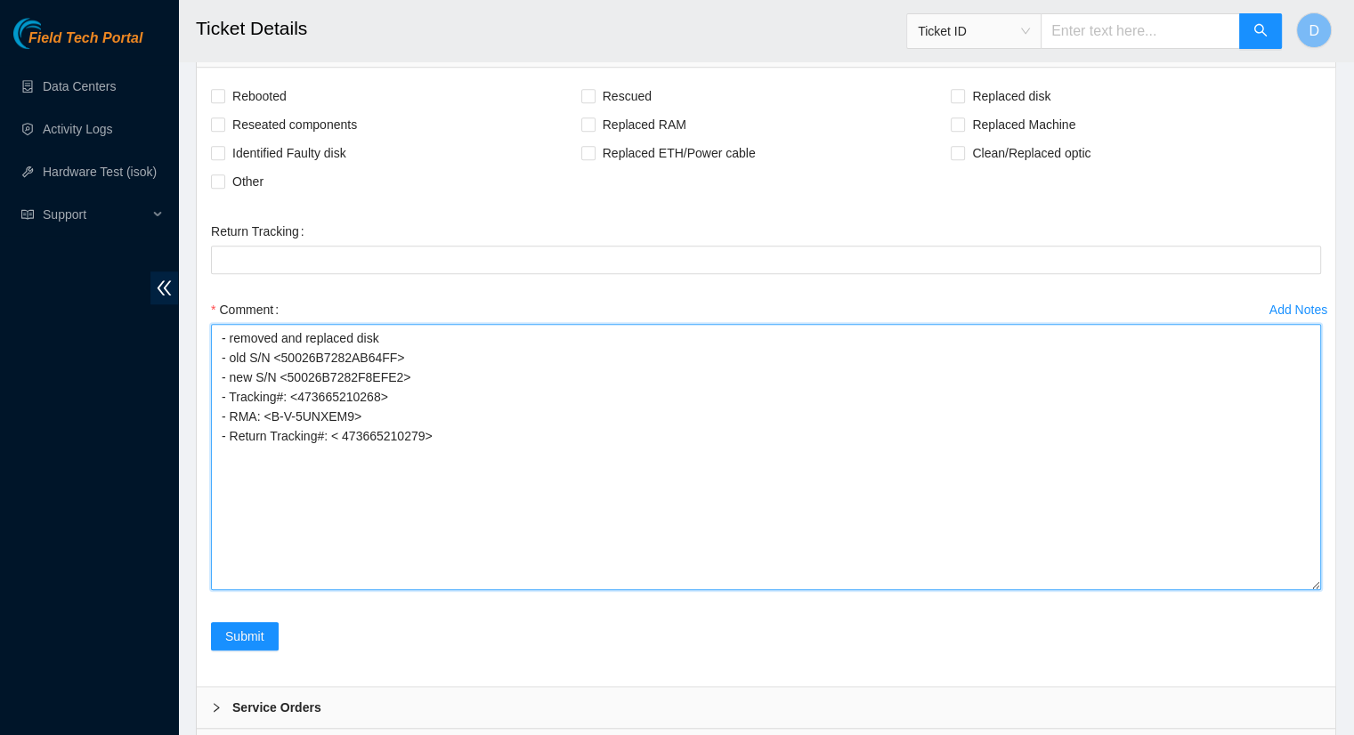
drag, startPoint x: 450, startPoint y: 407, endPoint x: 442, endPoint y: 394, distance: 15.6
click at [450, 406] on textarea "- removed and replaced disk - old S/N <50026B7282AB64FF> - new S/N <50026B7282F…" at bounding box center [766, 457] width 1110 height 266
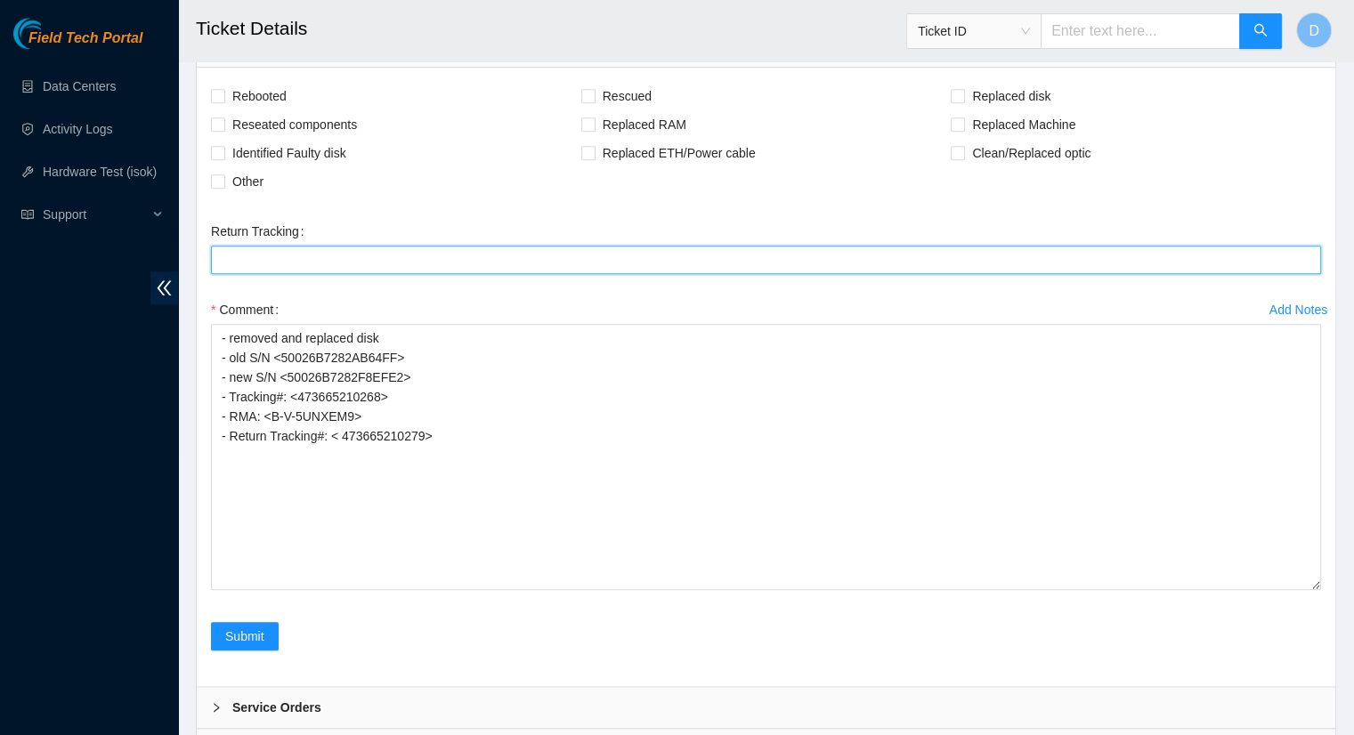
click at [235, 256] on Tracking "Return Tracking" at bounding box center [766, 260] width 1110 height 28
paste Tracking "47366521027"
type Tracking "473665210279"
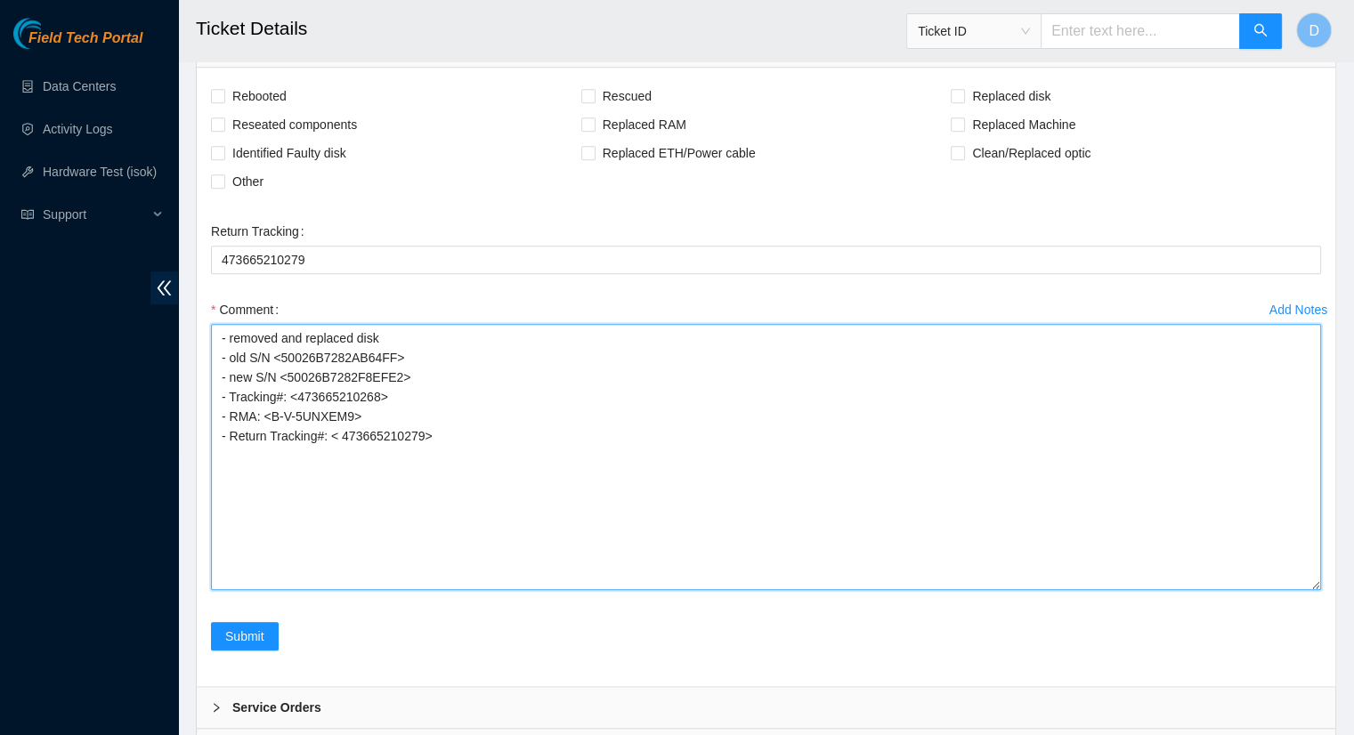
click at [464, 385] on textarea "- removed and replaced disk - old S/N <50026B7282AB64FF> - new S/N <50026B7282F…" at bounding box center [766, 457] width 1110 height 266
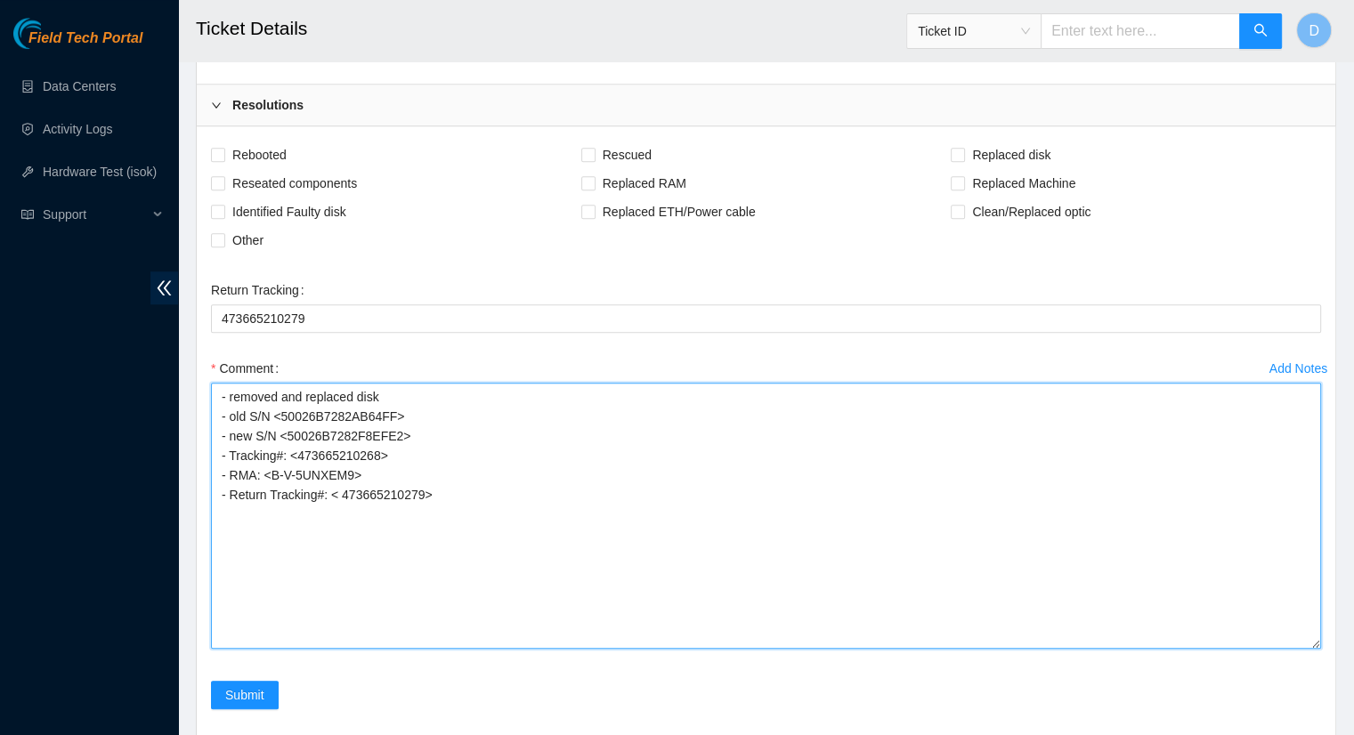
scroll to position [1416, 0]
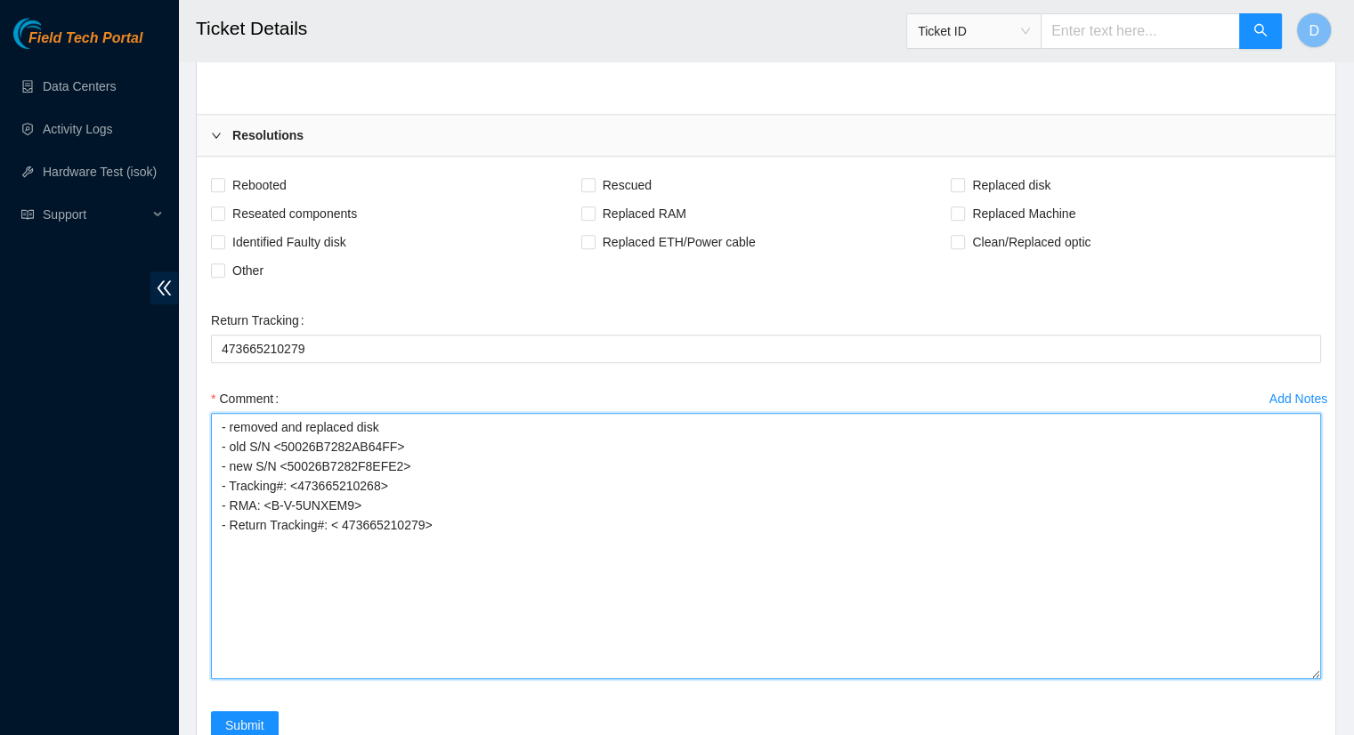
drag, startPoint x: 394, startPoint y: 460, endPoint x: 286, endPoint y: 465, distance: 107.8
click at [286, 465] on textarea "- removed and replaced disk - old S/N <50026B7282AB64FF> - new S/N <50026B7282F…" at bounding box center [766, 546] width 1110 height 266
click at [438, 513] on textarea "- removed and replaced disk - old S/N <50026B7282AB64FF> - new S/N <50026B7282F…" at bounding box center [766, 546] width 1110 height 266
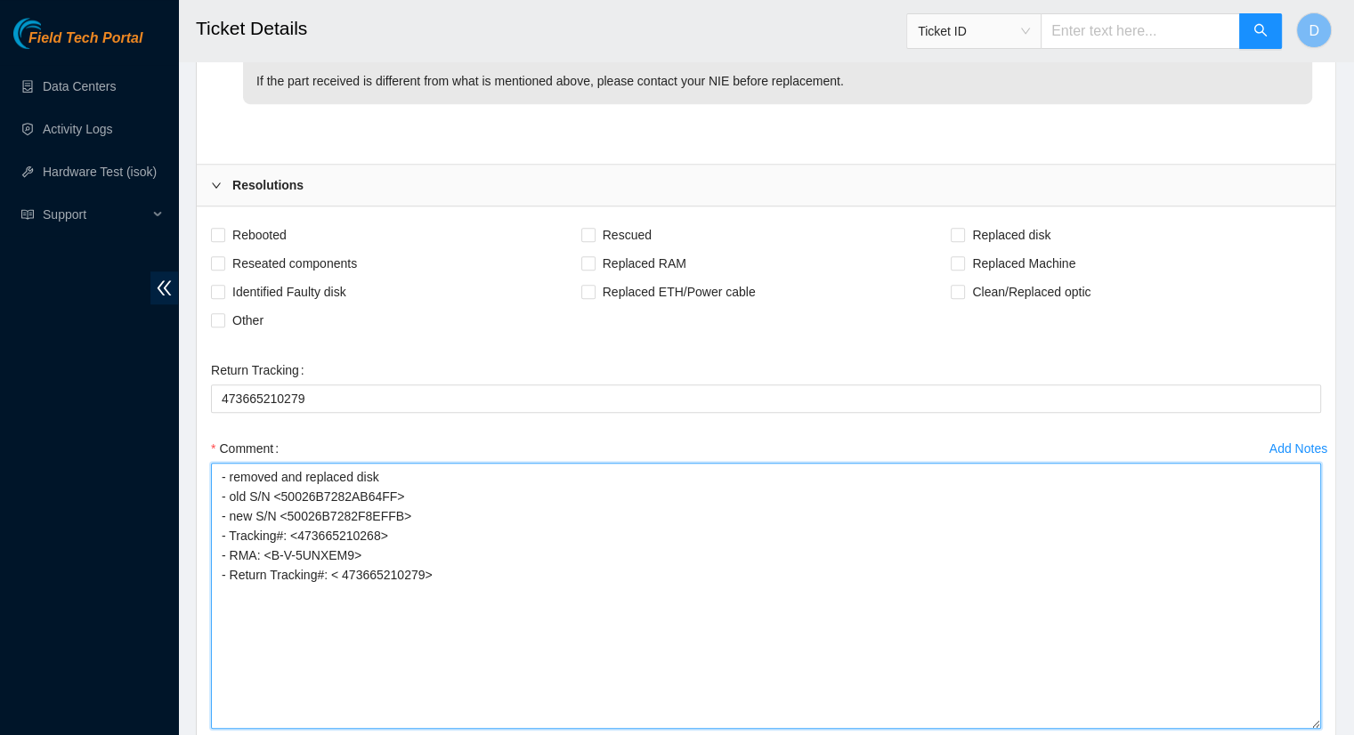
scroll to position [1505, 0]
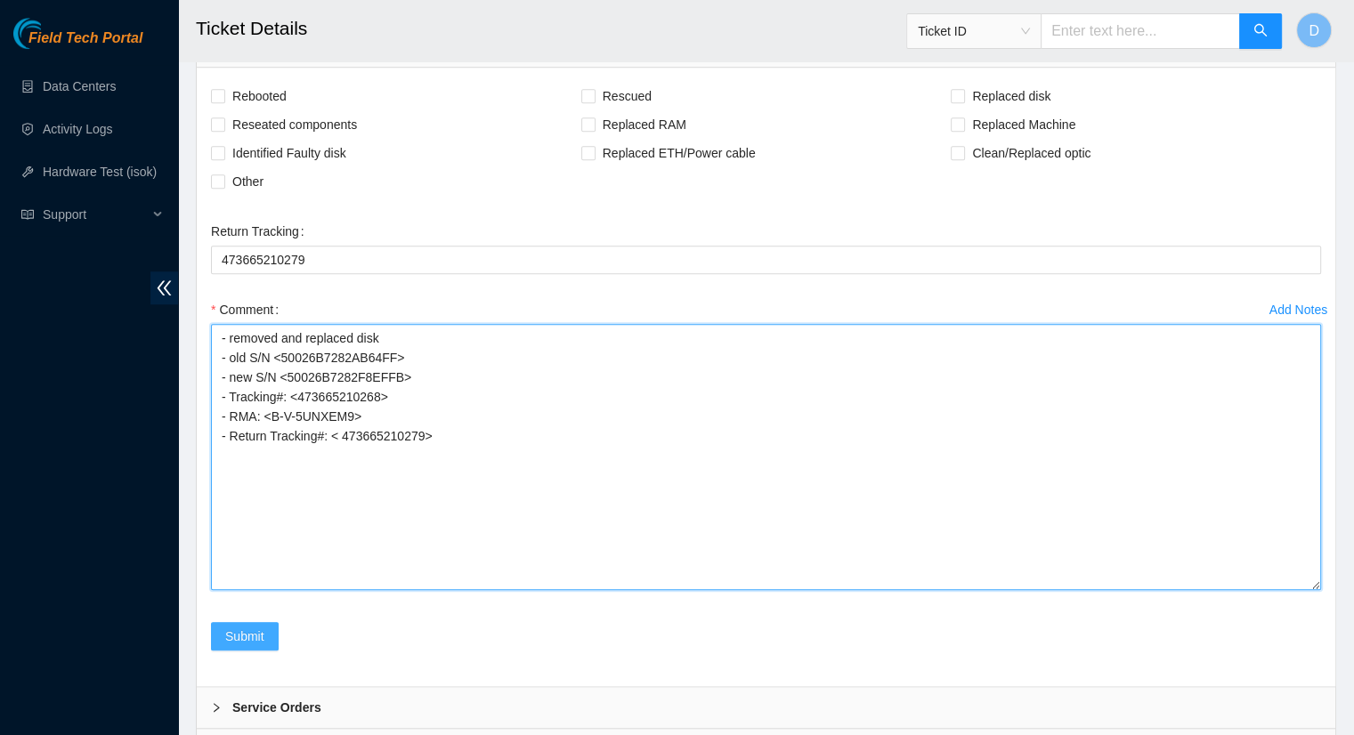
type textarea "- removed and replaced disk - old S/N <50026B7282AB64FF> - new S/N <50026B7282F…"
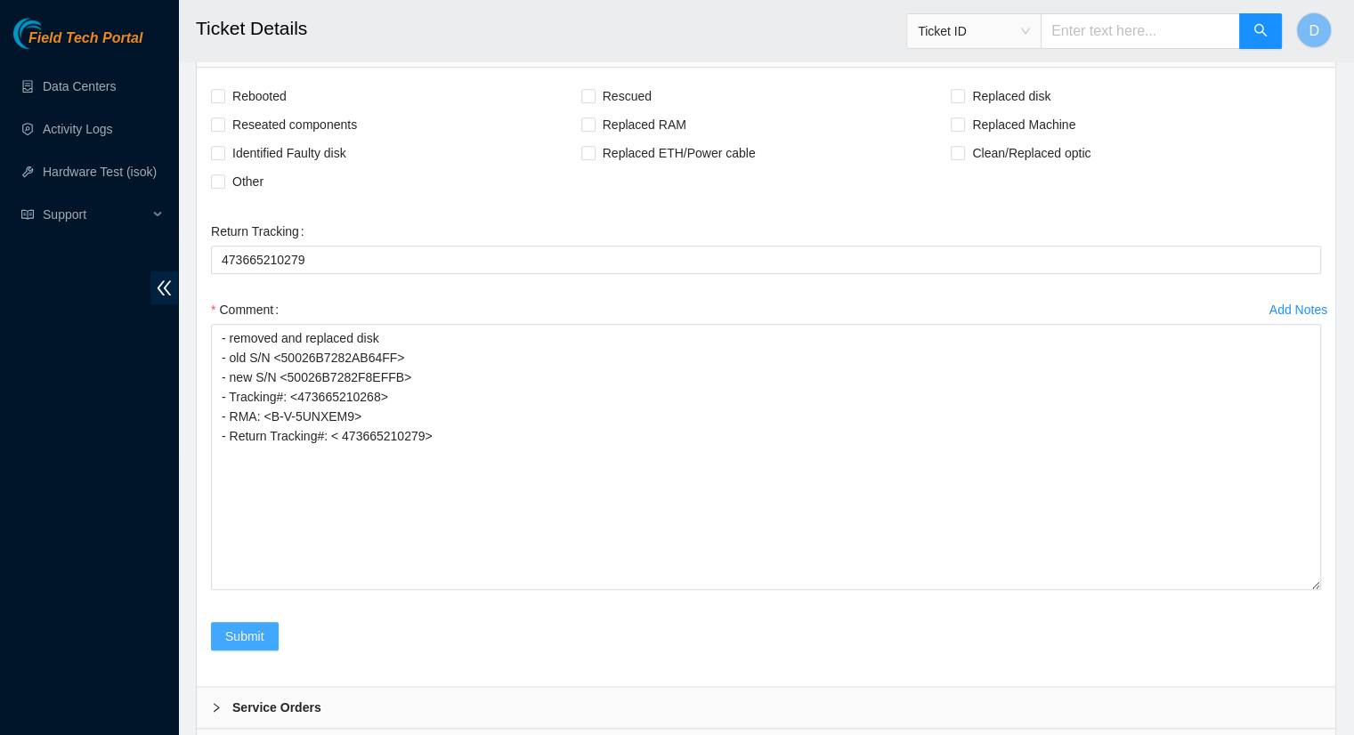
click at [247, 635] on span "Submit" at bounding box center [244, 637] width 39 height 20
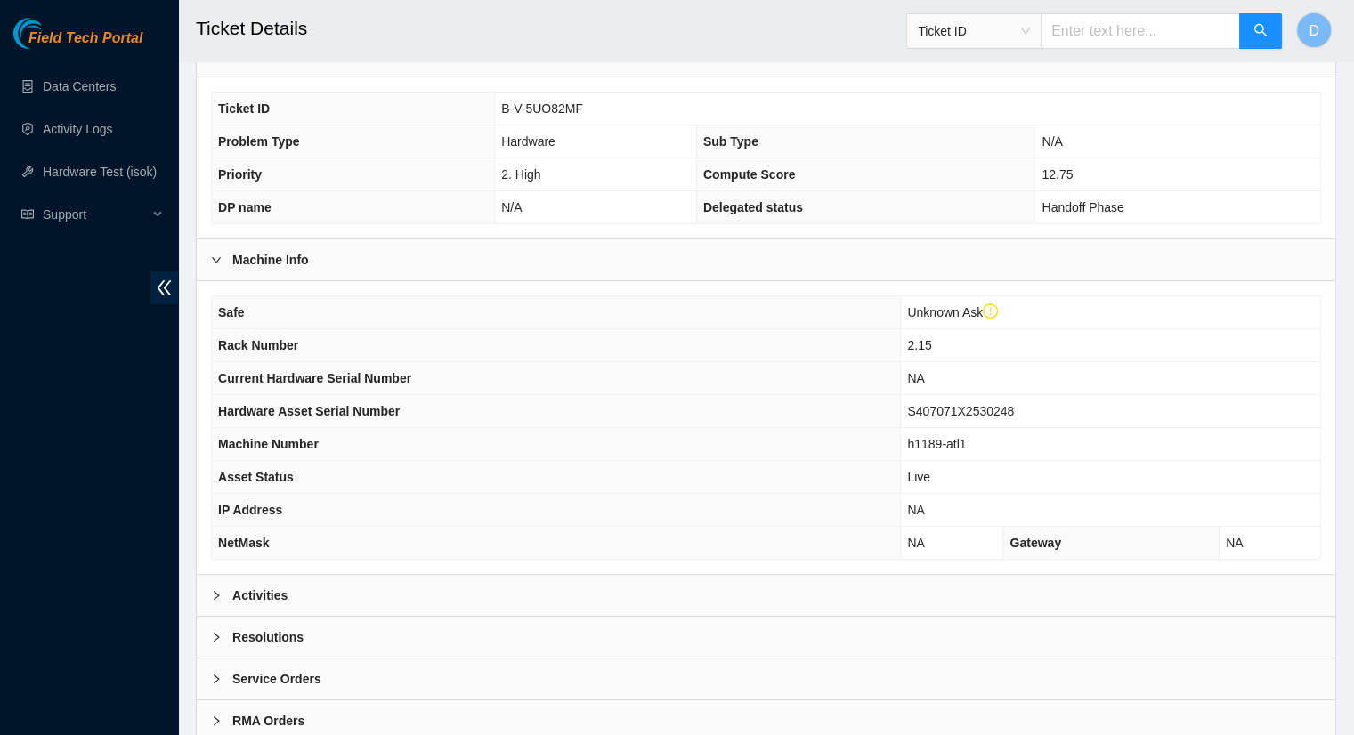
scroll to position [482, 0]
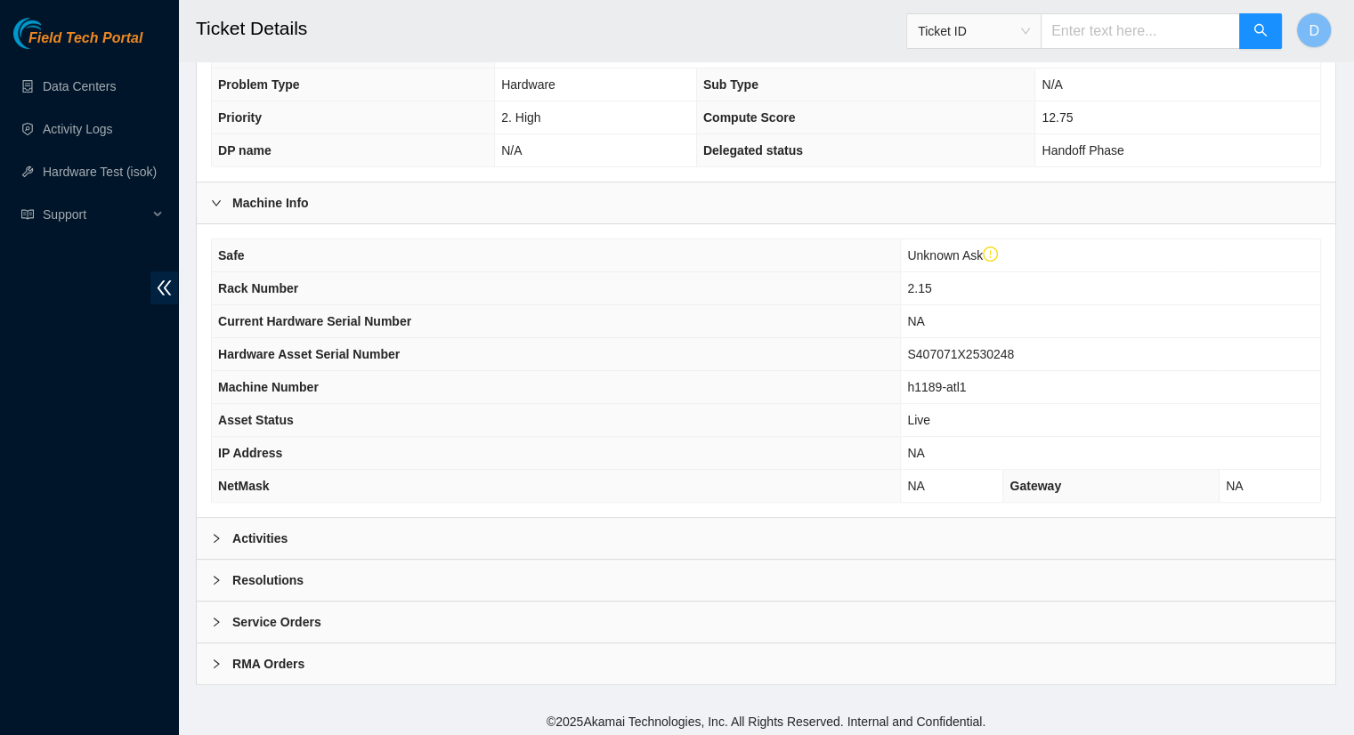
click at [260, 574] on b "Resolutions" at bounding box center [267, 581] width 71 height 20
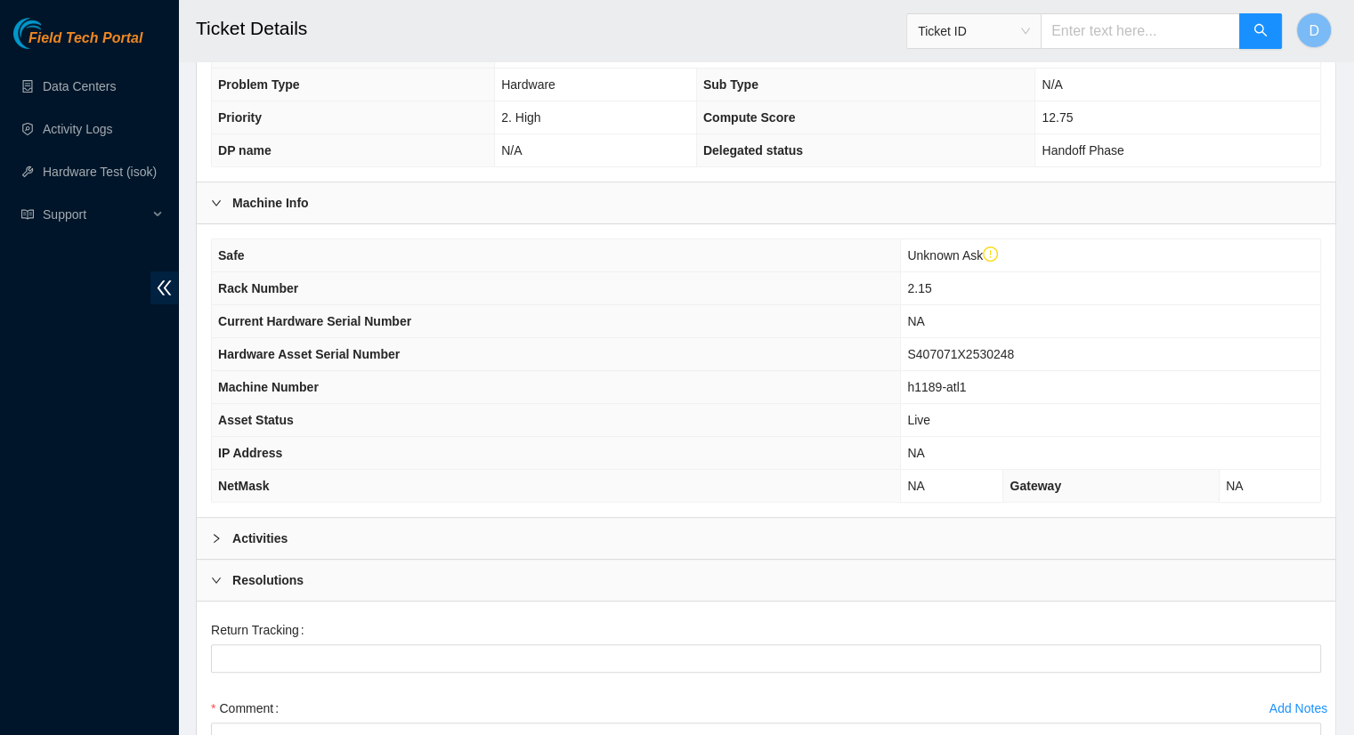
click at [292, 532] on div "Activities" at bounding box center [766, 538] width 1139 height 41
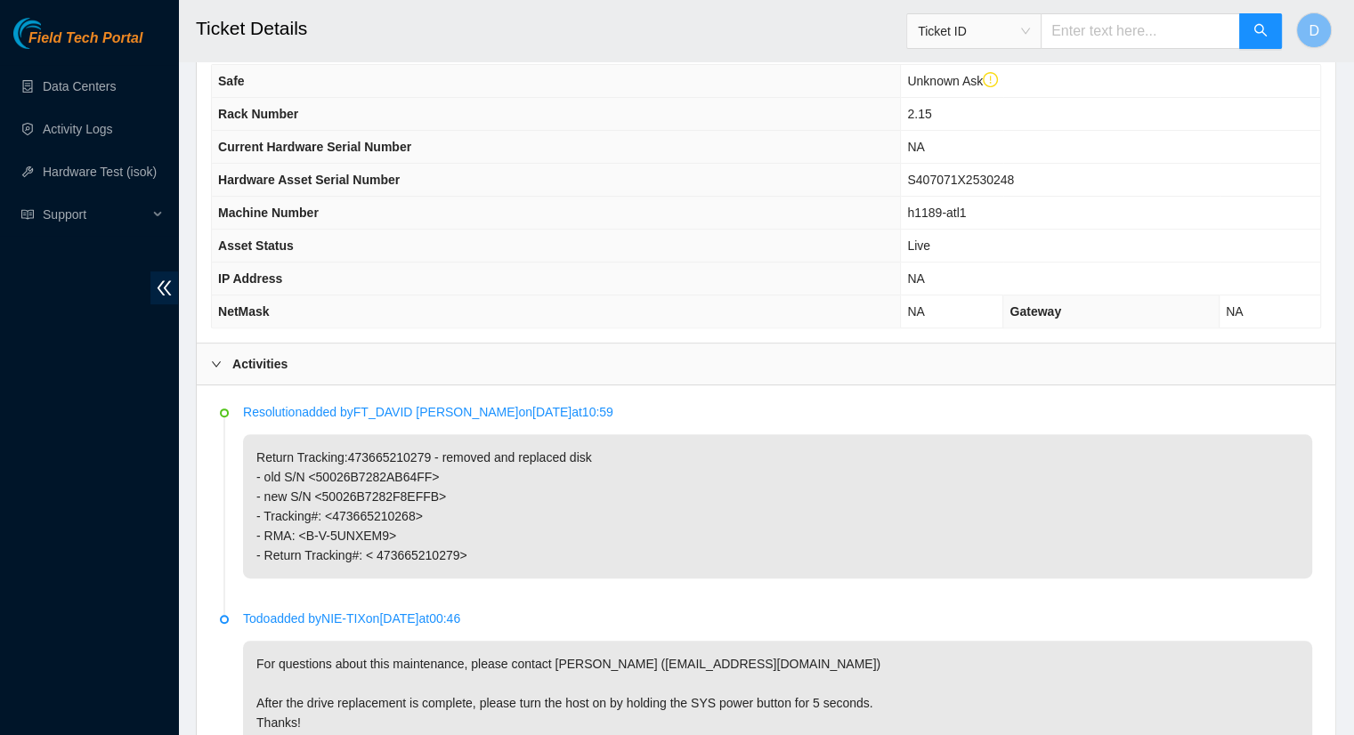
scroll to position [660, 0]
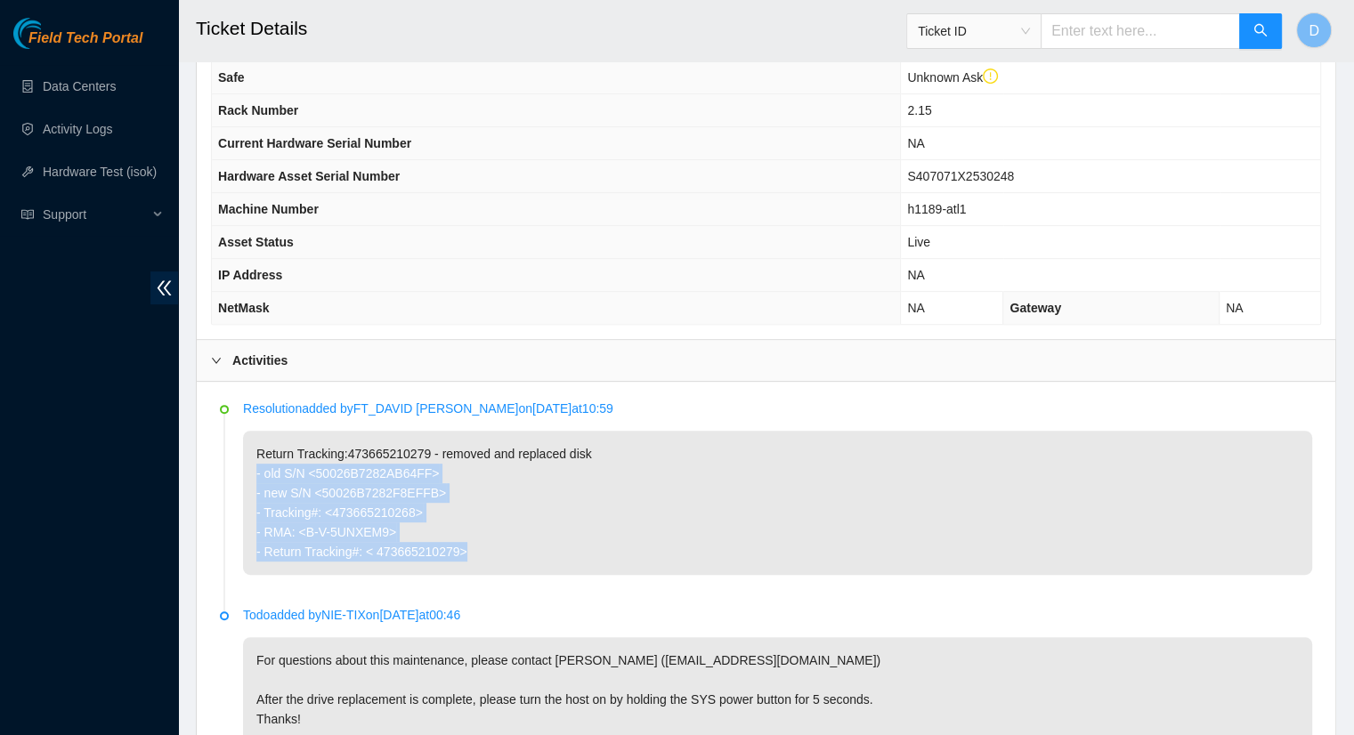
drag, startPoint x: 470, startPoint y: 549, endPoint x: 247, endPoint y: 467, distance: 238.0
click at [249, 469] on p "Return Tracking:473665210279 - removed and replaced disk - old S/N <50026B7282A…" at bounding box center [777, 503] width 1069 height 144
drag, startPoint x: 343, startPoint y: 515, endPoint x: 635, endPoint y: 558, distance: 295.3
click at [634, 558] on p "Return Tracking:473665210279 - removed and replaced disk - old S/N <50026B7282A…" at bounding box center [777, 503] width 1069 height 144
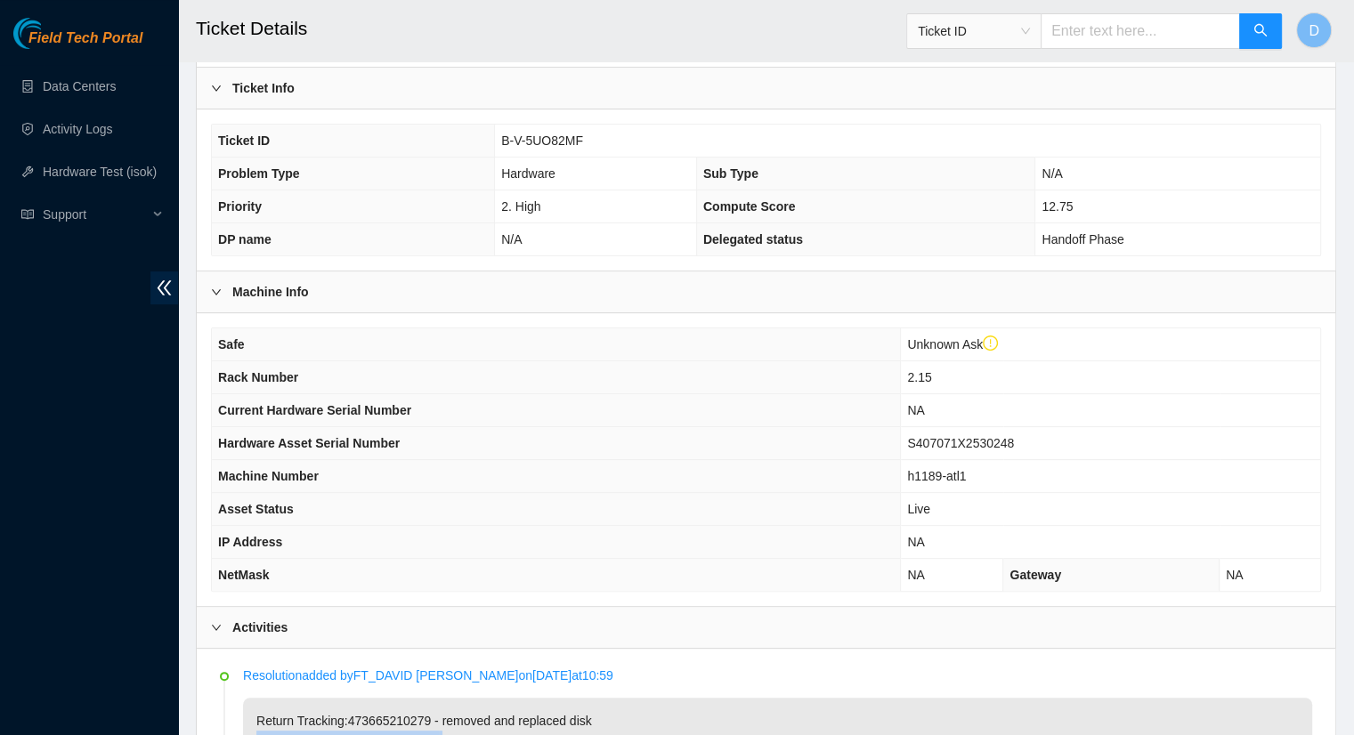
scroll to position [0, 0]
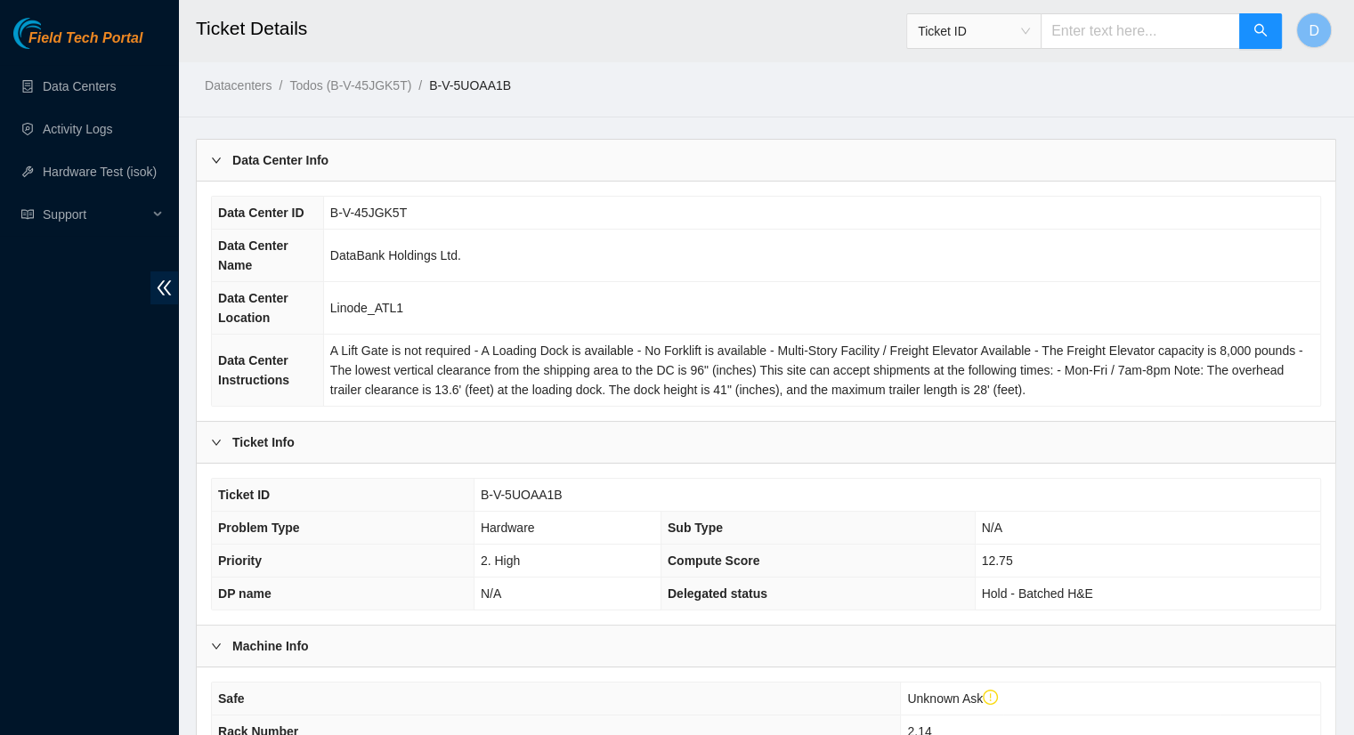
scroll to position [482, 0]
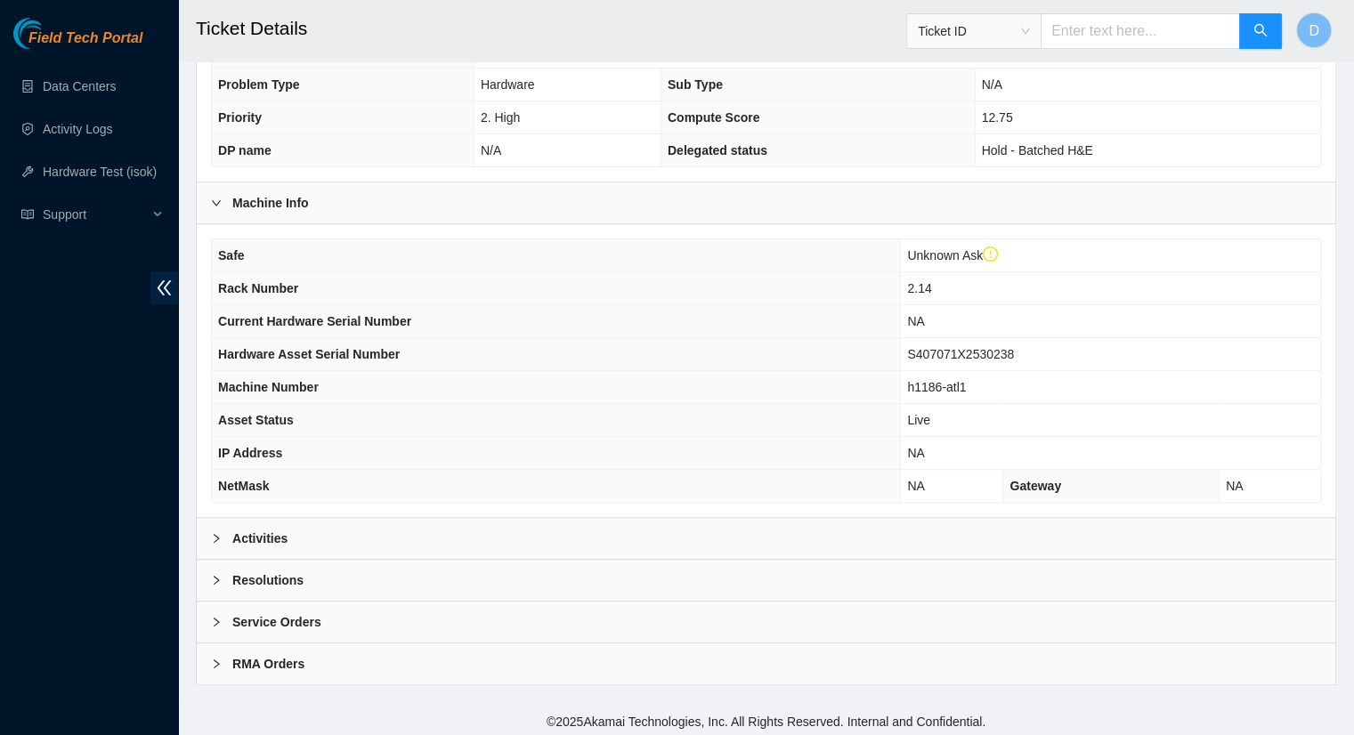
click at [215, 533] on icon "right" at bounding box center [216, 538] width 11 height 11
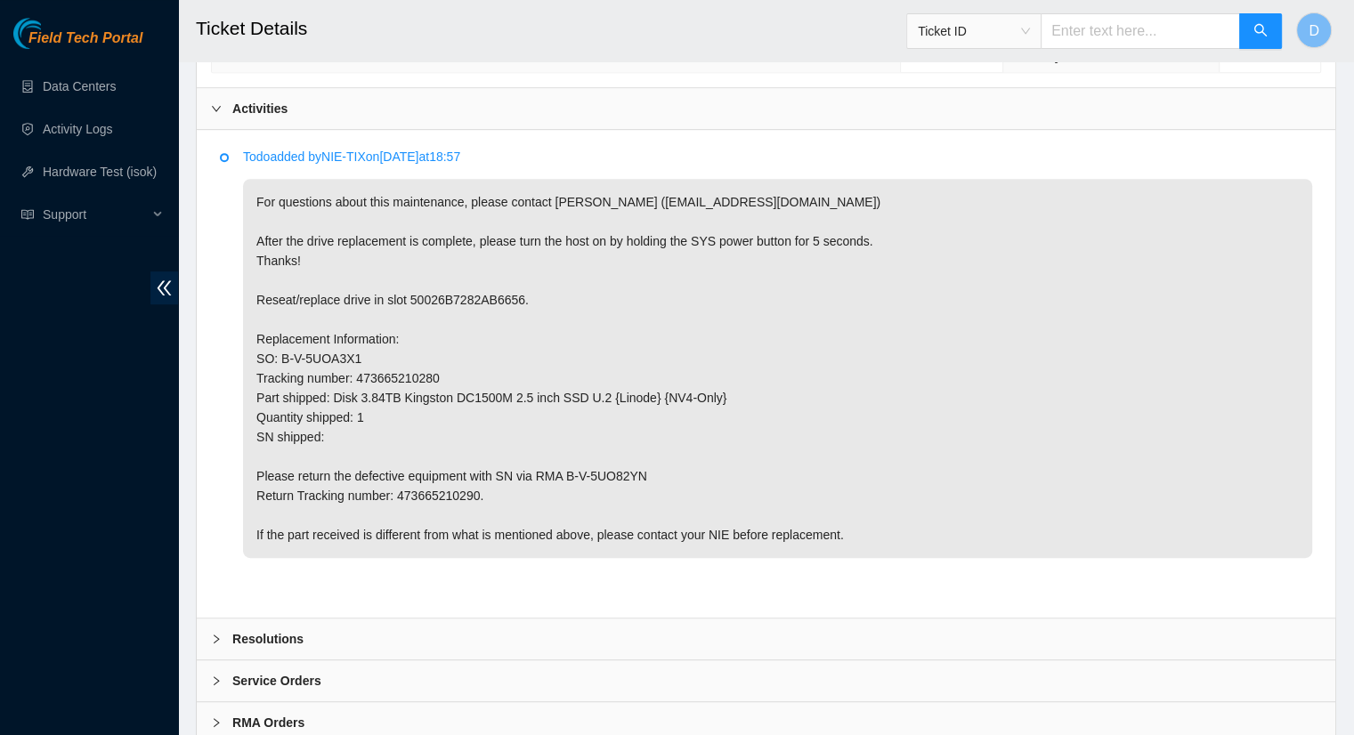
scroll to position [951, 0]
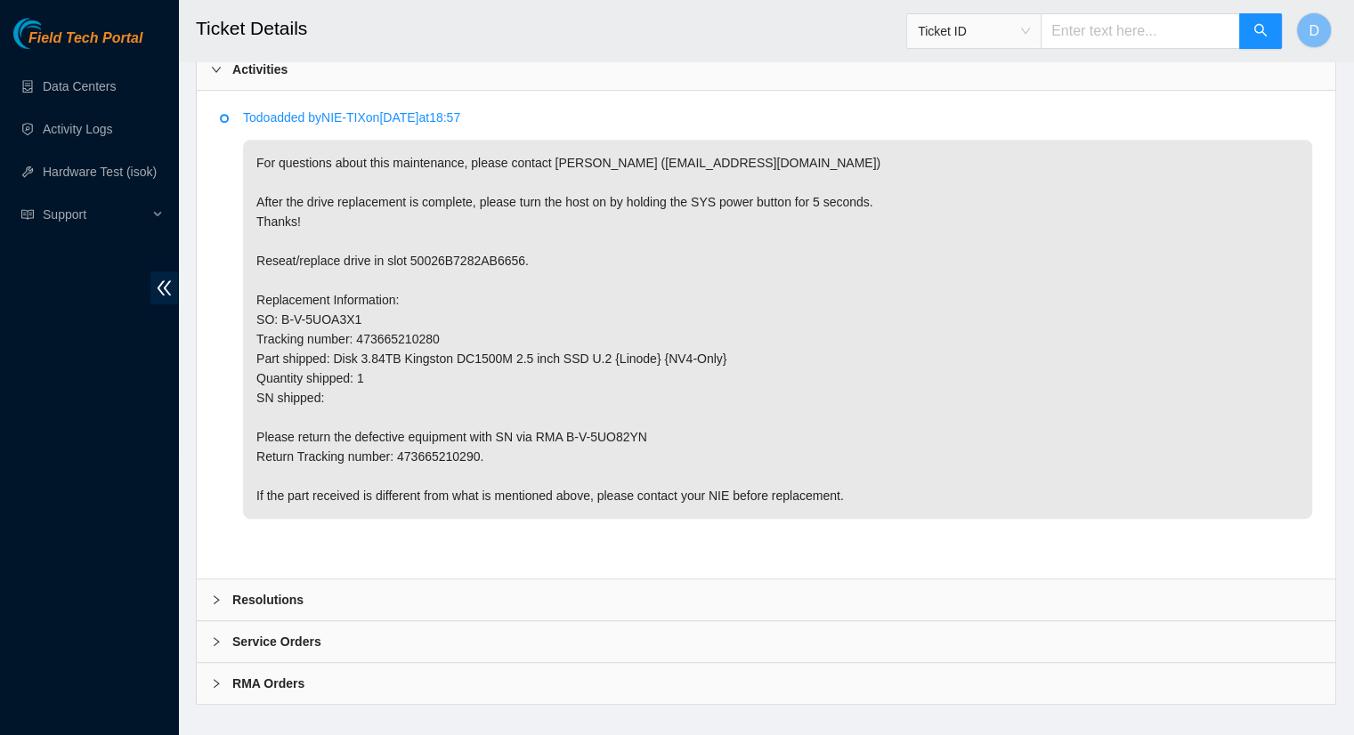
click at [337, 580] on div "Resolutions" at bounding box center [766, 600] width 1139 height 41
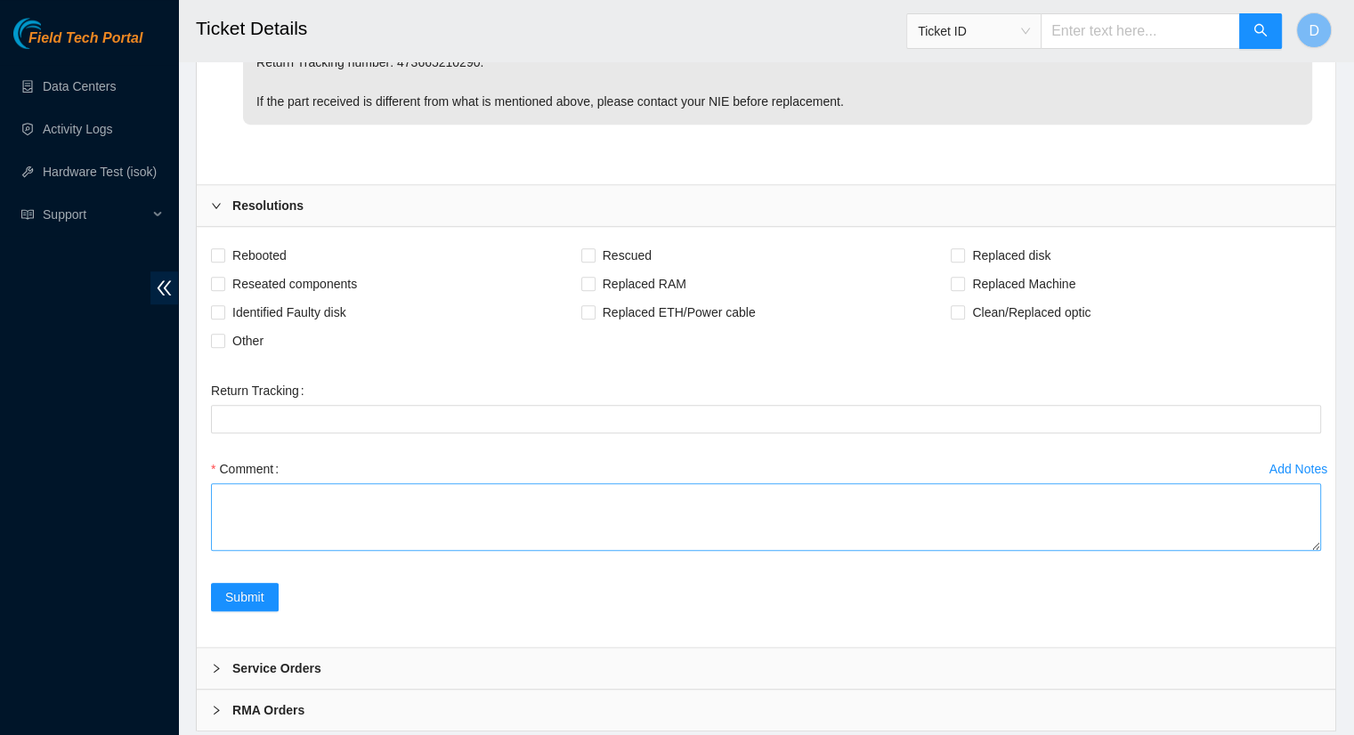
scroll to position [1391, 0]
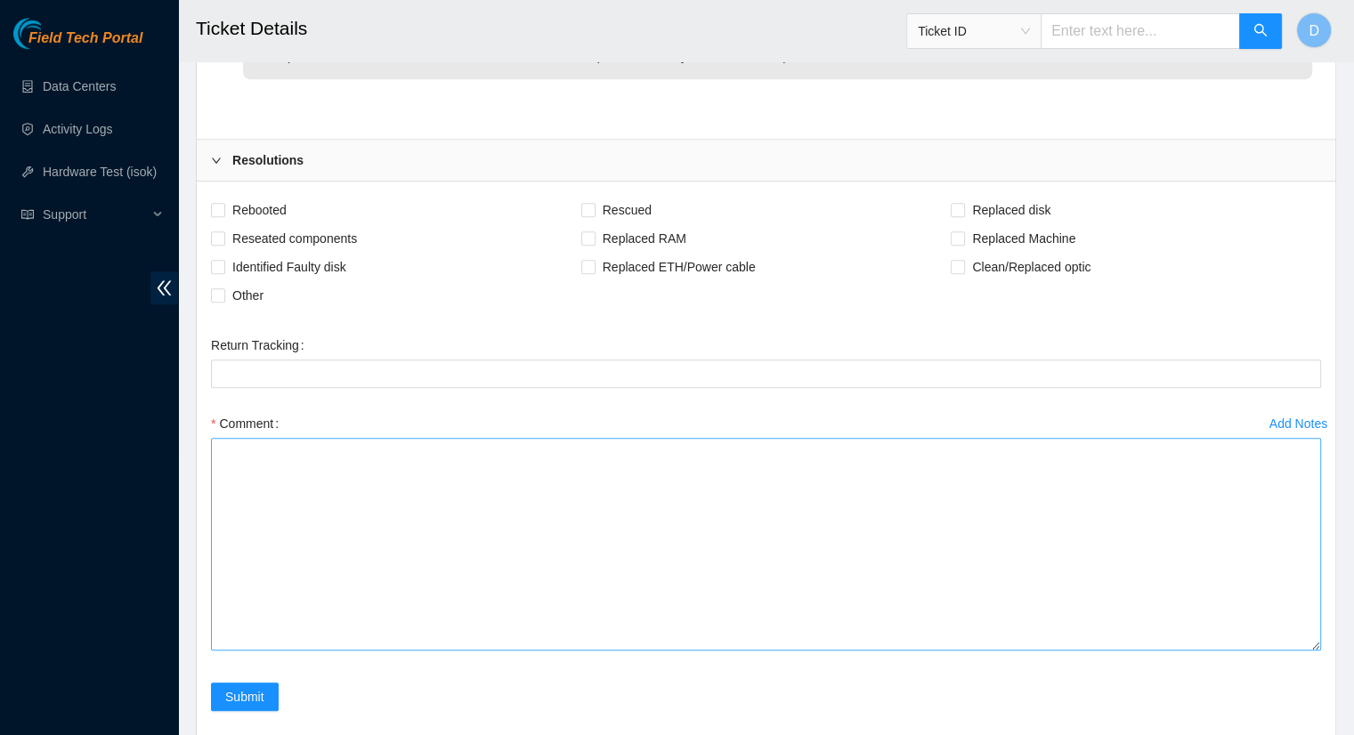
drag, startPoint x: 1311, startPoint y: 497, endPoint x: 1294, endPoint y: 632, distance: 136.4
click at [1296, 637] on textarea "Comment" at bounding box center [766, 544] width 1110 height 213
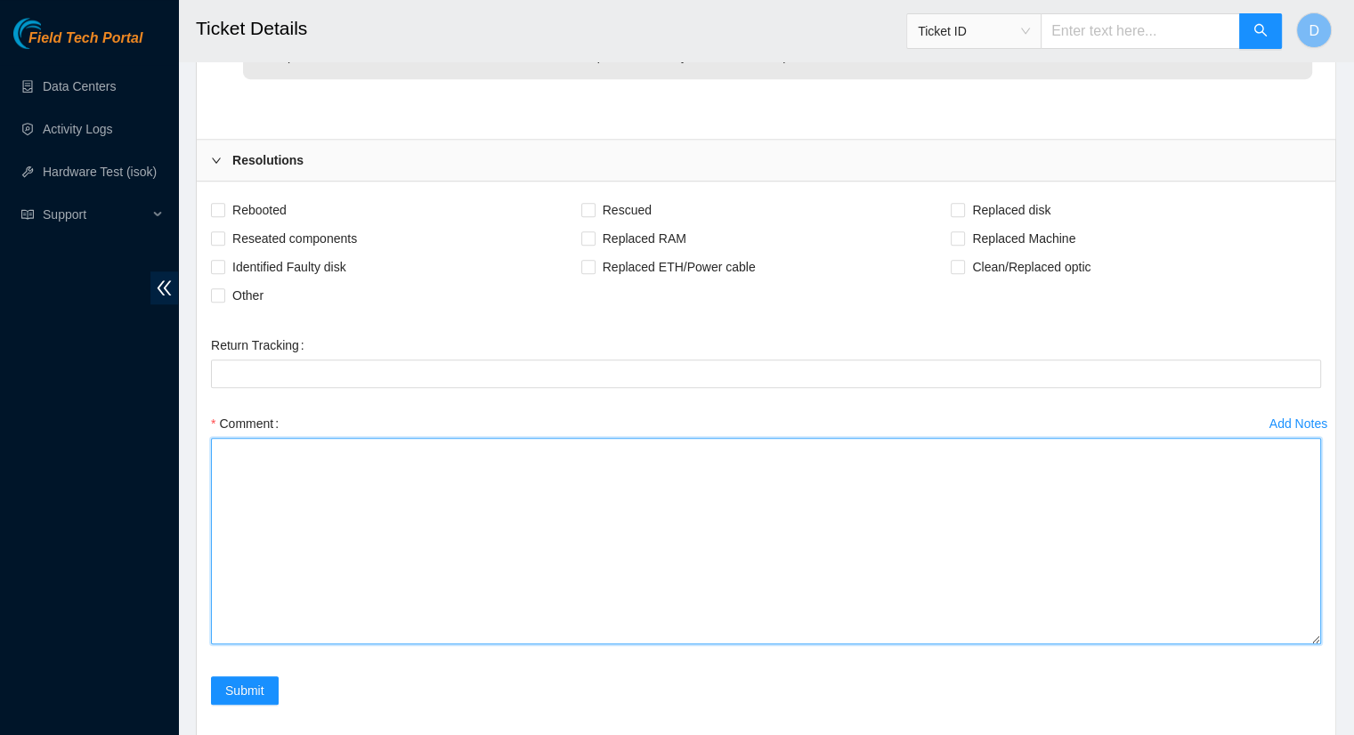
click at [269, 486] on textarea "Comment" at bounding box center [766, 541] width 1110 height 207
paste textarea "- removed and replaced disk in slot #6 - old S/N <1905208E0251> - new S/N <1917…"
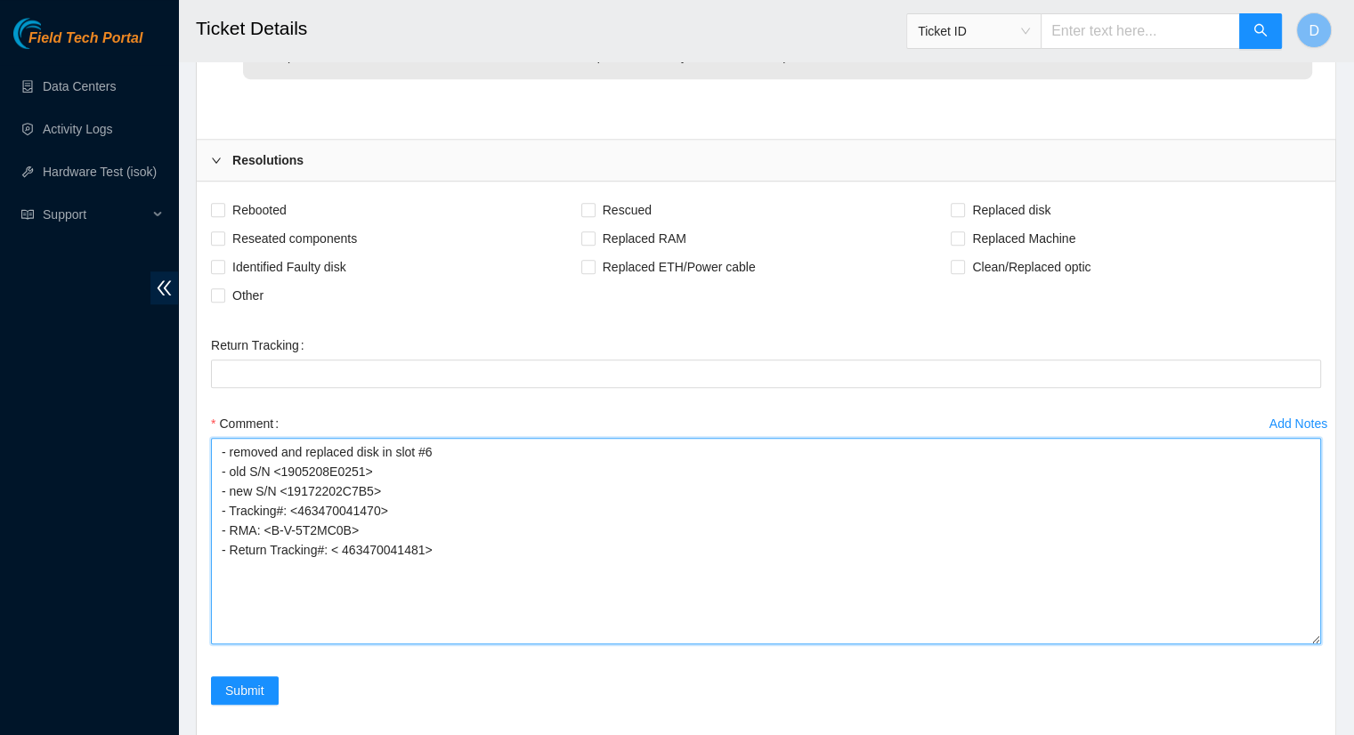
click at [445, 446] on textarea "- removed and replaced disk in slot #6 - old S/N <1905208E0251> - new S/N <1917…" at bounding box center [766, 541] width 1110 height 207
drag, startPoint x: 361, startPoint y: 467, endPoint x: 285, endPoint y: 471, distance: 75.8
click at [285, 471] on textarea "- removed and replaced disk - old S/N <1905208E0251> - new S/N <19172202C7B5> -…" at bounding box center [766, 541] width 1110 height 207
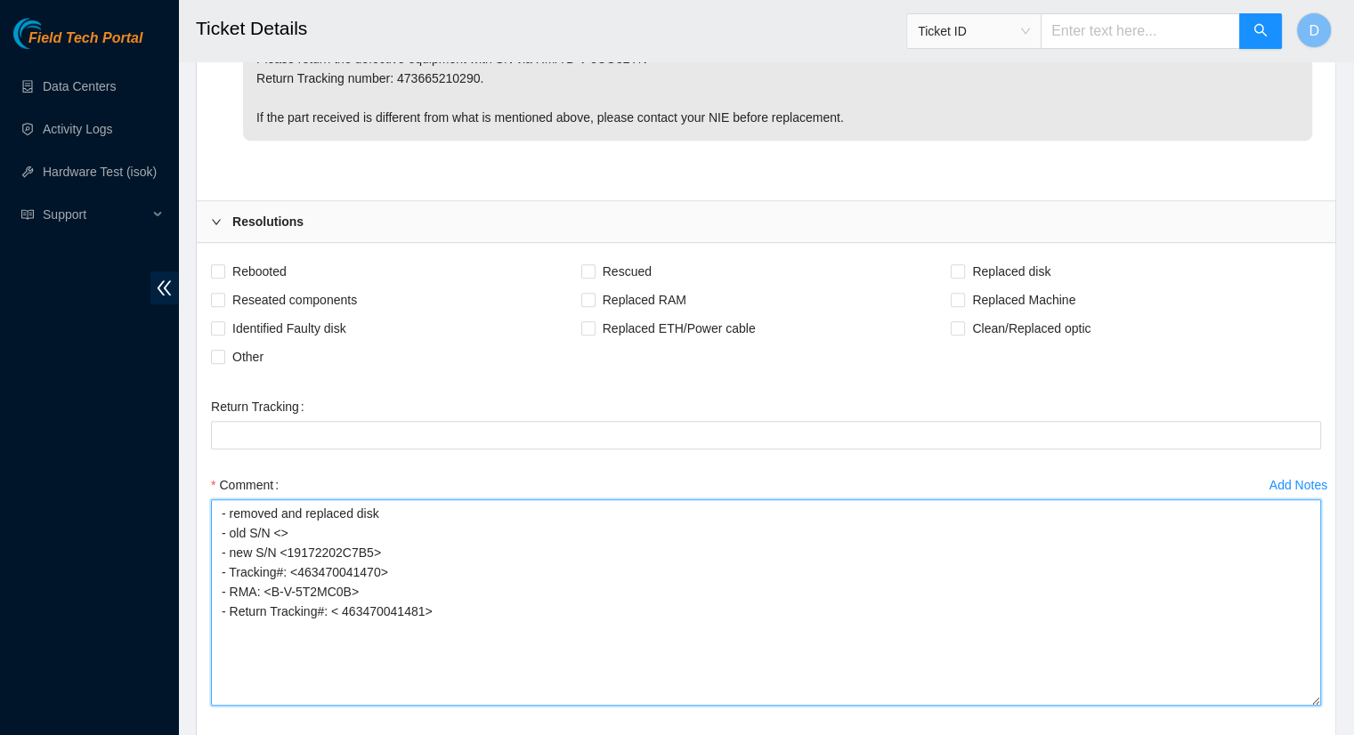
scroll to position [1035, 0]
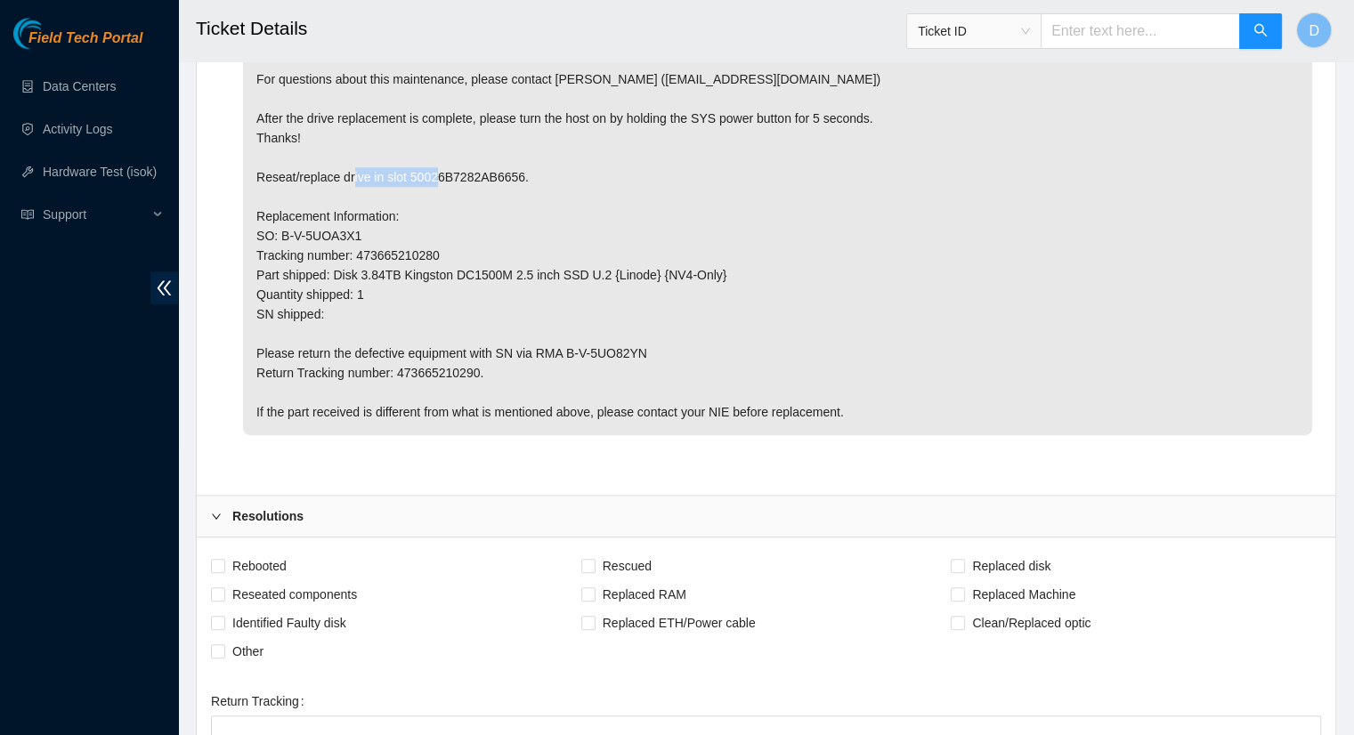
drag, startPoint x: 515, startPoint y: 172, endPoint x: 410, endPoint y: 181, distance: 105.4
click at [410, 181] on p "For questions about this maintenance, please contact Eric Polgar (epolgar@akama…" at bounding box center [777, 245] width 1069 height 379
copy p "50026B7282AB6656"
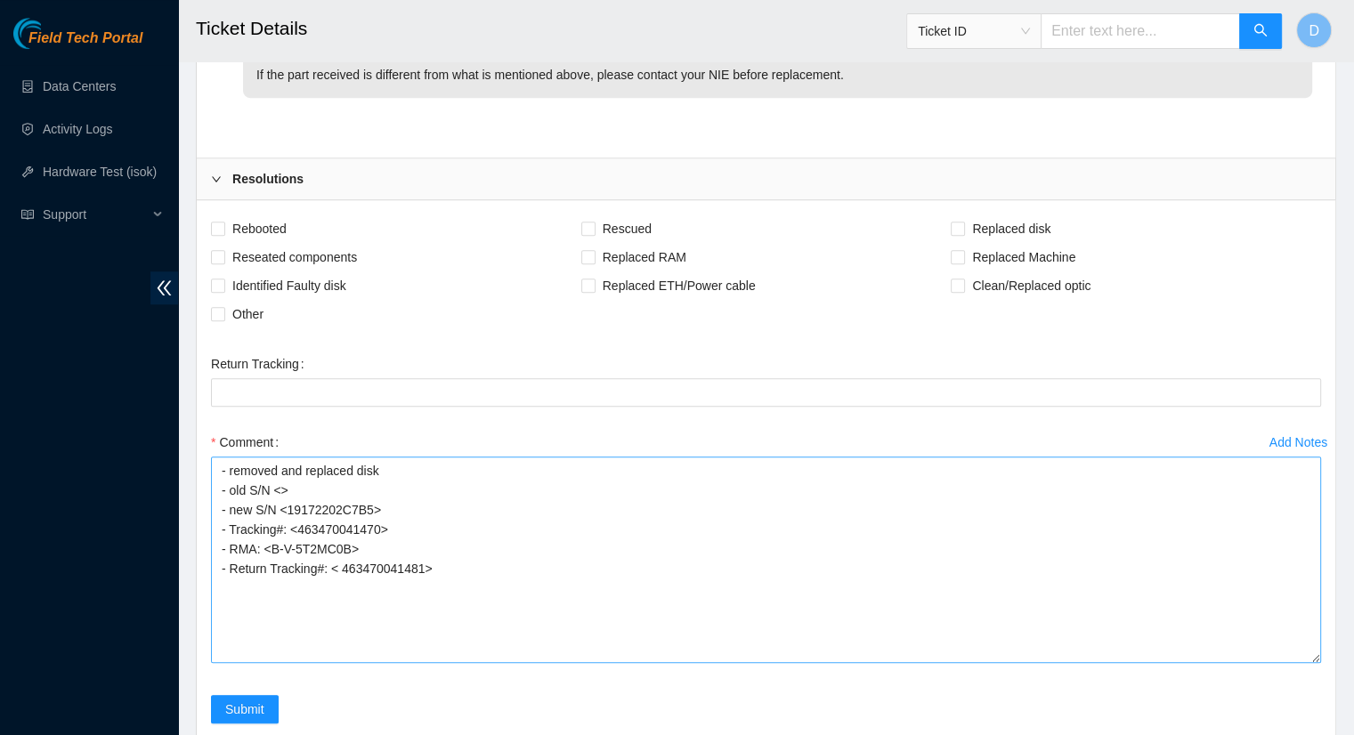
scroll to position [1391, 0]
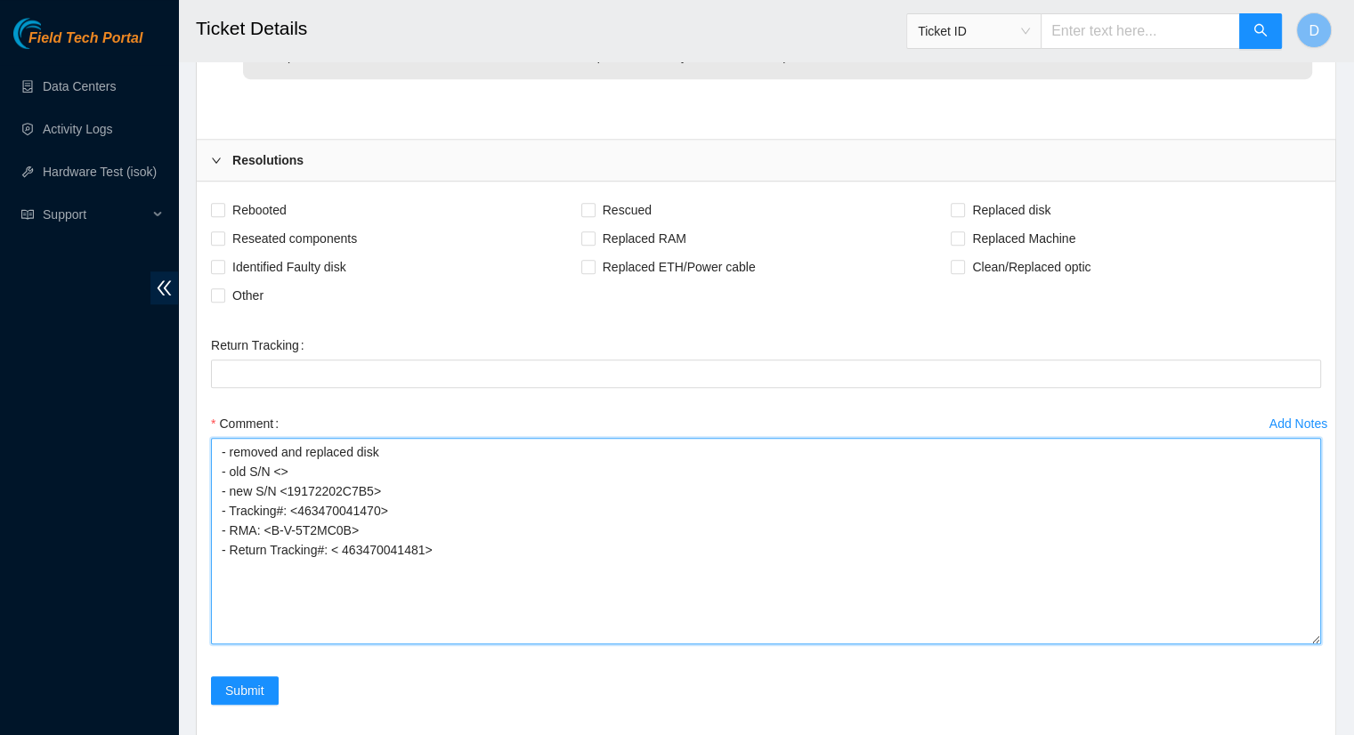
click at [279, 468] on textarea "- removed and replaced disk - old S/N <> - new S/N <19172202C7B5> - Tracking#: …" at bounding box center [766, 541] width 1110 height 207
click at [281, 468] on textarea "- removed and replaced disk - old S/N <> - new S/N <19172202C7B5> - Tracking#: …" at bounding box center [766, 541] width 1110 height 207
paste textarea "50026B7282AB6656"
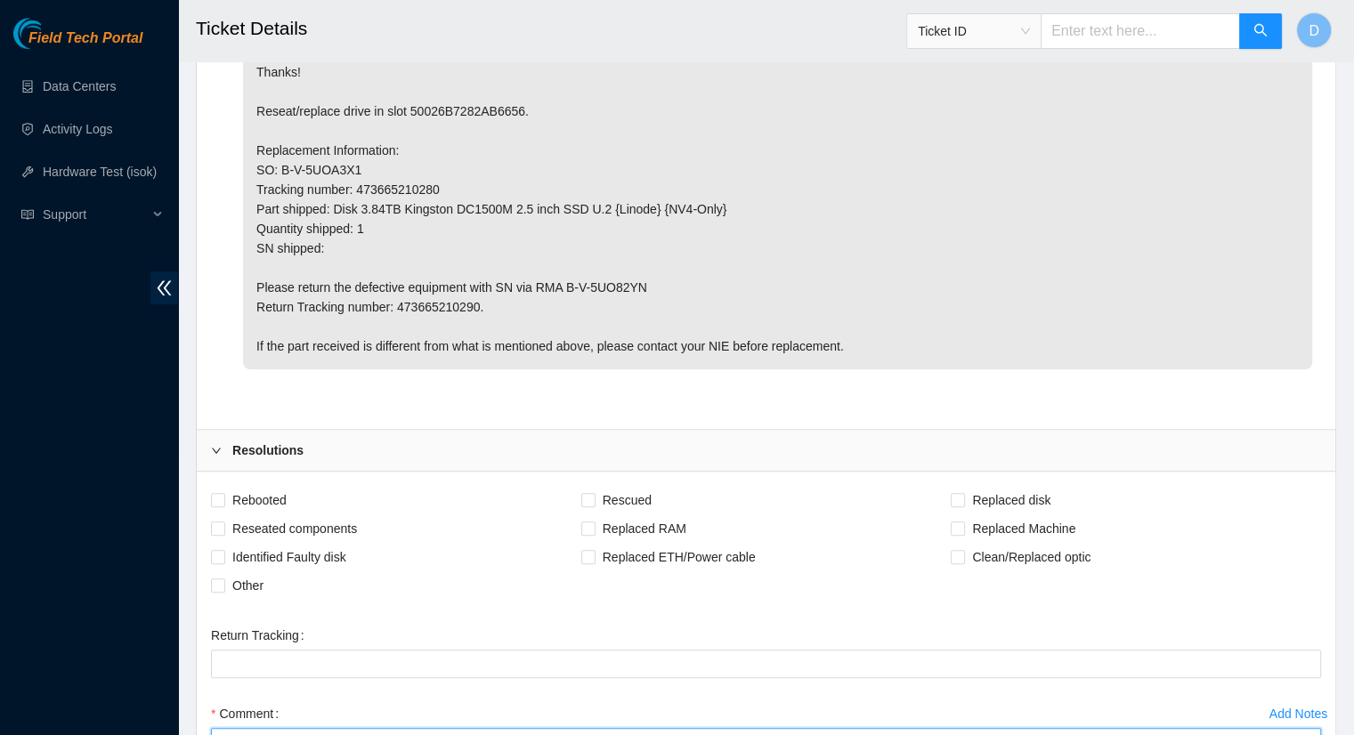
scroll to position [1035, 0]
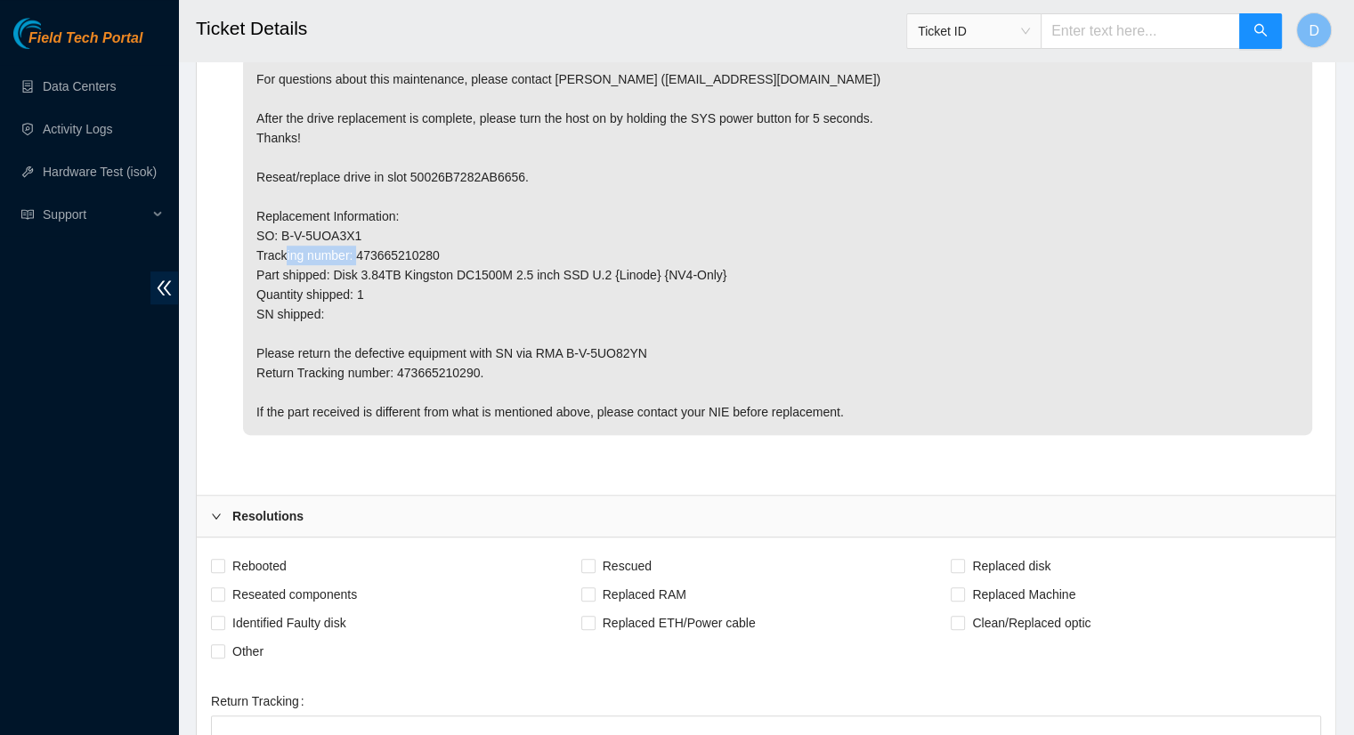
drag, startPoint x: 434, startPoint y: 255, endPoint x: 356, endPoint y: 257, distance: 77.5
click at [356, 257] on p "For questions about this maintenance, please contact Eric Polgar (epolgar@akama…" at bounding box center [777, 245] width 1069 height 379
copy p "473665210280"
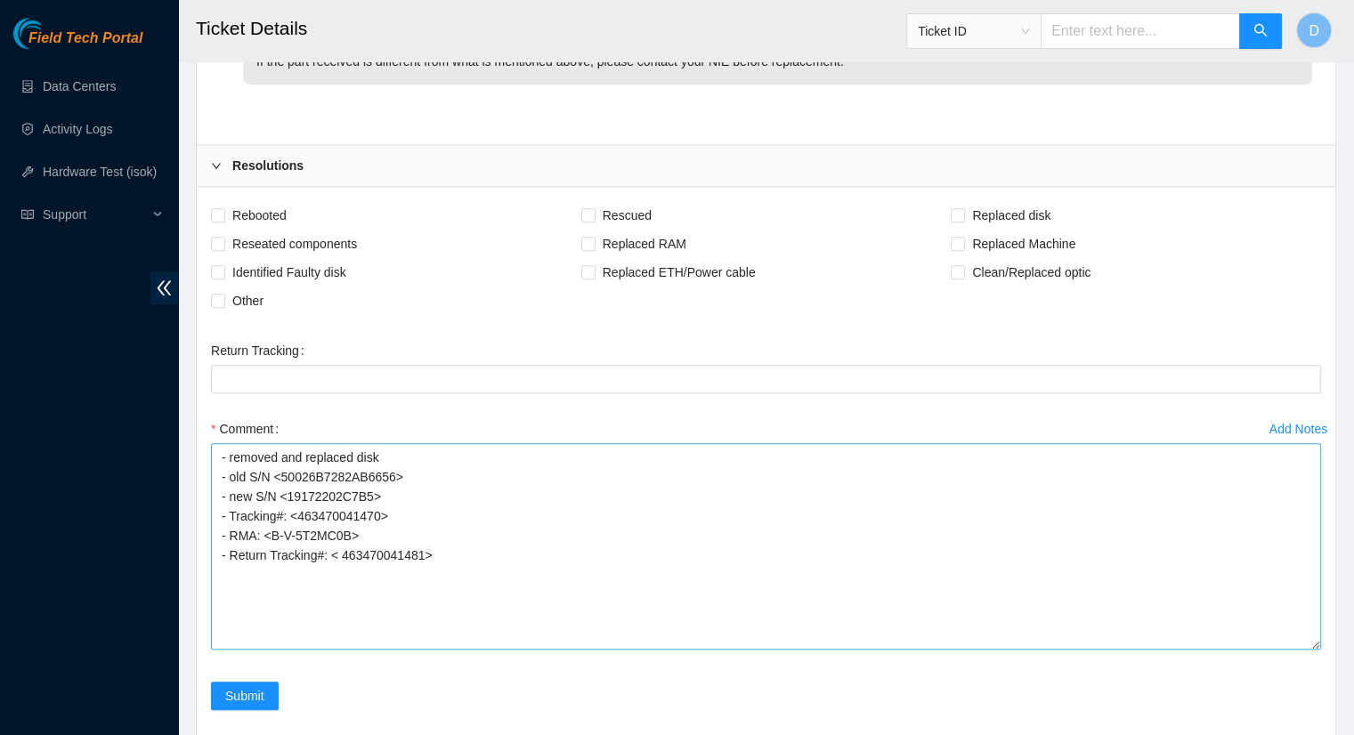
scroll to position [1391, 0]
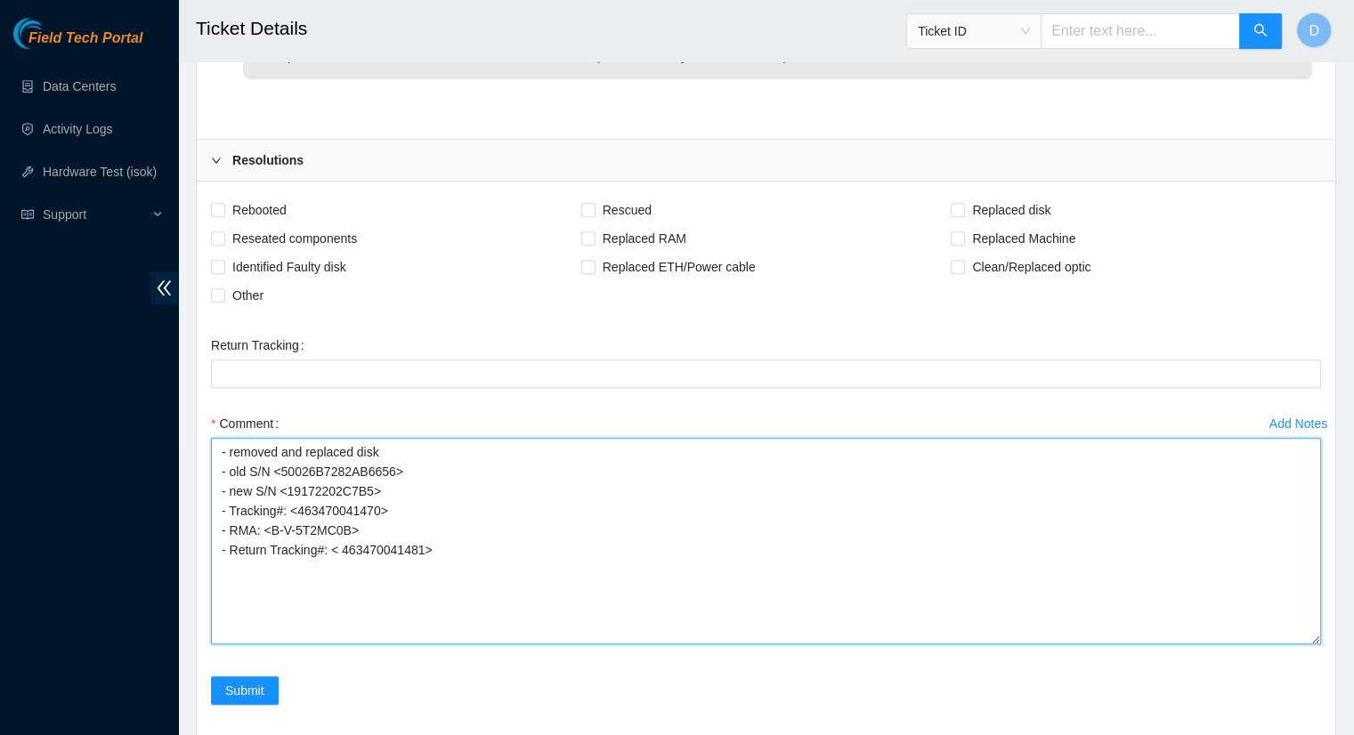
drag, startPoint x: 378, startPoint y: 507, endPoint x: 299, endPoint y: 495, distance: 80.1
click at [299, 496] on textarea "- removed and replaced disk - old S/N <50026B7282AB6656> - new S/N <19172202C7B…" at bounding box center [766, 541] width 1110 height 207
paste textarea "7366521028"
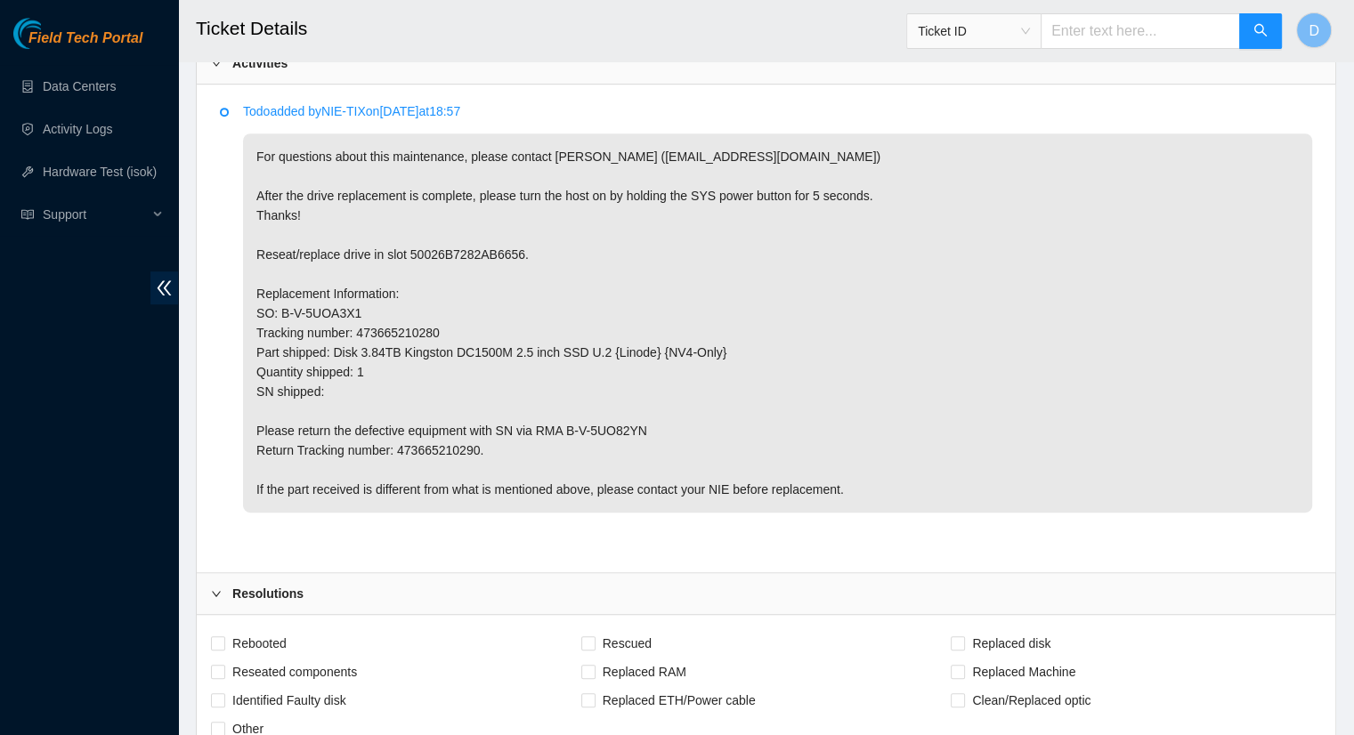
scroll to position [945, 0]
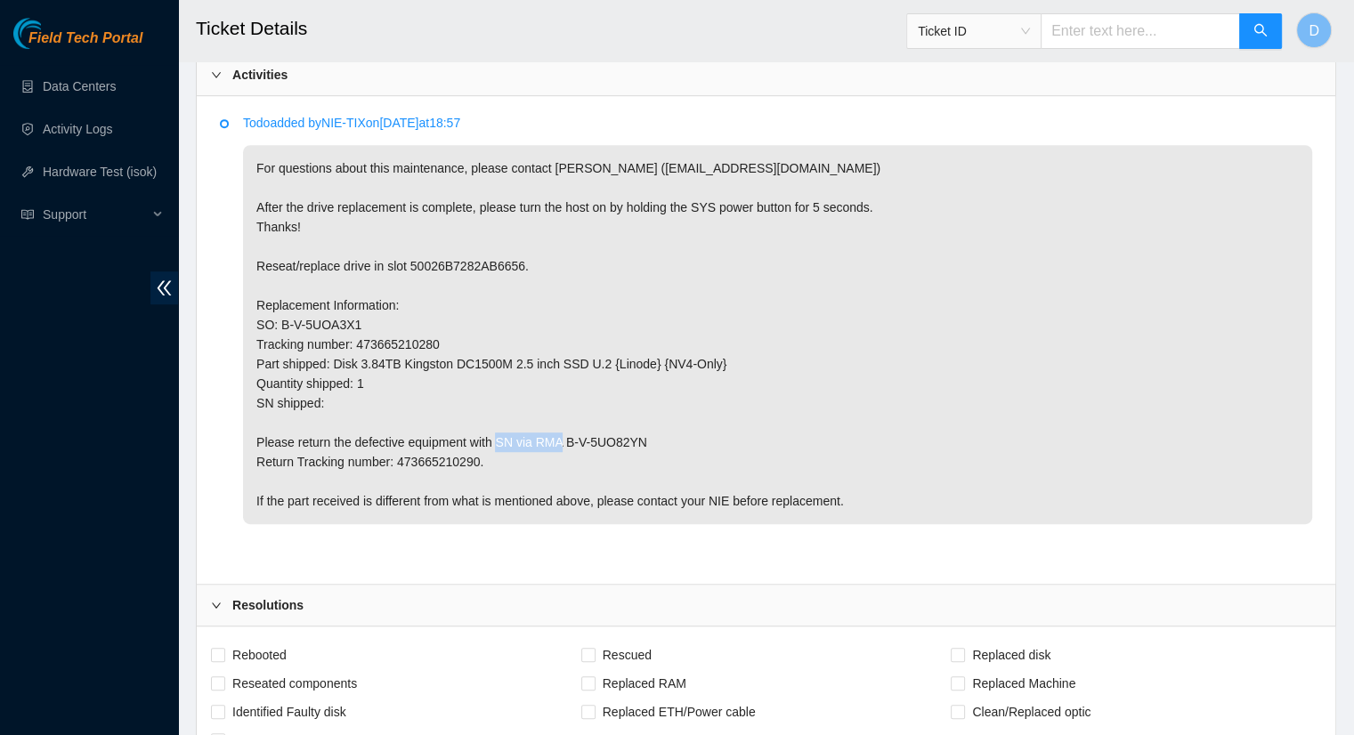
drag, startPoint x: 641, startPoint y: 441, endPoint x: 564, endPoint y: 442, distance: 76.6
click at [564, 442] on p "For questions about this maintenance, please contact Eric Polgar (epolgar@akama…" at bounding box center [777, 334] width 1069 height 379
copy p "B-V-5UO82YN"
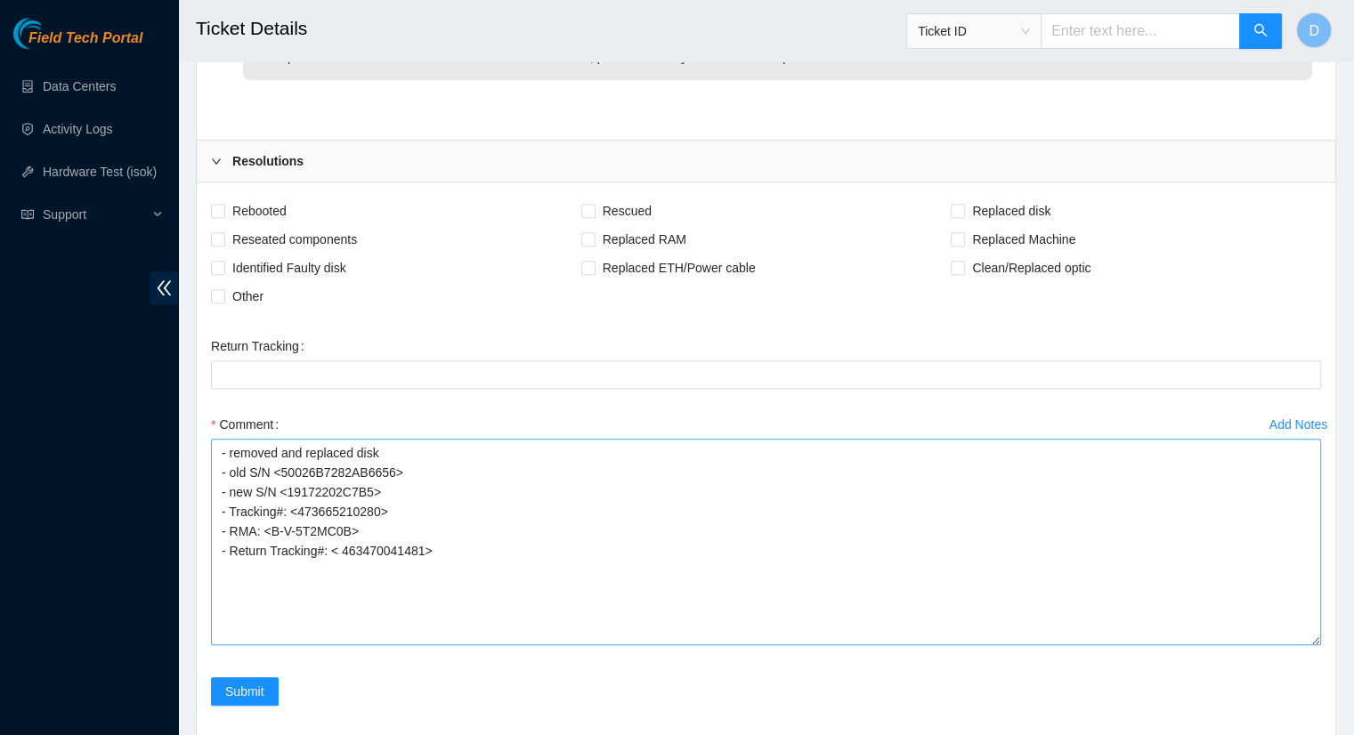
scroll to position [1391, 0]
drag, startPoint x: 349, startPoint y: 525, endPoint x: 277, endPoint y: 526, distance: 72.1
click at [274, 531] on textarea "- removed and replaced disk - old S/N <50026B7282AB6656> - new S/N <19172202C7B…" at bounding box center [766, 541] width 1110 height 207
paste textarea "UO82YN"
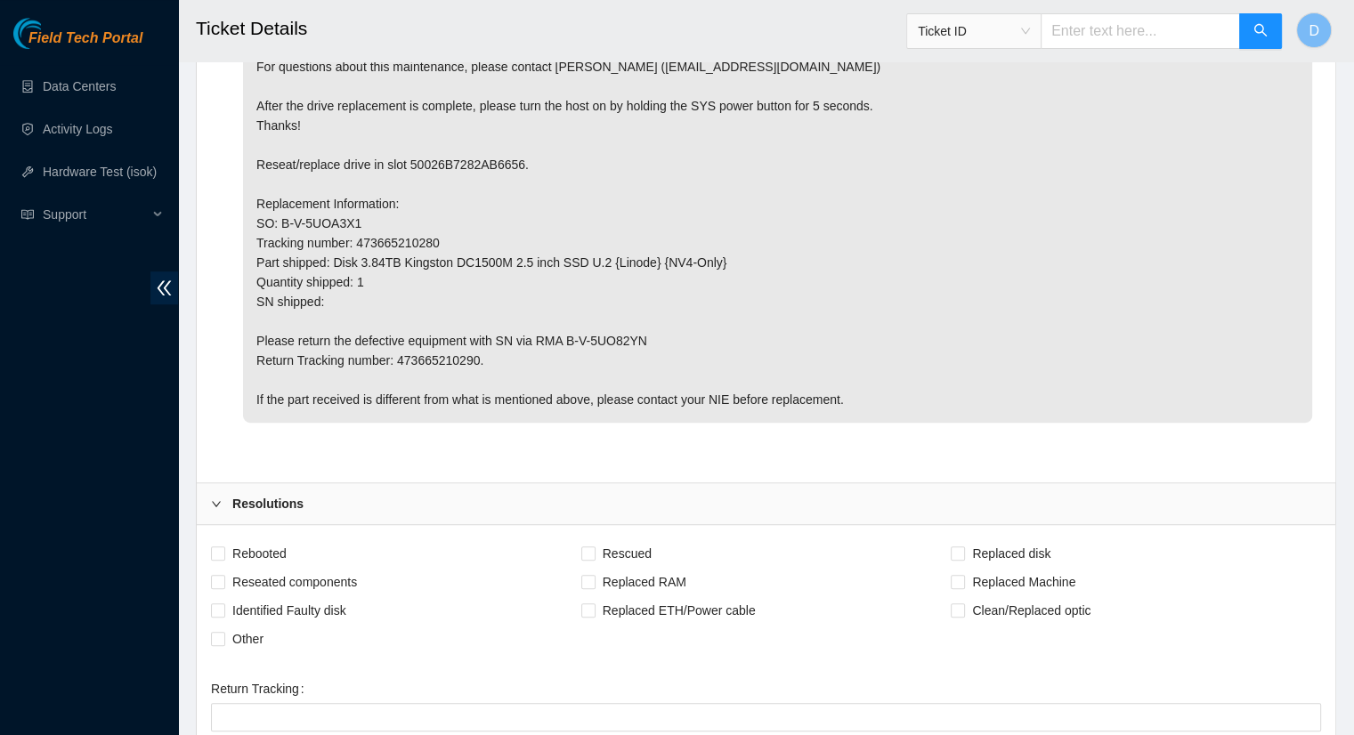
scroll to position [1035, 0]
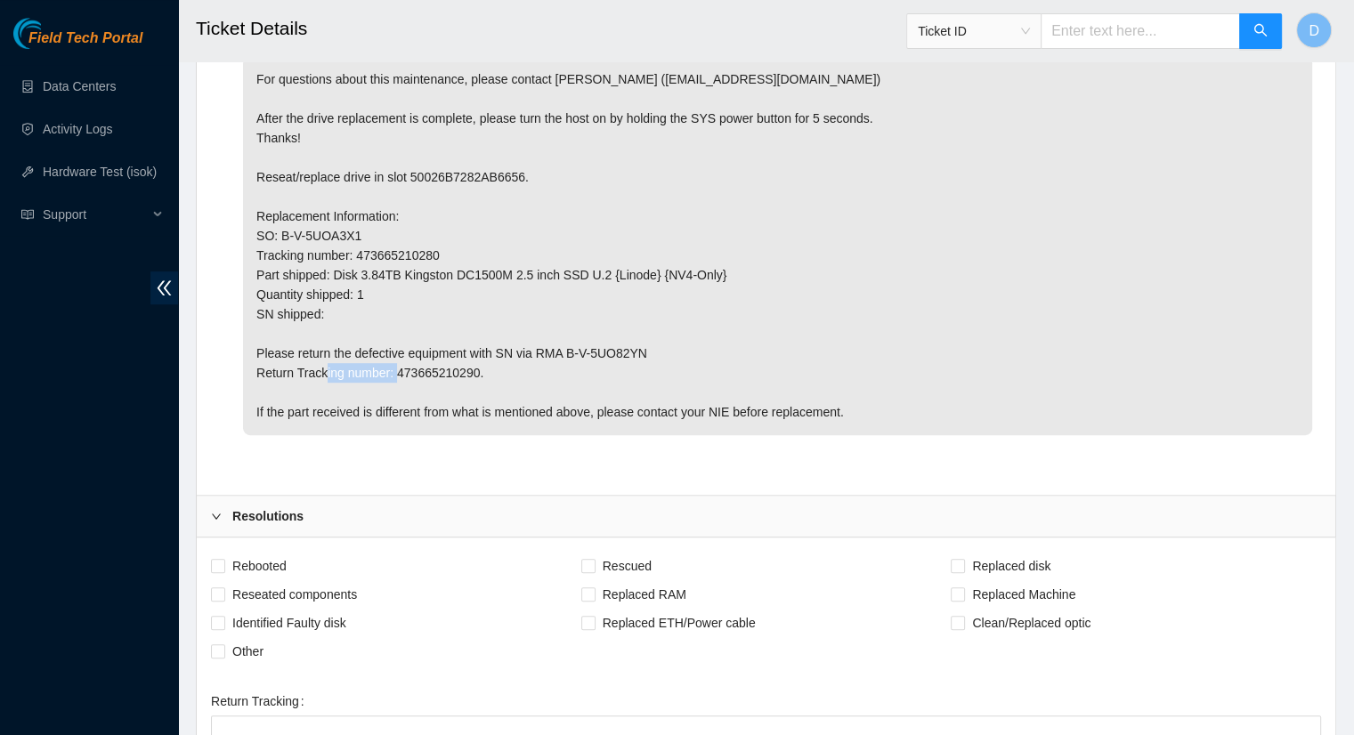
drag, startPoint x: 473, startPoint y: 371, endPoint x: 394, endPoint y: 371, distance: 79.2
click at [394, 371] on p "For questions about this maintenance, please contact Eric Polgar (epolgar@akama…" at bounding box center [777, 245] width 1069 height 379
copy p "473665210290"
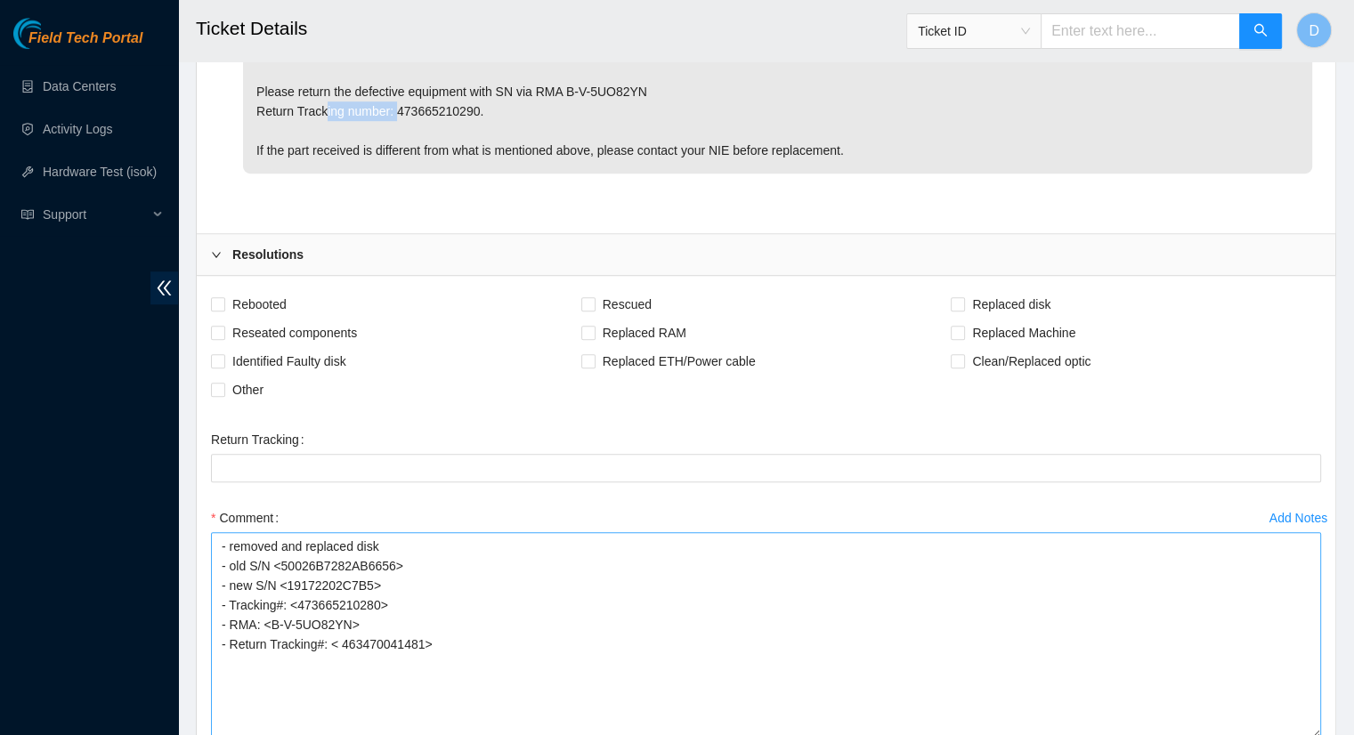
scroll to position [1391, 0]
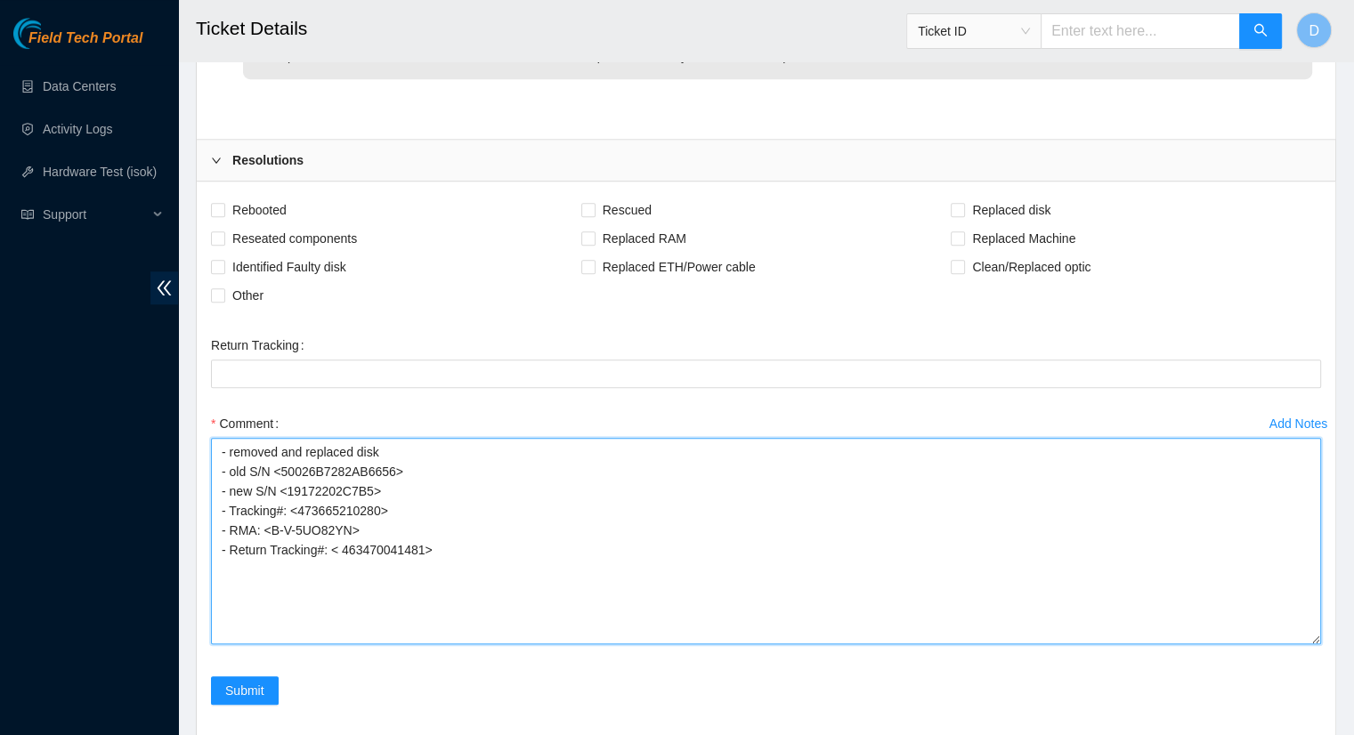
drag, startPoint x: 420, startPoint y: 544, endPoint x: 341, endPoint y: 541, distance: 79.3
click at [341, 541] on textarea "- removed and replaced disk - old S/N <50026B7282AB6656> - new S/N <19172202C7B…" at bounding box center [766, 541] width 1110 height 207
paste textarea "73665210290"
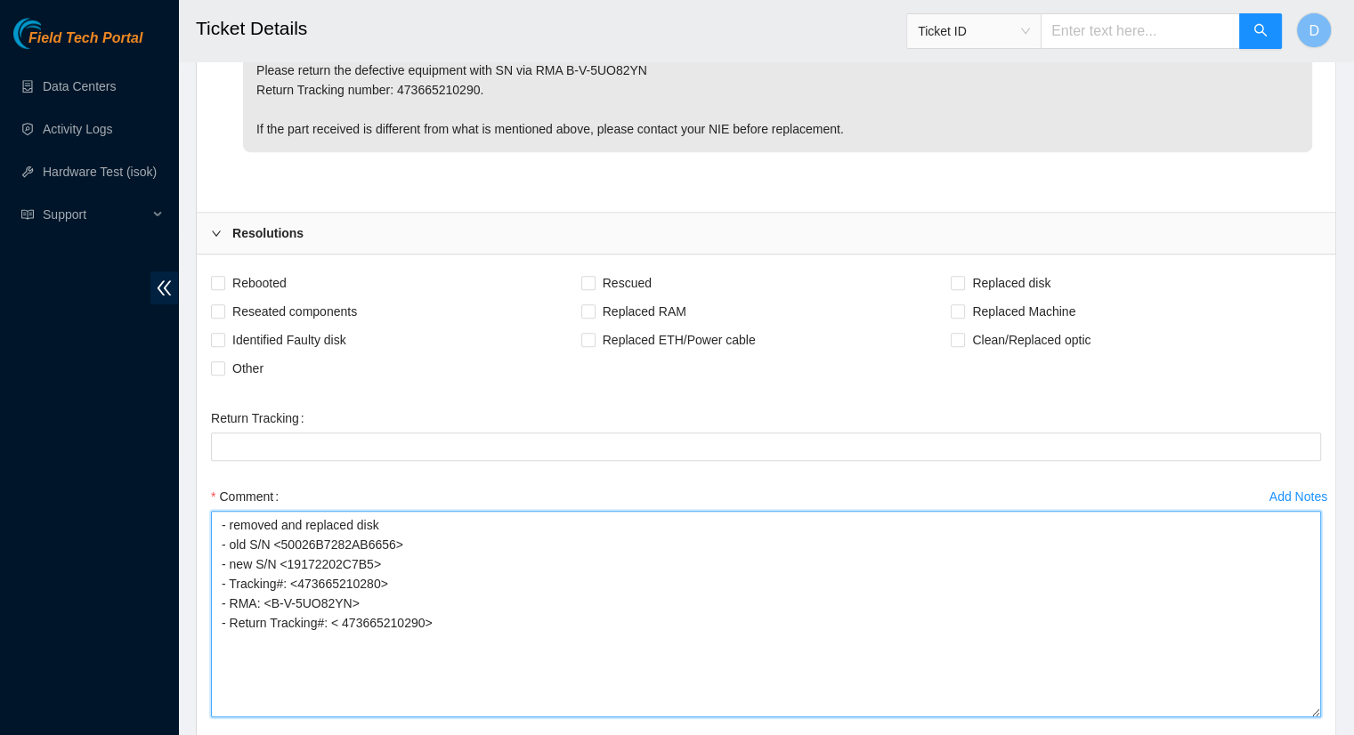
scroll to position [1213, 0]
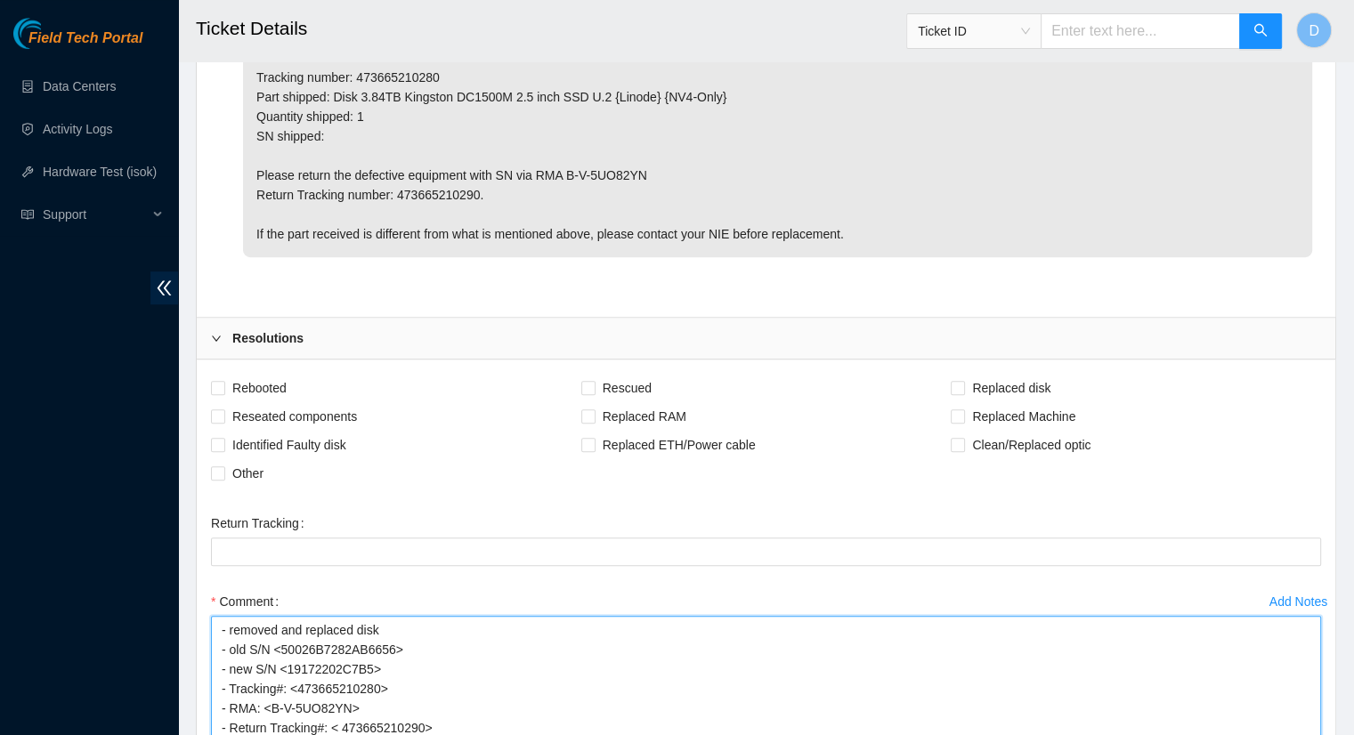
drag, startPoint x: 370, startPoint y: 663, endPoint x: 288, endPoint y: 667, distance: 82.9
click at [288, 667] on textarea "- removed and replaced disk - old S/N <50026B7282AB6656> - new S/N <19172202C7B…" at bounding box center [766, 719] width 1110 height 207
click at [496, 681] on textarea "- removed and replaced disk - old S/N <50026B7282AB6656> - new S/N <50026B7282F…" at bounding box center [766, 719] width 1110 height 207
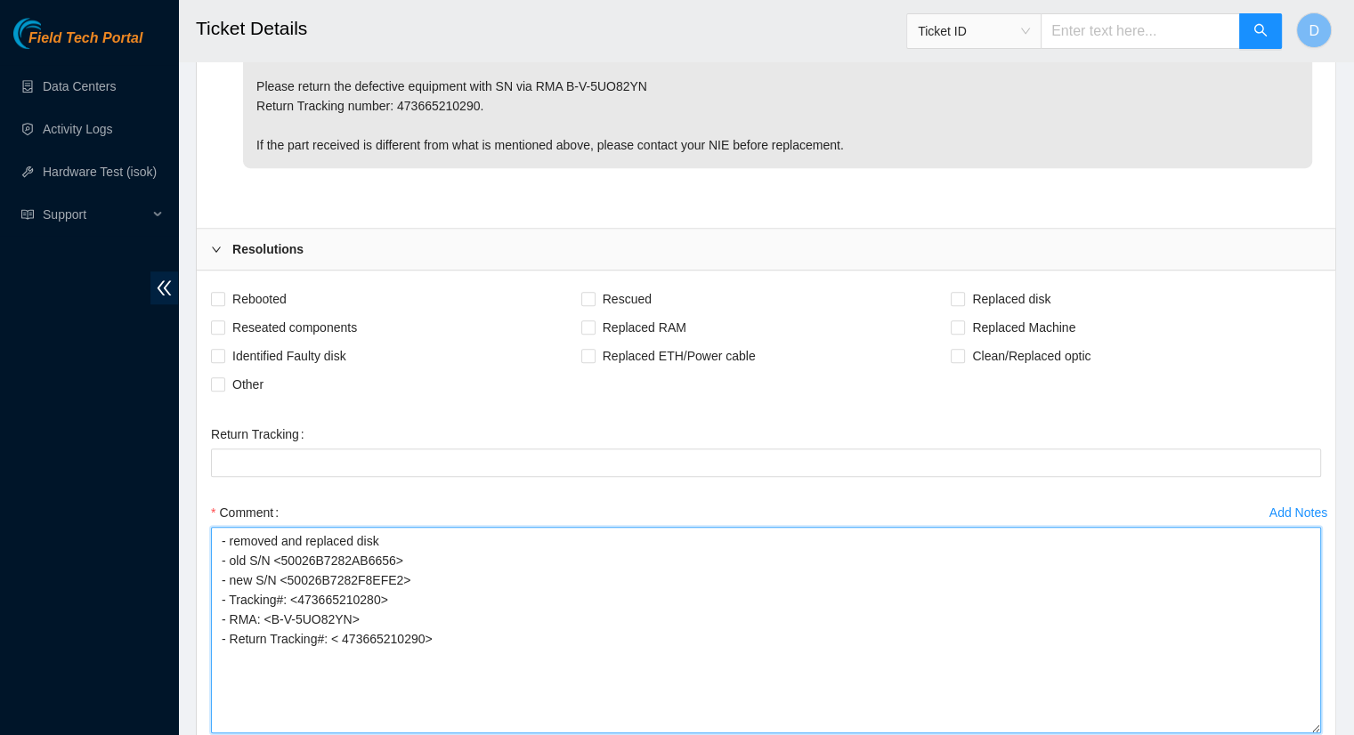
scroll to position [1391, 0]
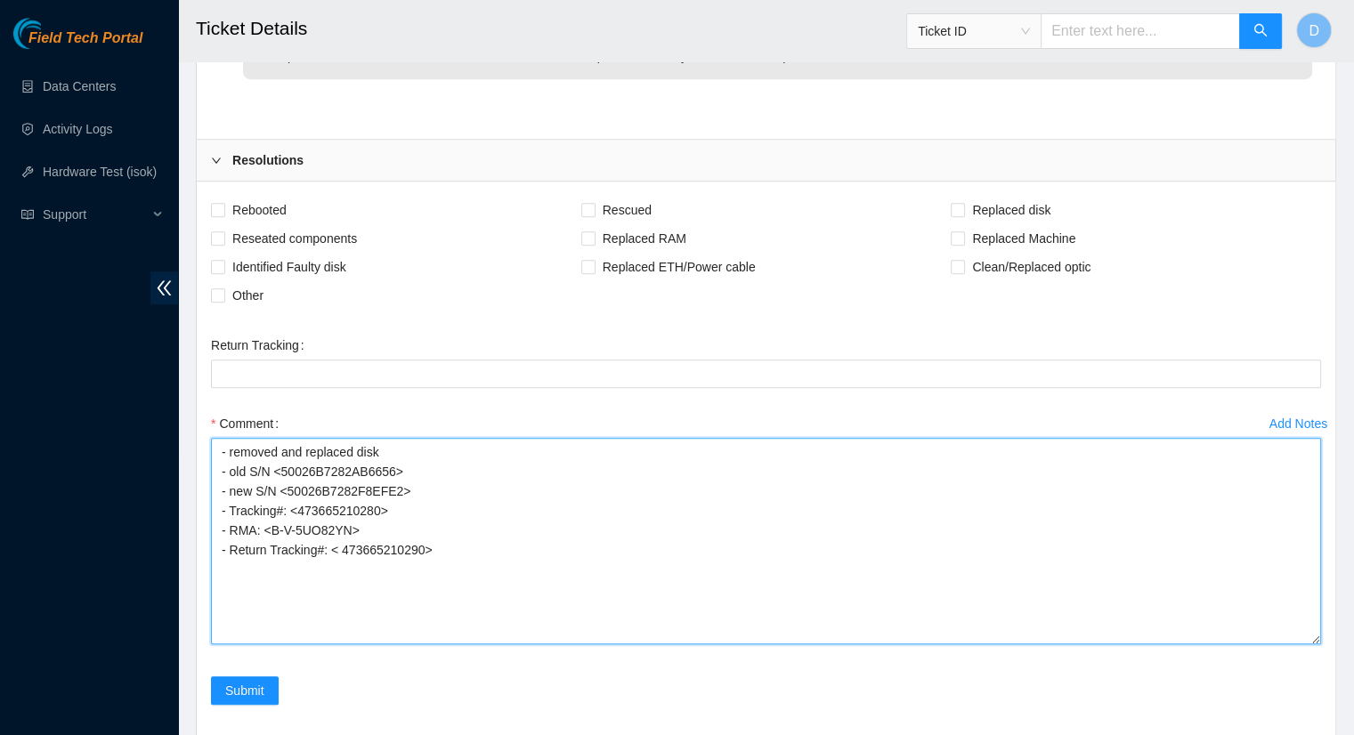
drag, startPoint x: 437, startPoint y: 549, endPoint x: 185, endPoint y: 429, distance: 279.1
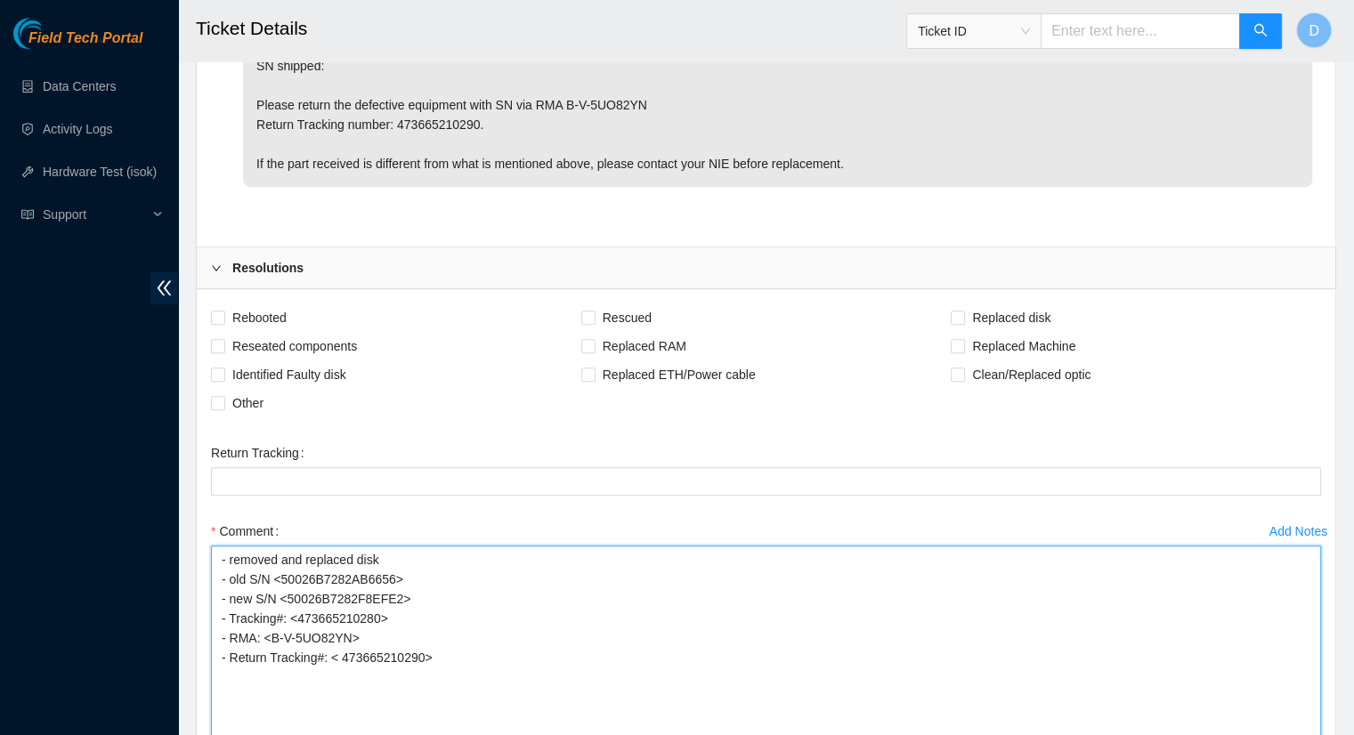
scroll to position [1480, 0]
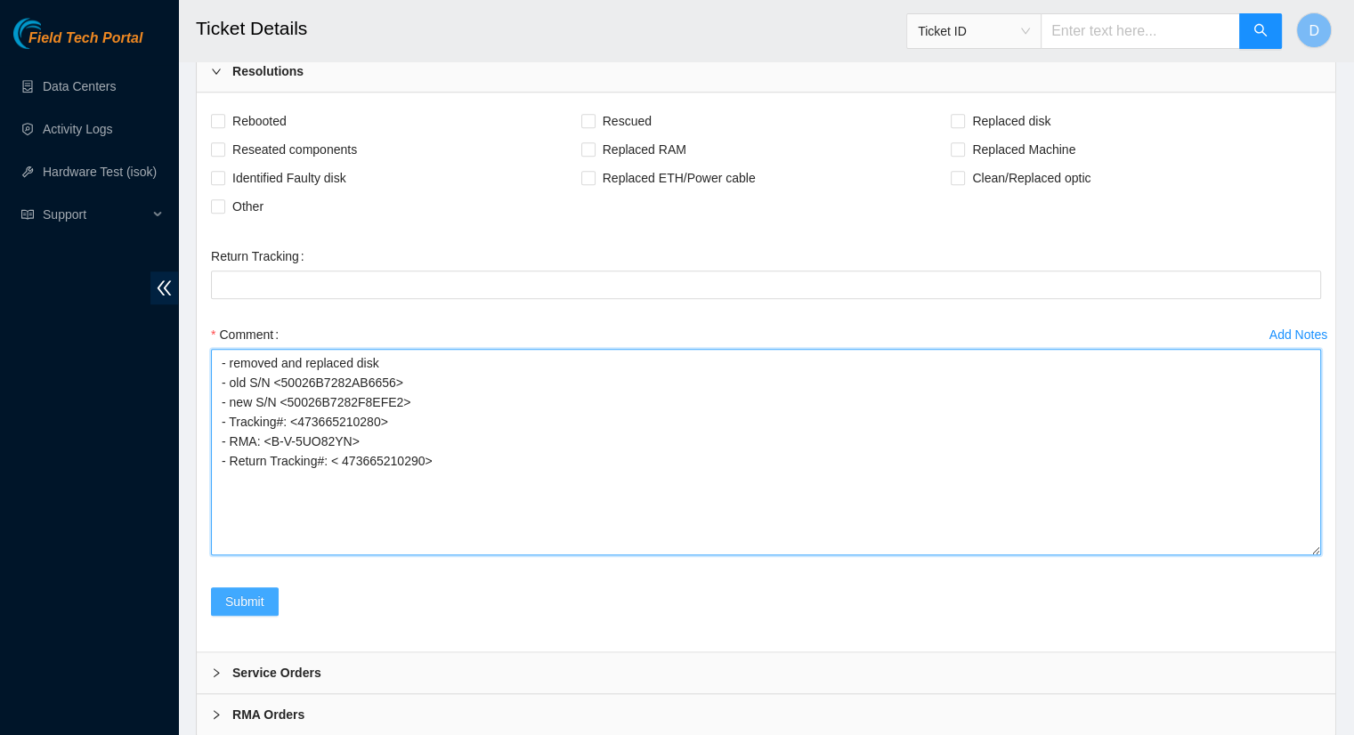
type textarea "- removed and replaced disk - old S/N <50026B7282AB6656> - new S/N <50026B7282F…"
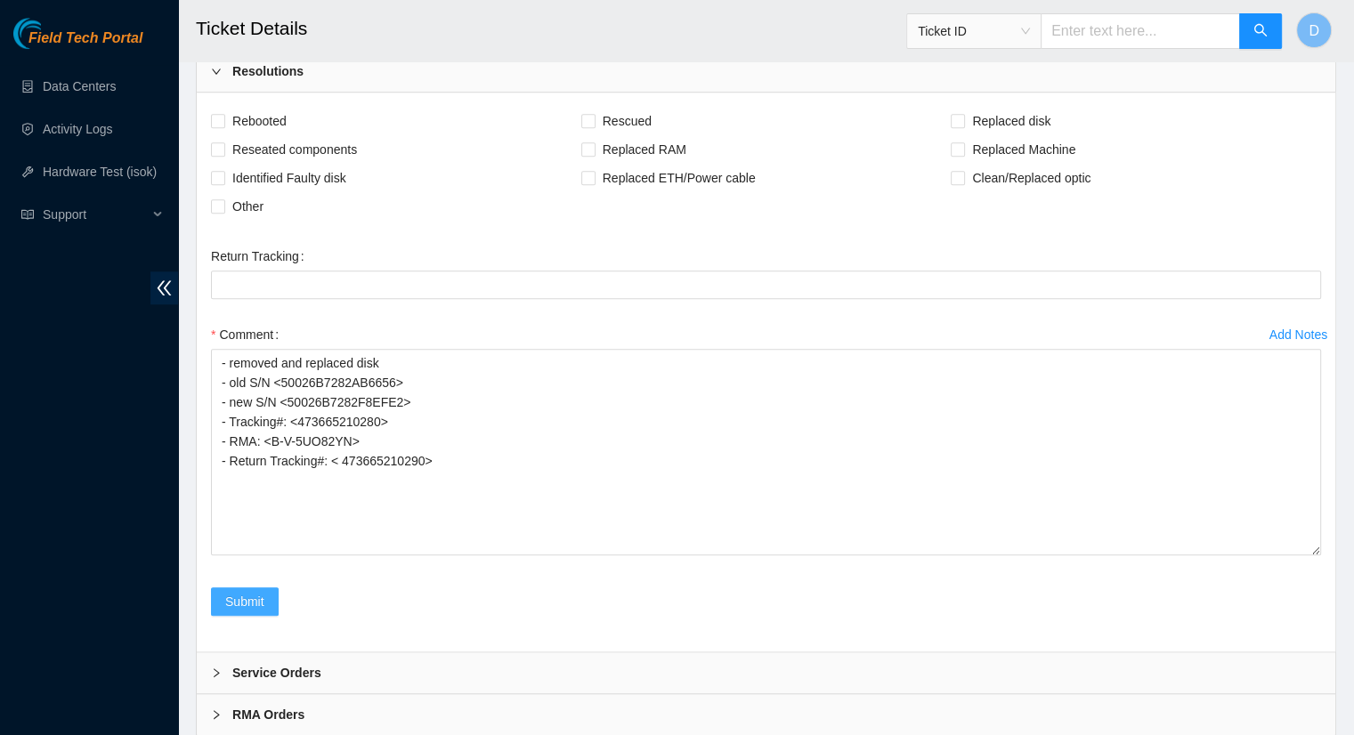
click at [246, 592] on span "Submit" at bounding box center [244, 602] width 39 height 20
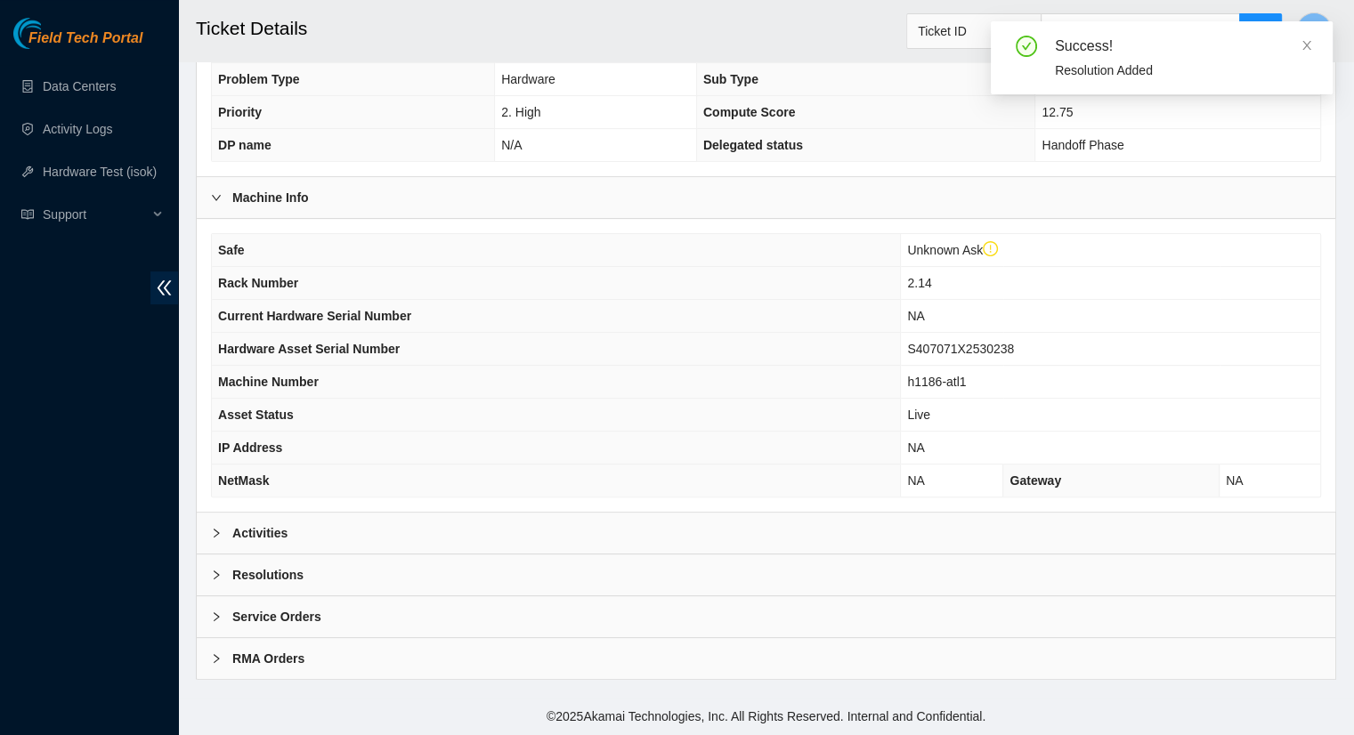
scroll to position [482, 0]
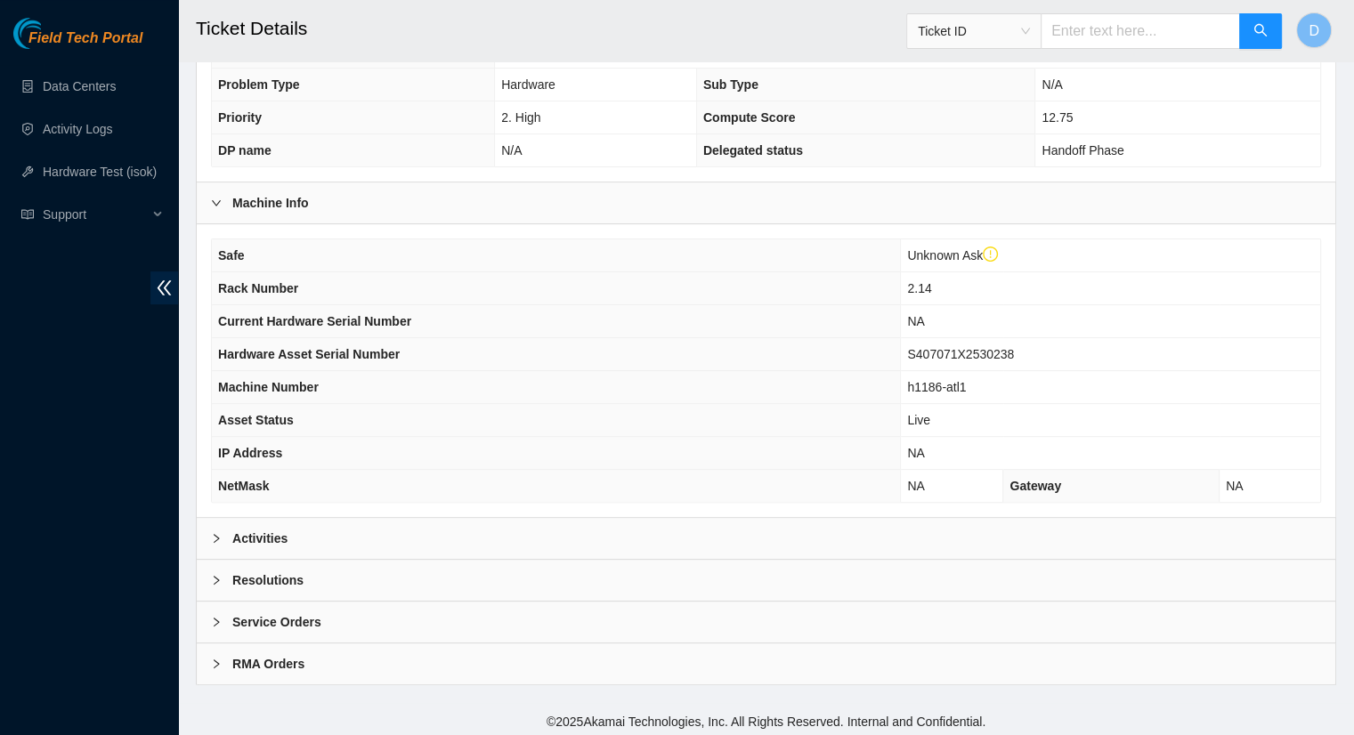
click at [256, 535] on b "Activities" at bounding box center [259, 539] width 55 height 20
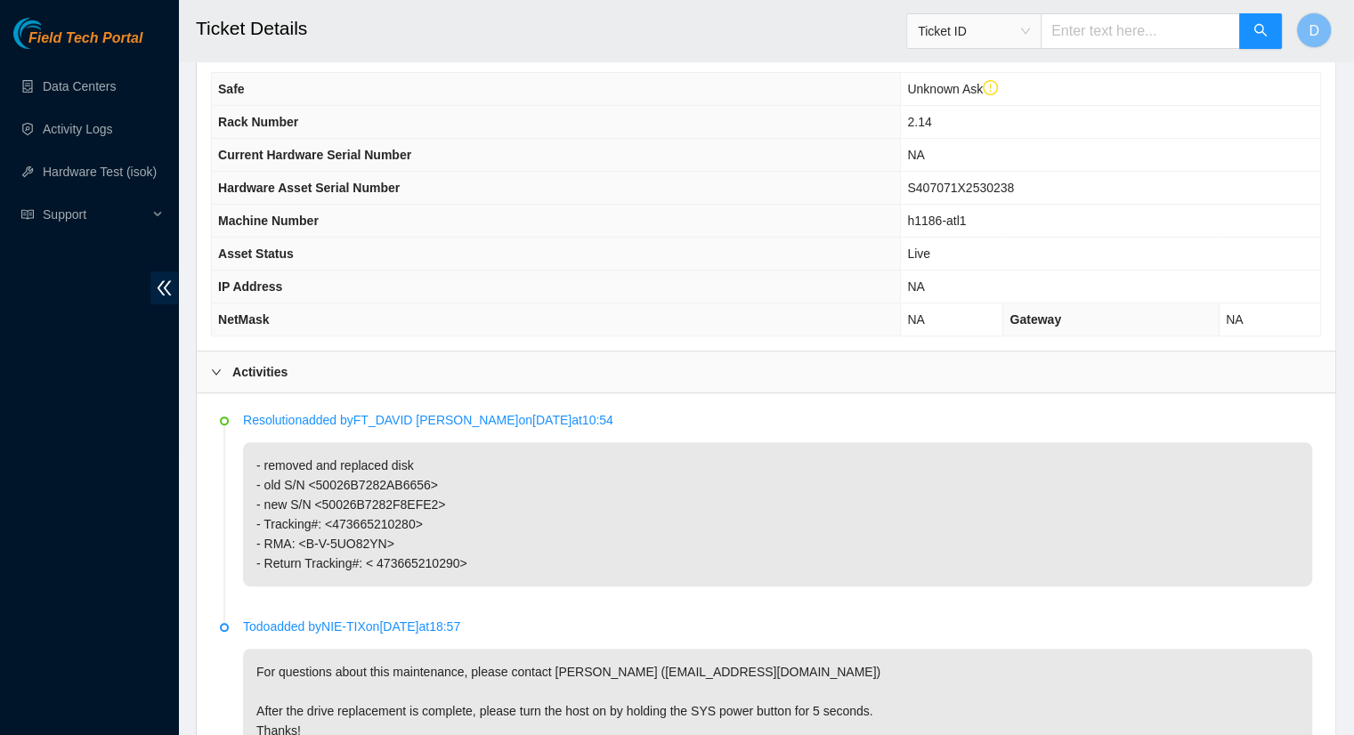
scroll to position [660, 0]
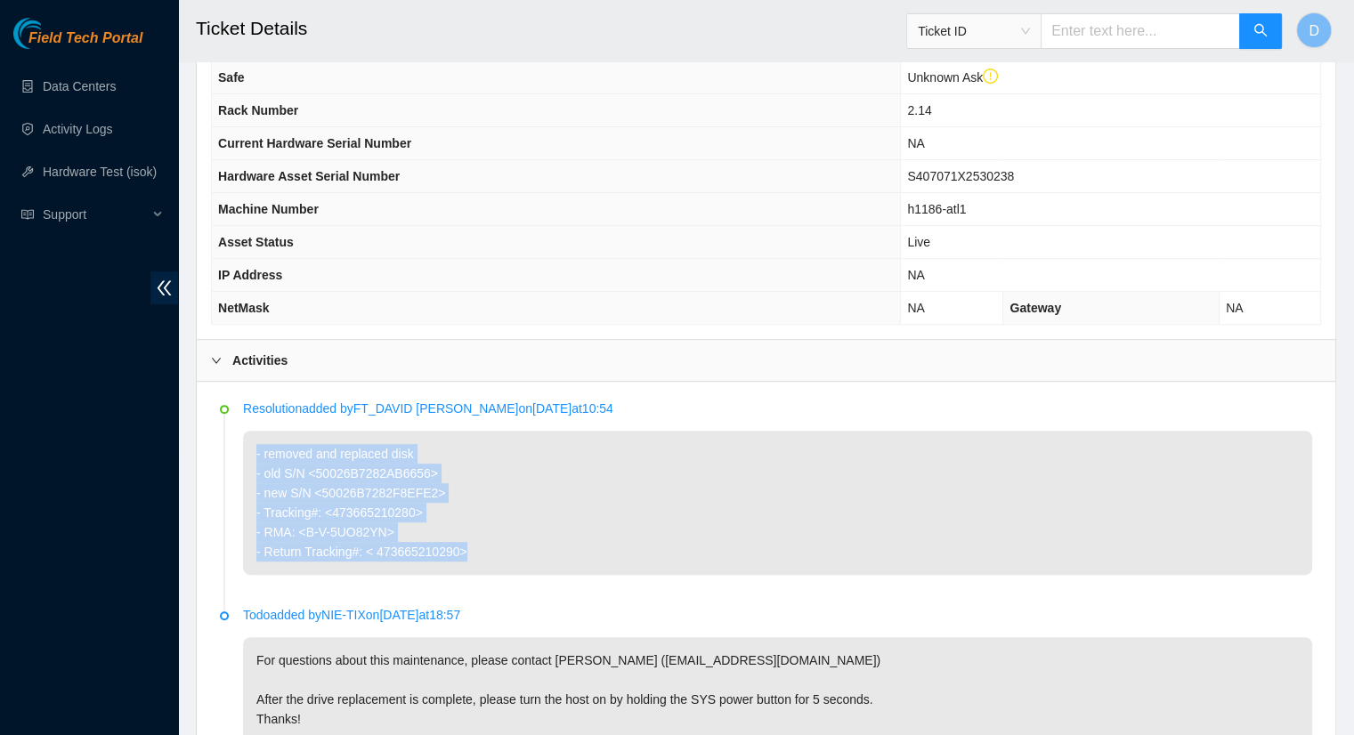
drag, startPoint x: 481, startPoint y: 548, endPoint x: 256, endPoint y: 450, distance: 245.3
click at [256, 450] on p "- removed and replaced disk - old S/N <50026B7282AB6656> - new S/N <50026B7282F…" at bounding box center [777, 503] width 1069 height 144
copy p "- removed and replaced disk - old S/N <50026B7282AB6656> - new S/N <50026B7282F…"
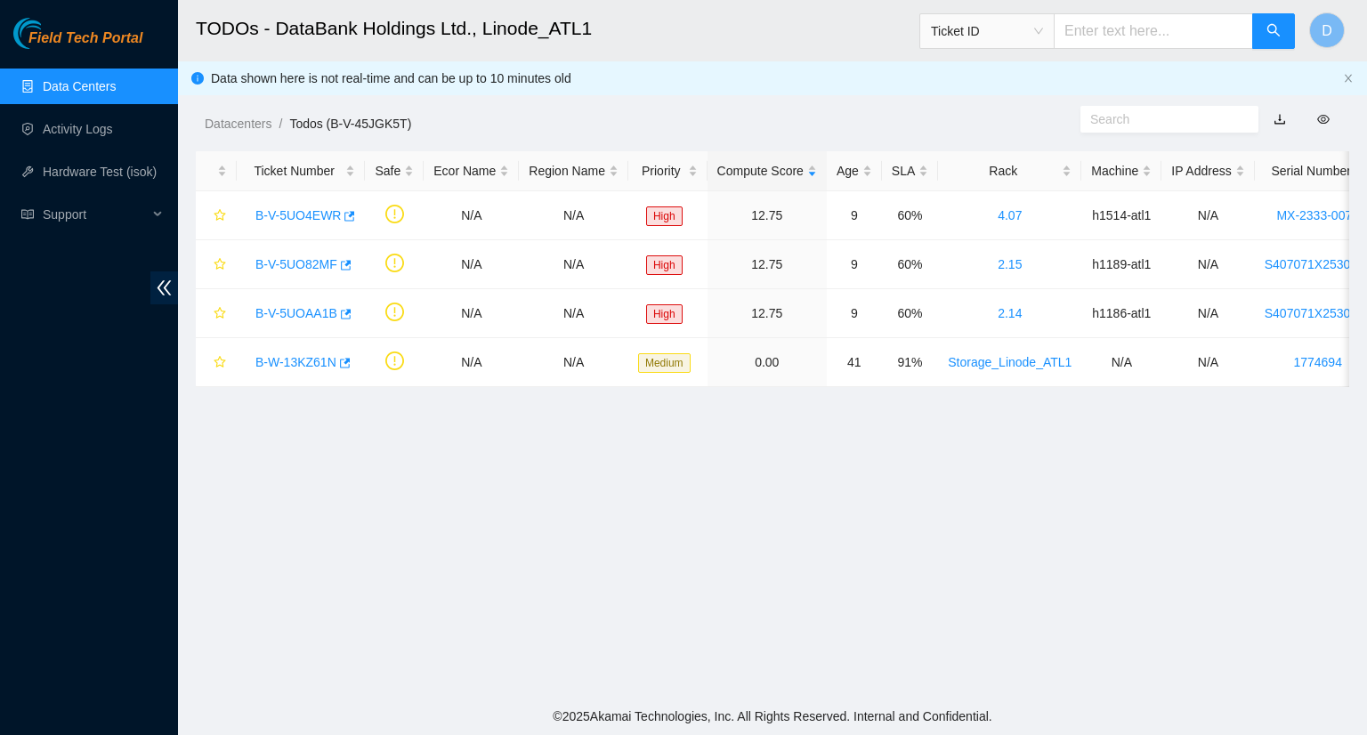
click at [72, 85] on link "Data Centers" at bounding box center [79, 86] width 73 height 14
